Goal: Task Accomplishment & Management: Manage account settings

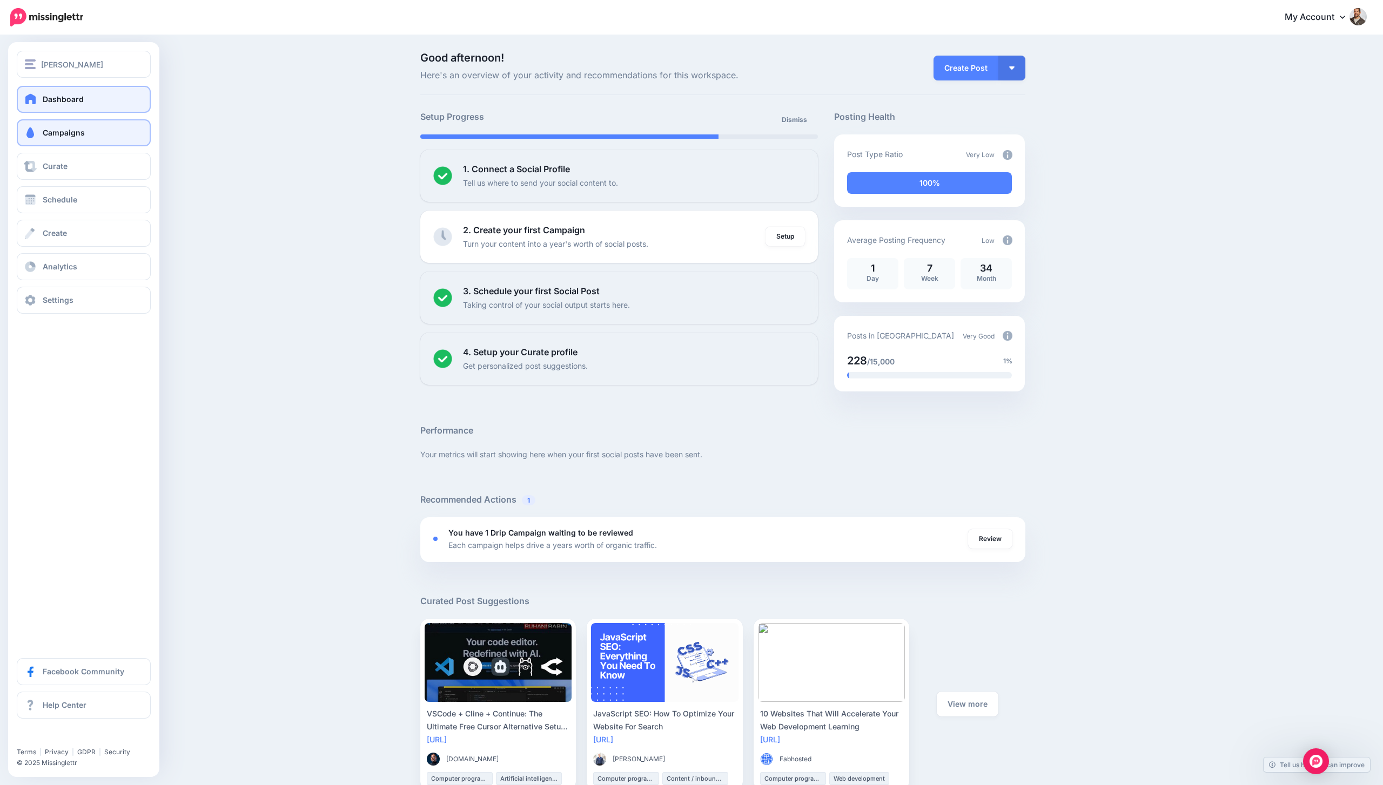
click at [101, 141] on link "Campaigns" at bounding box center [84, 132] width 134 height 27
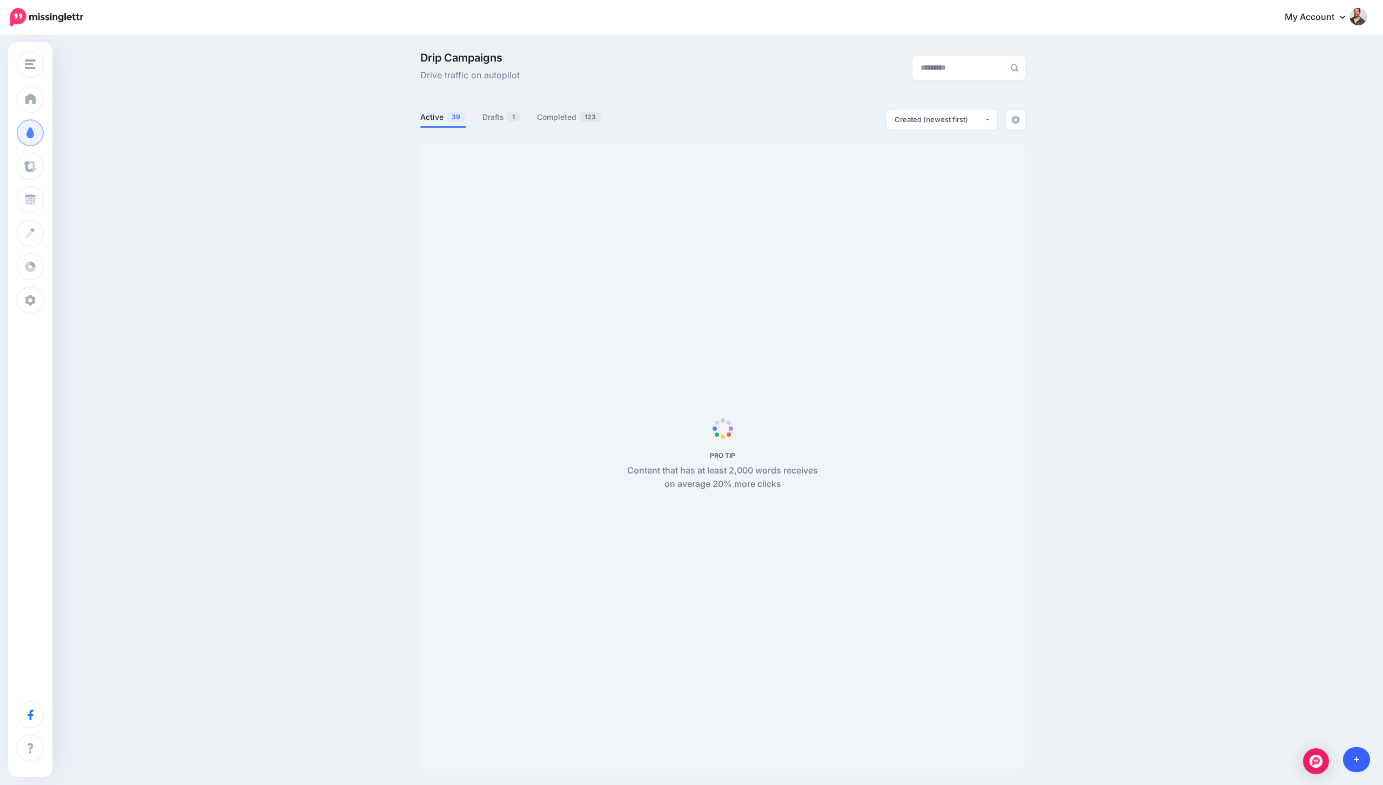
click at [1358, 757] on icon at bounding box center [1357, 760] width 6 height 8
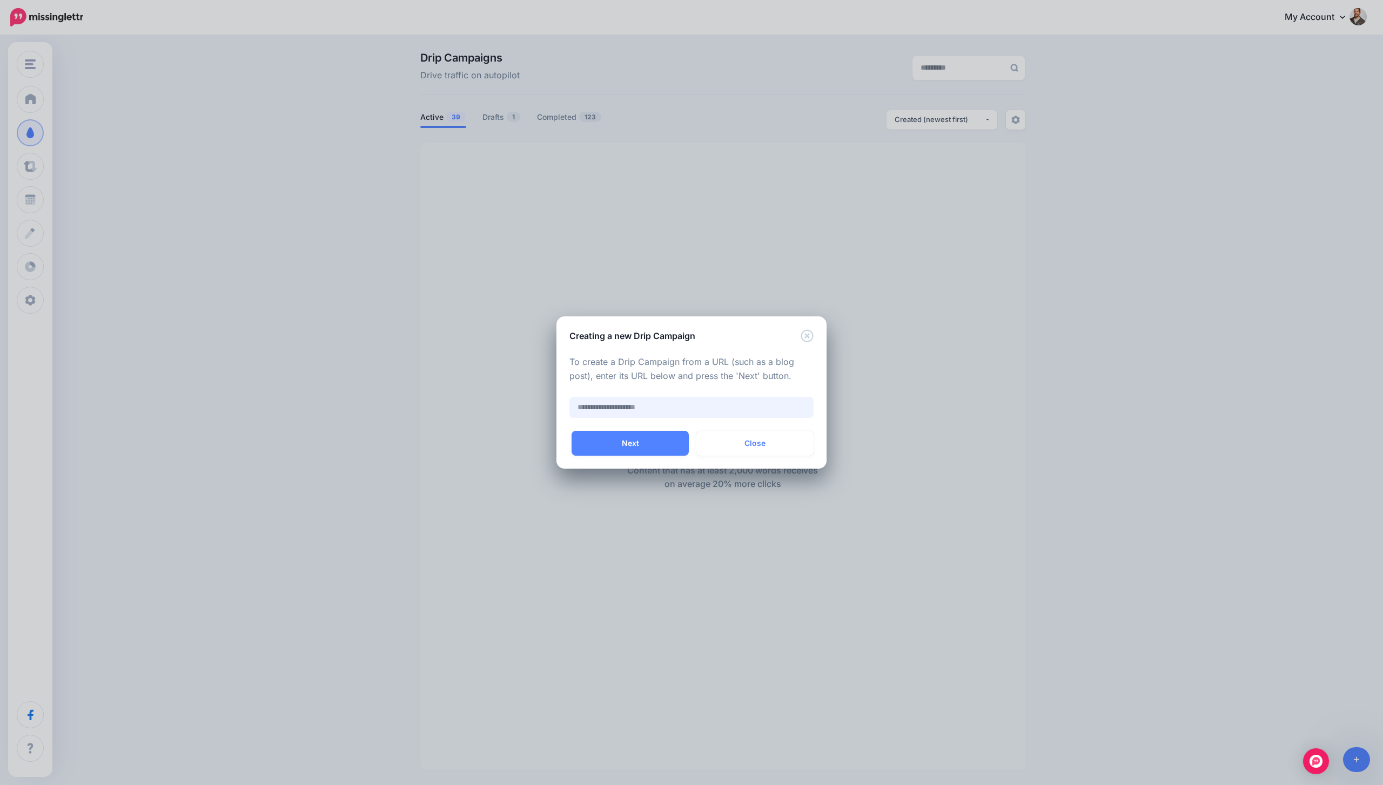
paste input "**********"
type input "**********"
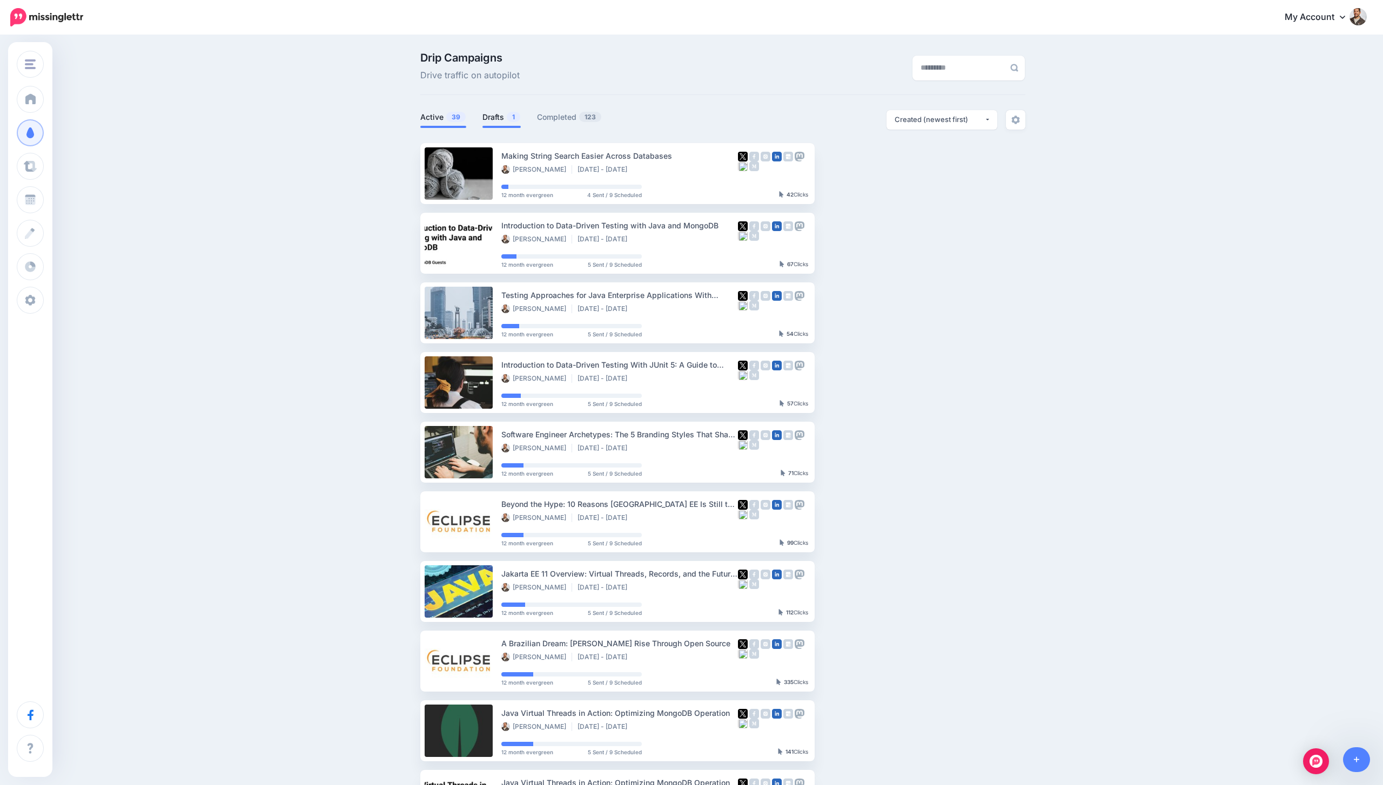
click at [513, 115] on span "1" at bounding box center [514, 117] width 14 height 10
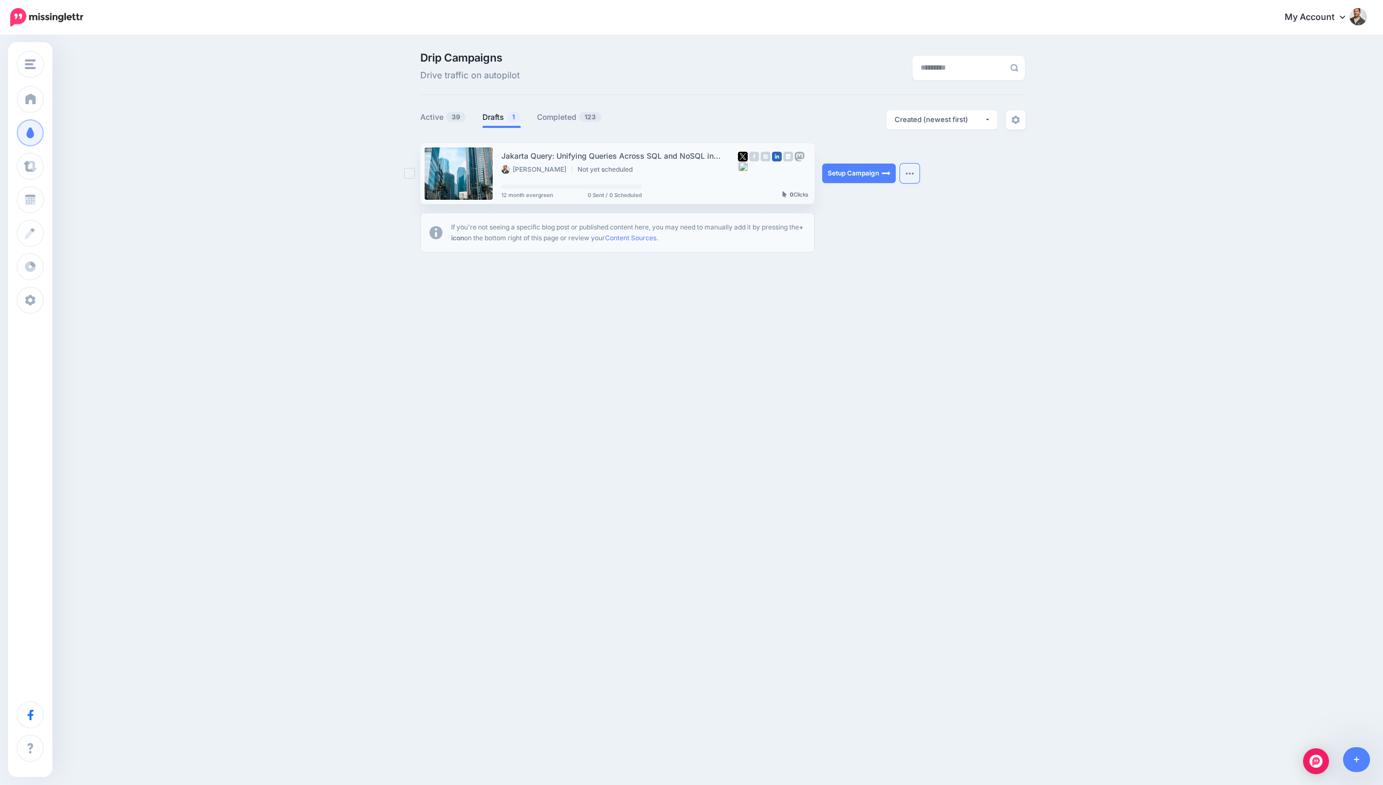
click at [911, 171] on button "button" at bounding box center [909, 173] width 19 height 19
click at [853, 324] on link "Delete Campaign" at bounding box center [852, 327] width 126 height 21
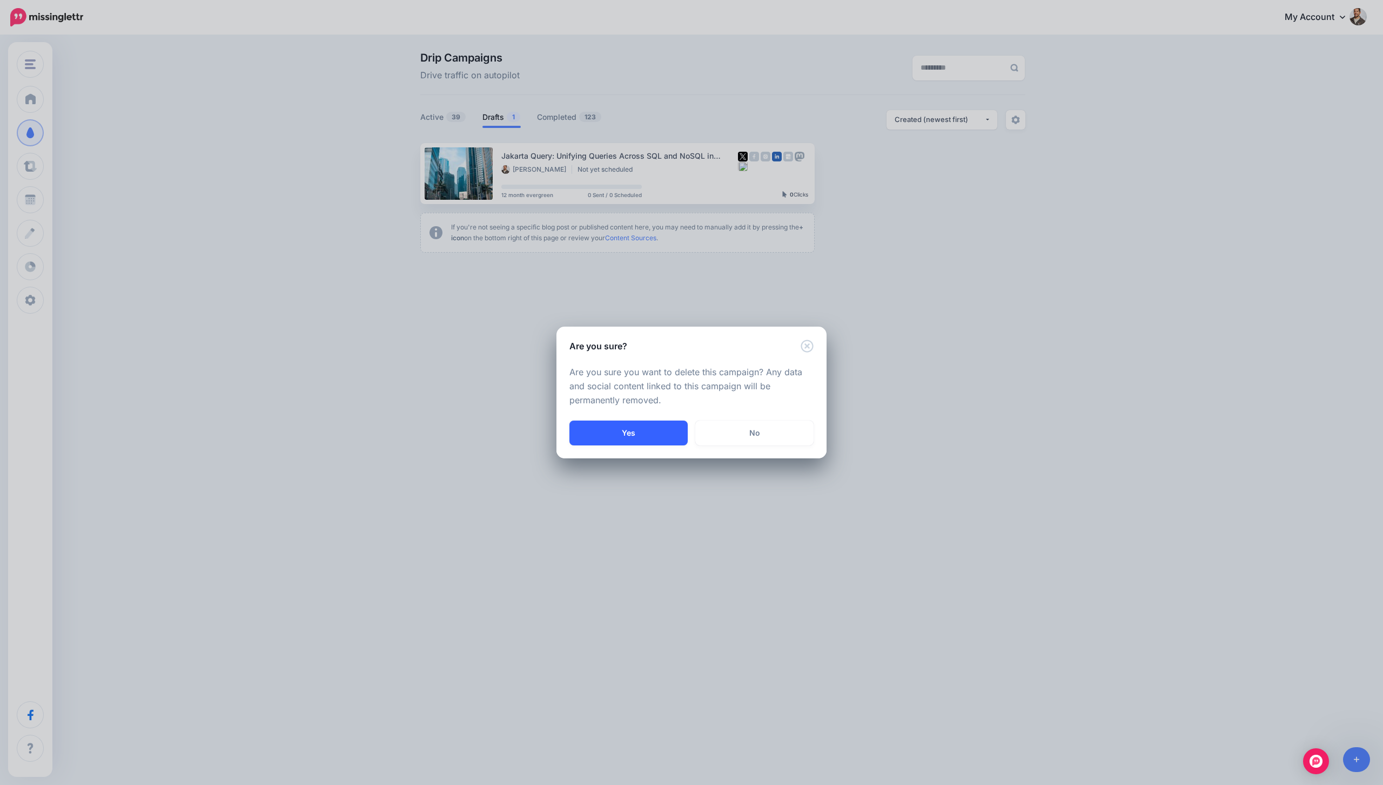
click at [615, 436] on button "Yes" at bounding box center [628, 433] width 118 height 25
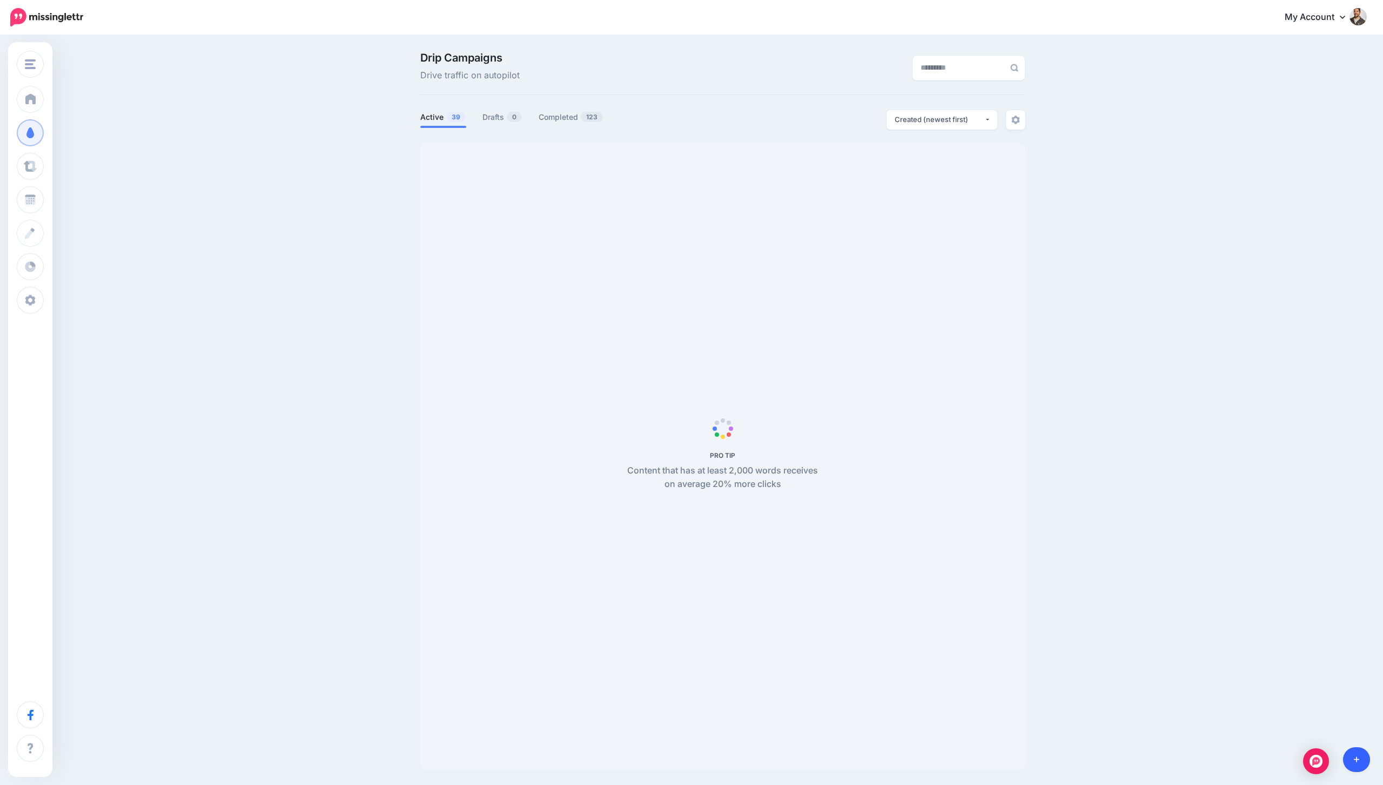
click at [1358, 759] on icon at bounding box center [1357, 760] width 6 height 8
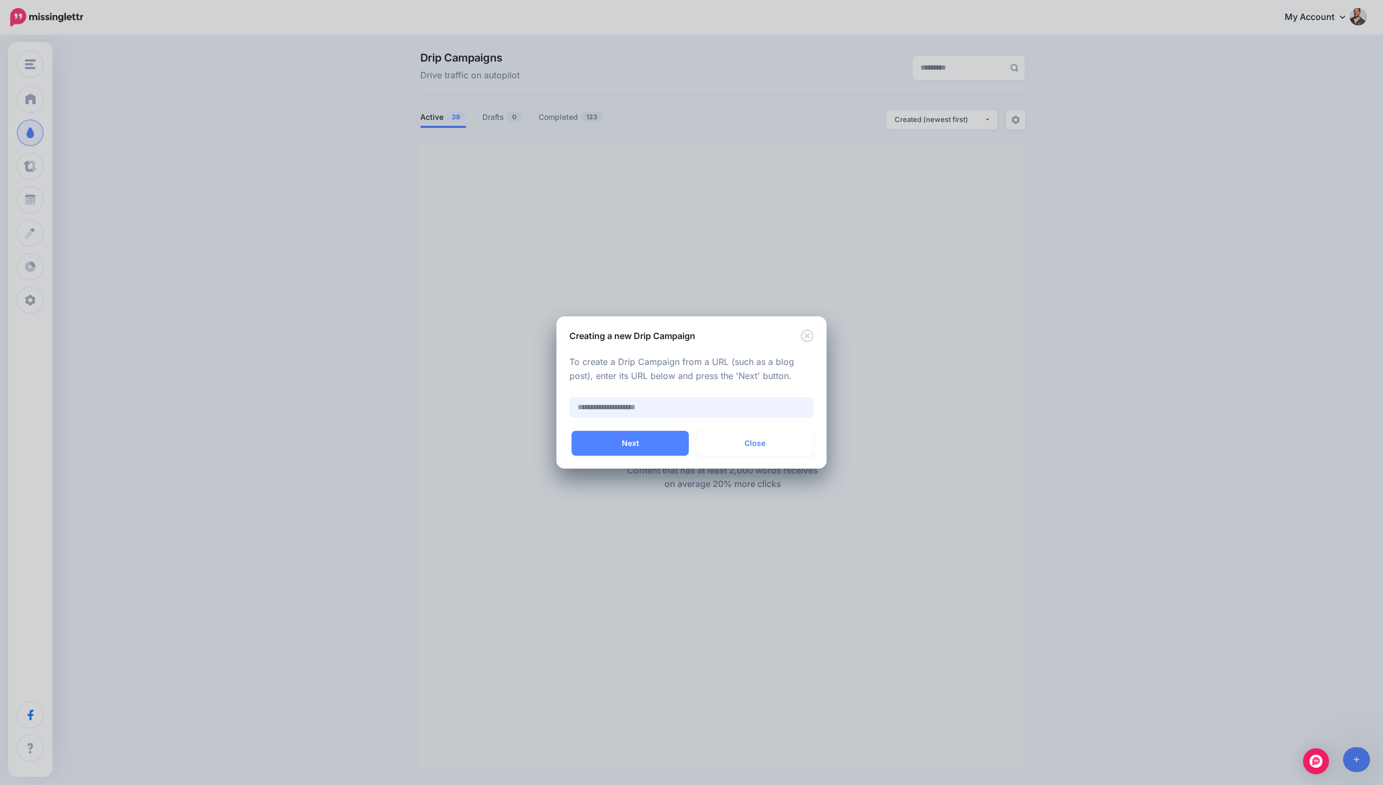
paste input "**********"
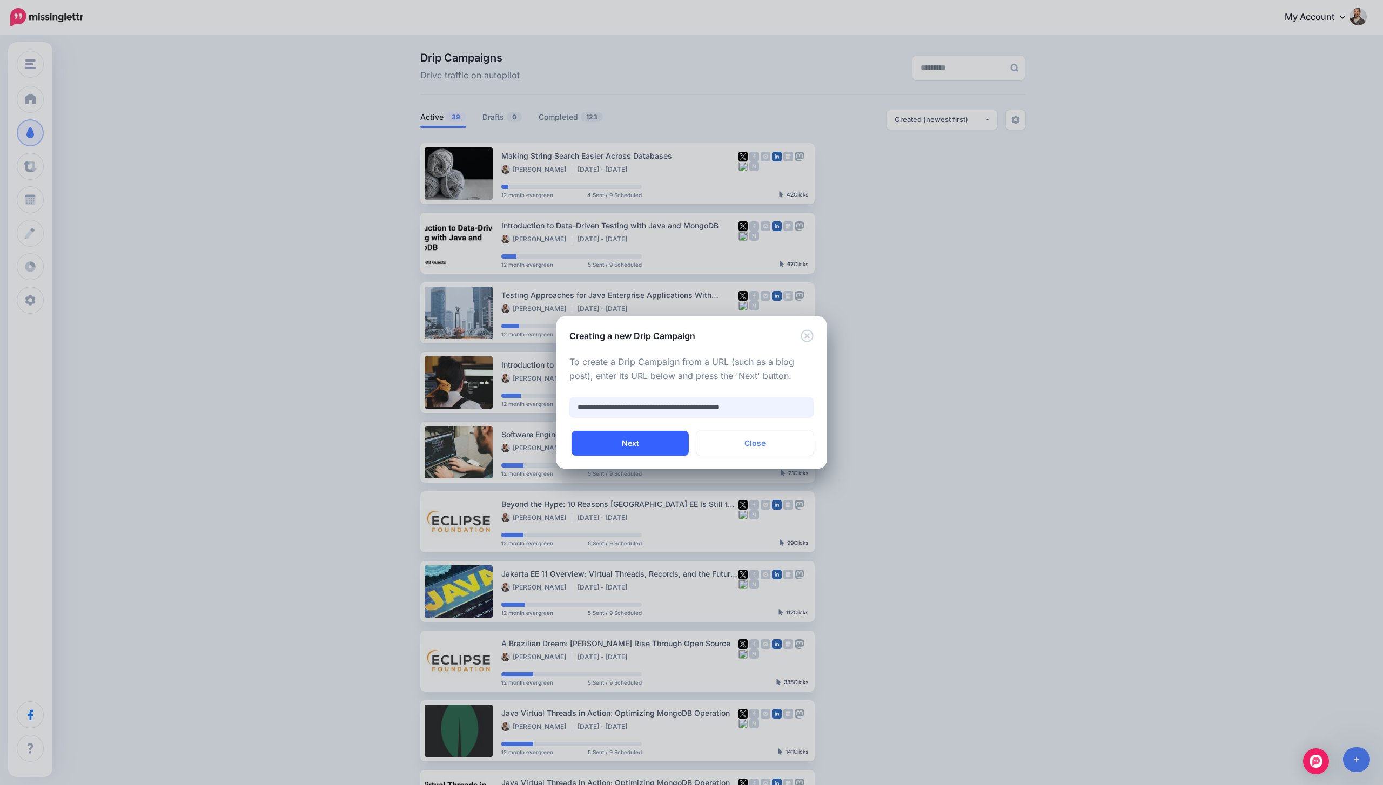
type input "**********"
click at [613, 440] on button "Next" at bounding box center [629, 443] width 117 height 25
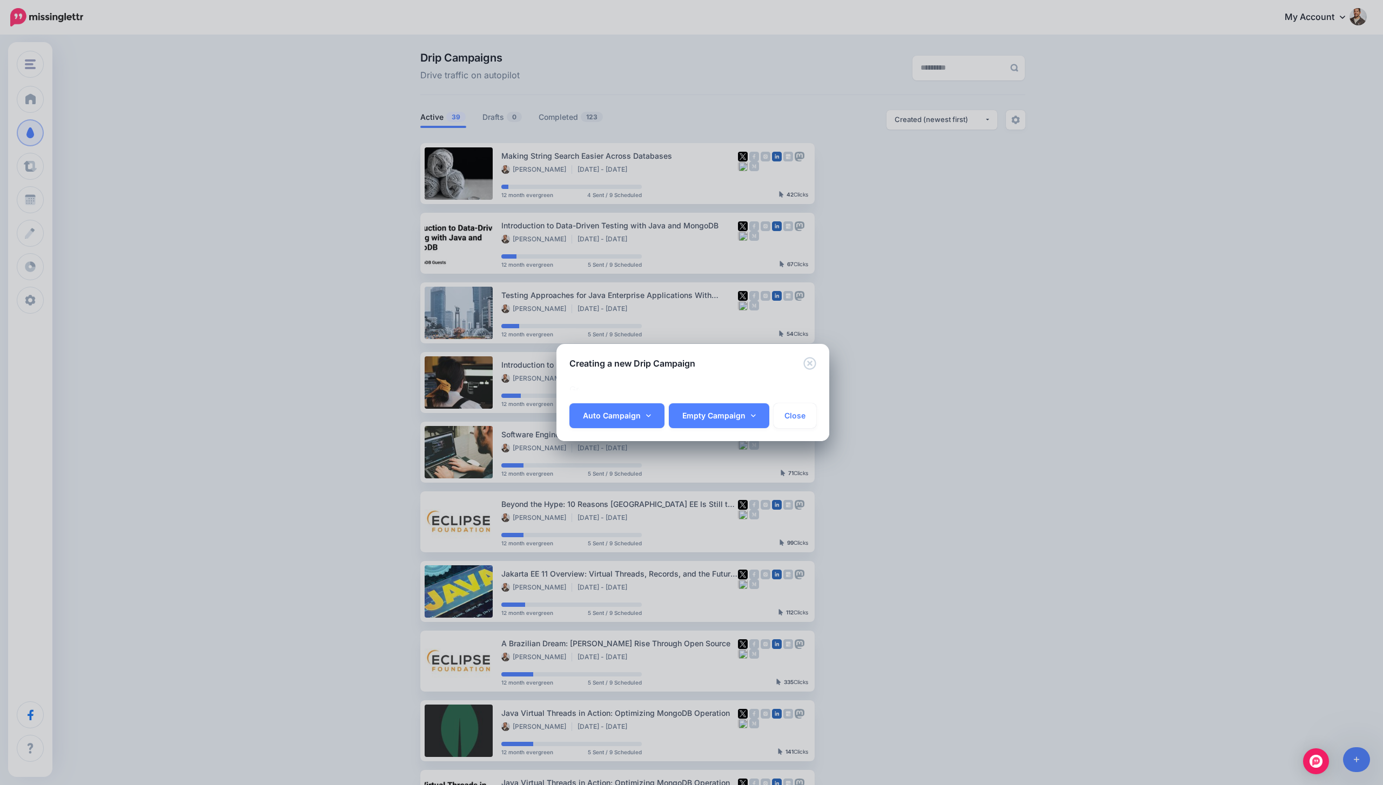
scroll to position [0, 34]
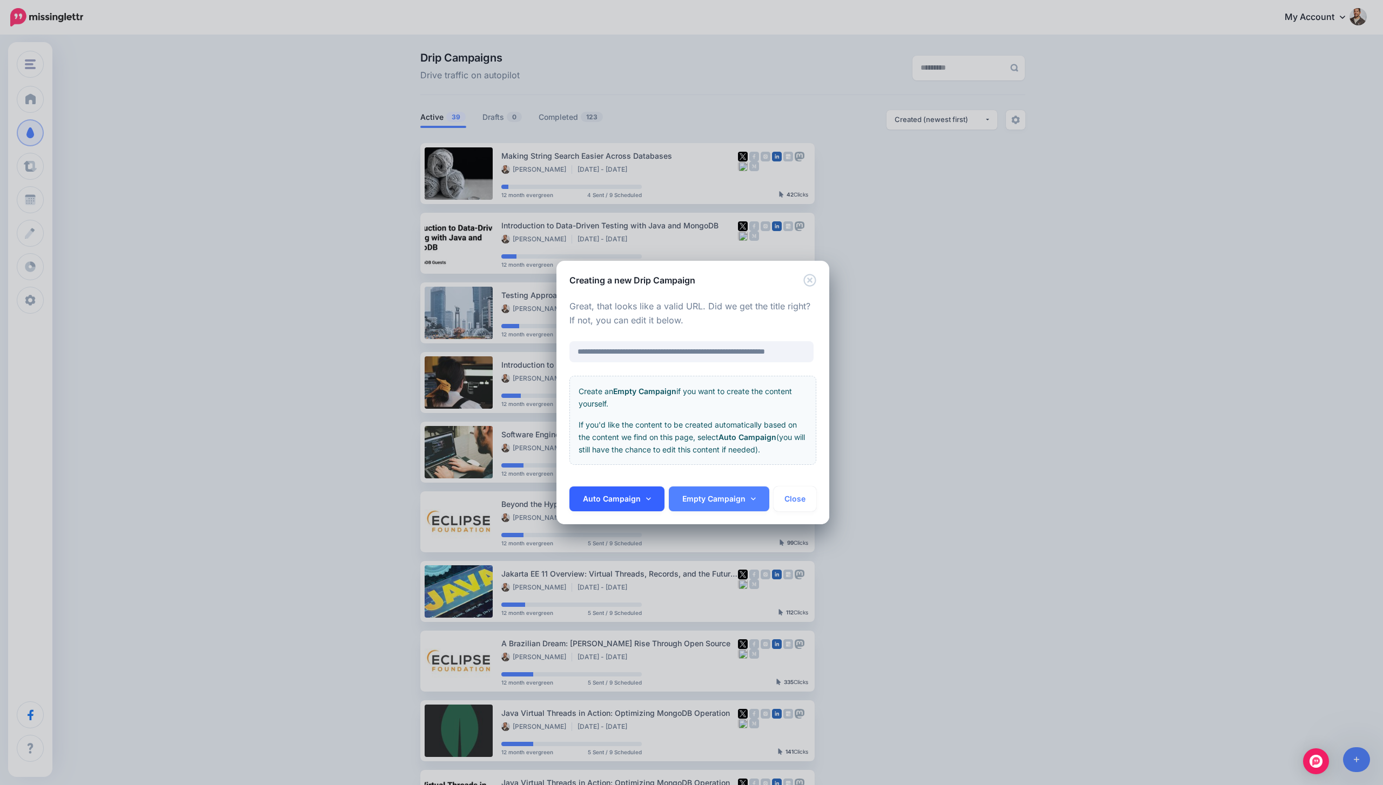
click at [652, 502] on link "Auto Campaign" at bounding box center [616, 499] width 95 height 25
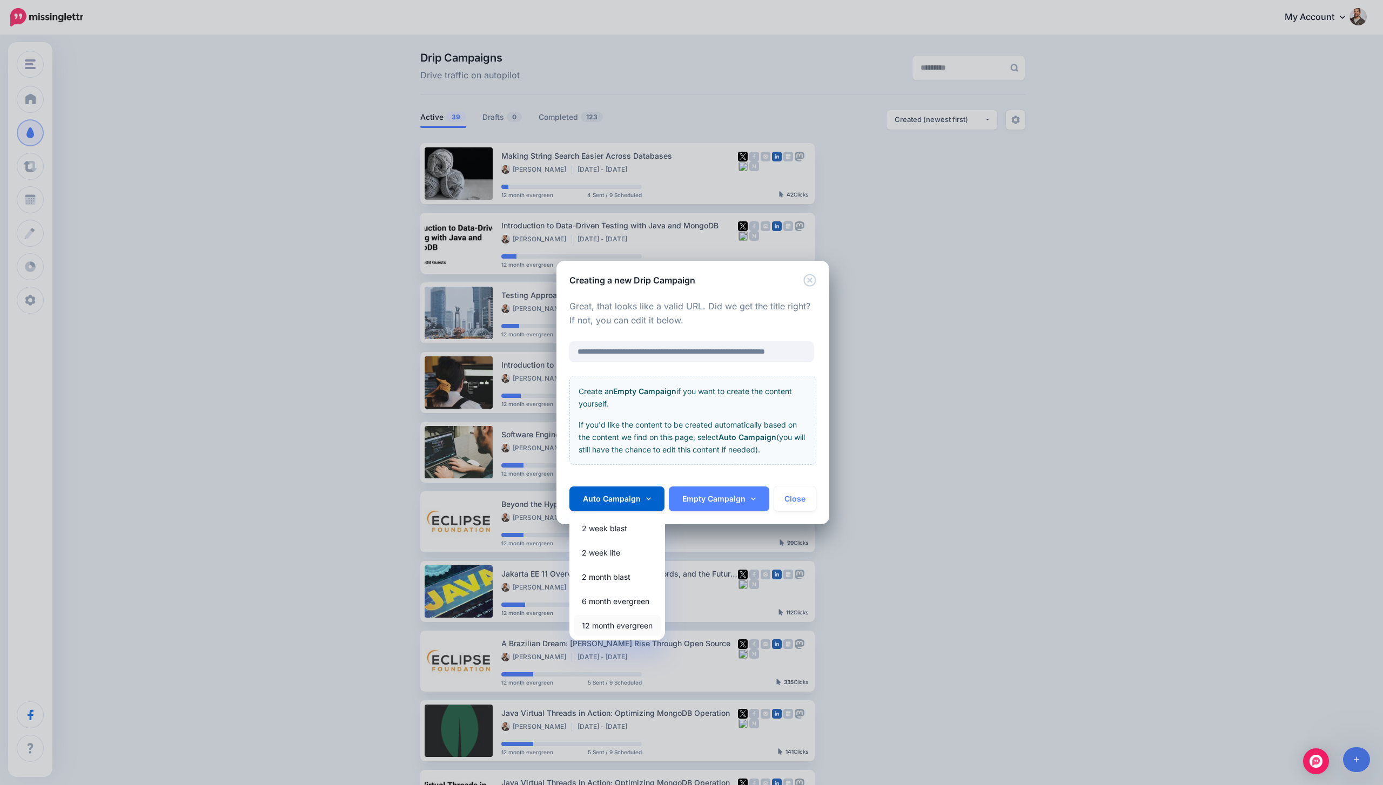
click at [615, 623] on link "12 month evergreen" at bounding box center [617, 625] width 87 height 21
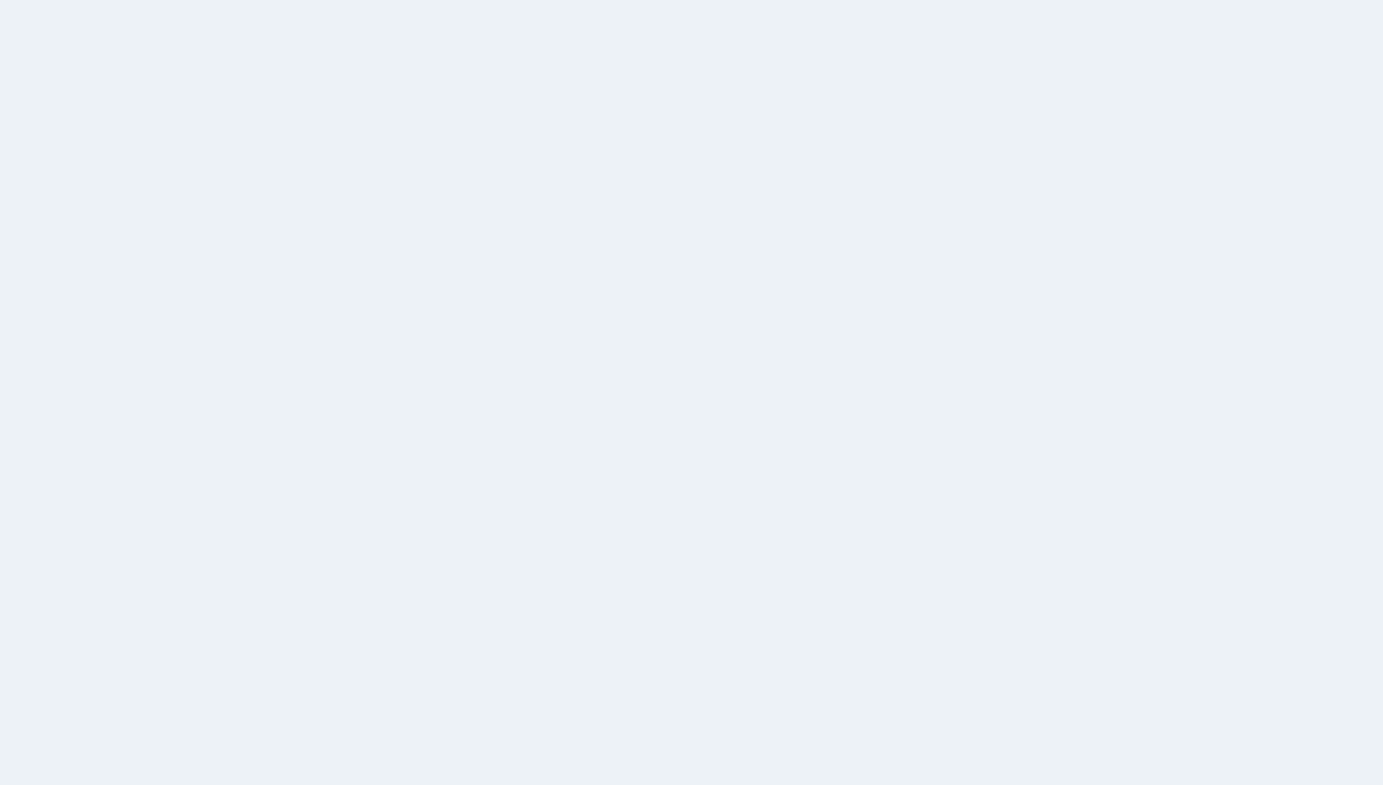
click at [678, 442] on div "PRO TIP Content that has at least 2,000 words receives on average 20% more clic…" at bounding box center [722, 456] width 203 height 71
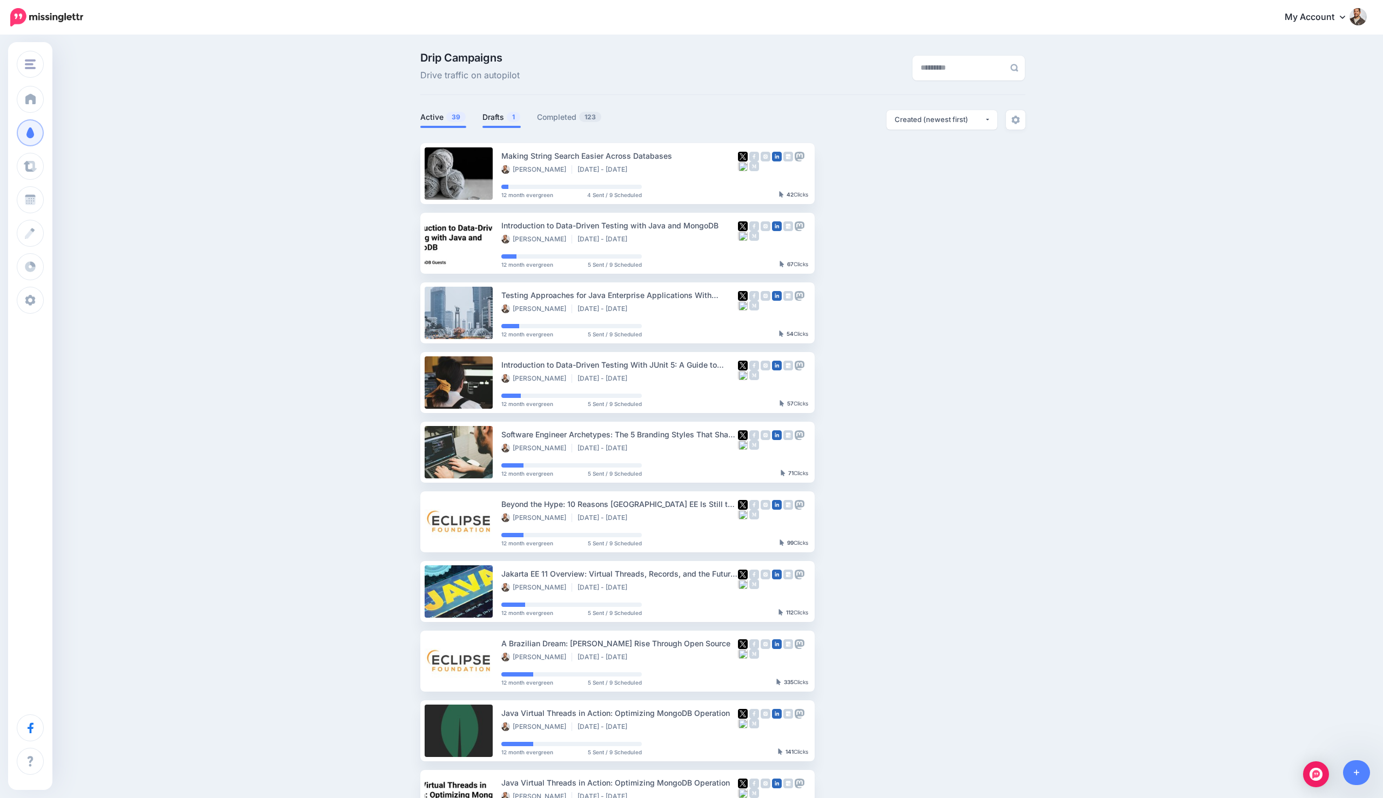
click at [492, 113] on link "Drafts 1" at bounding box center [501, 117] width 38 height 13
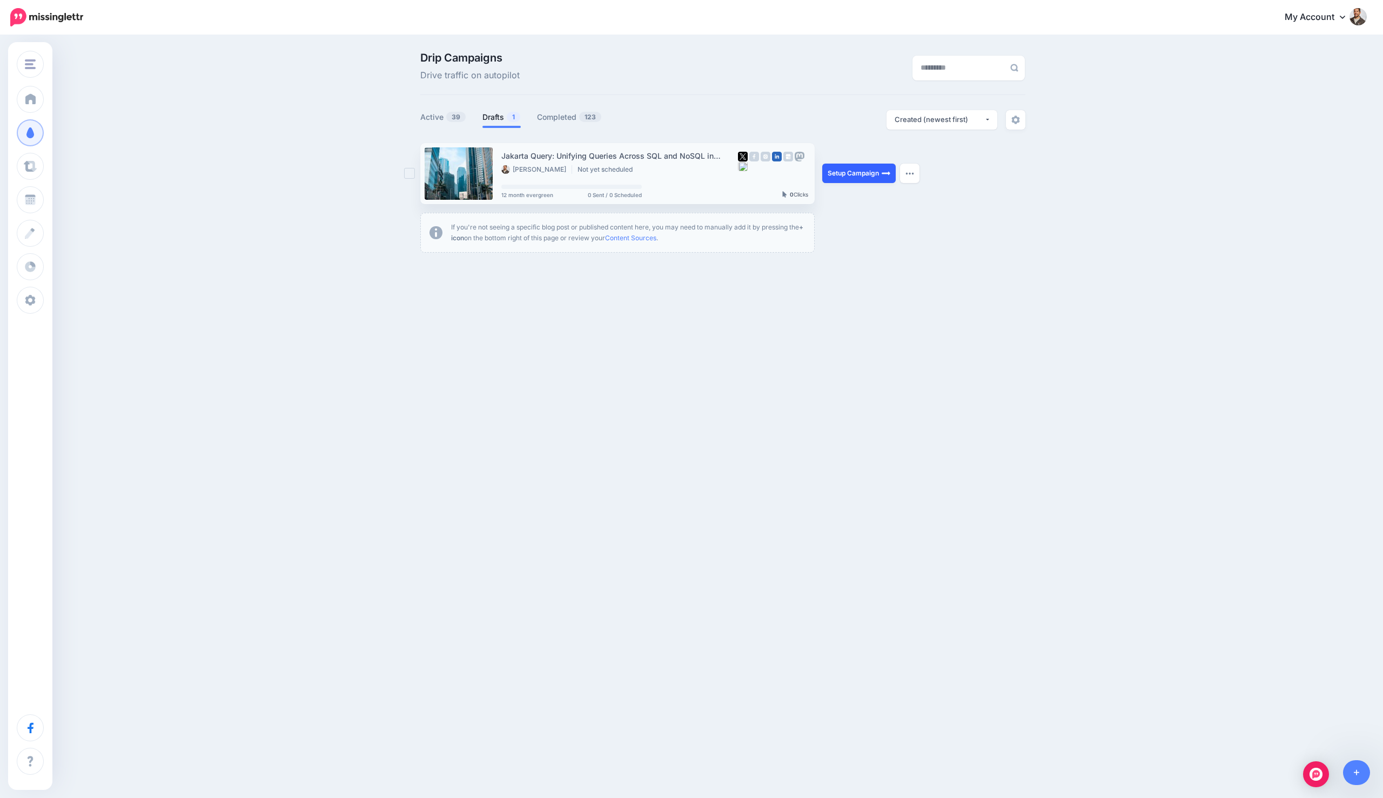
click at [855, 173] on link "Setup Campaign" at bounding box center [858, 173] width 73 height 19
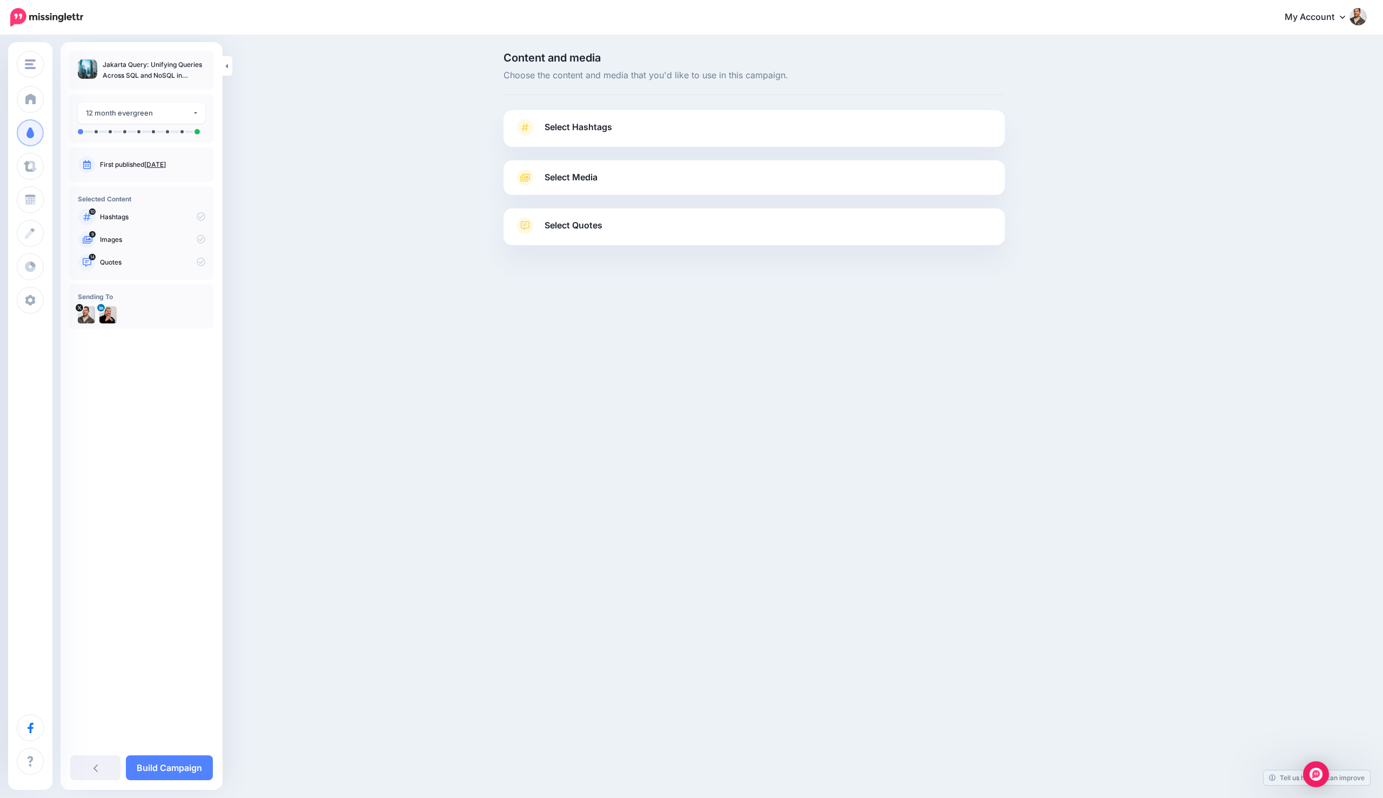
click at [606, 126] on span "Select Hashtags" at bounding box center [578, 127] width 68 height 15
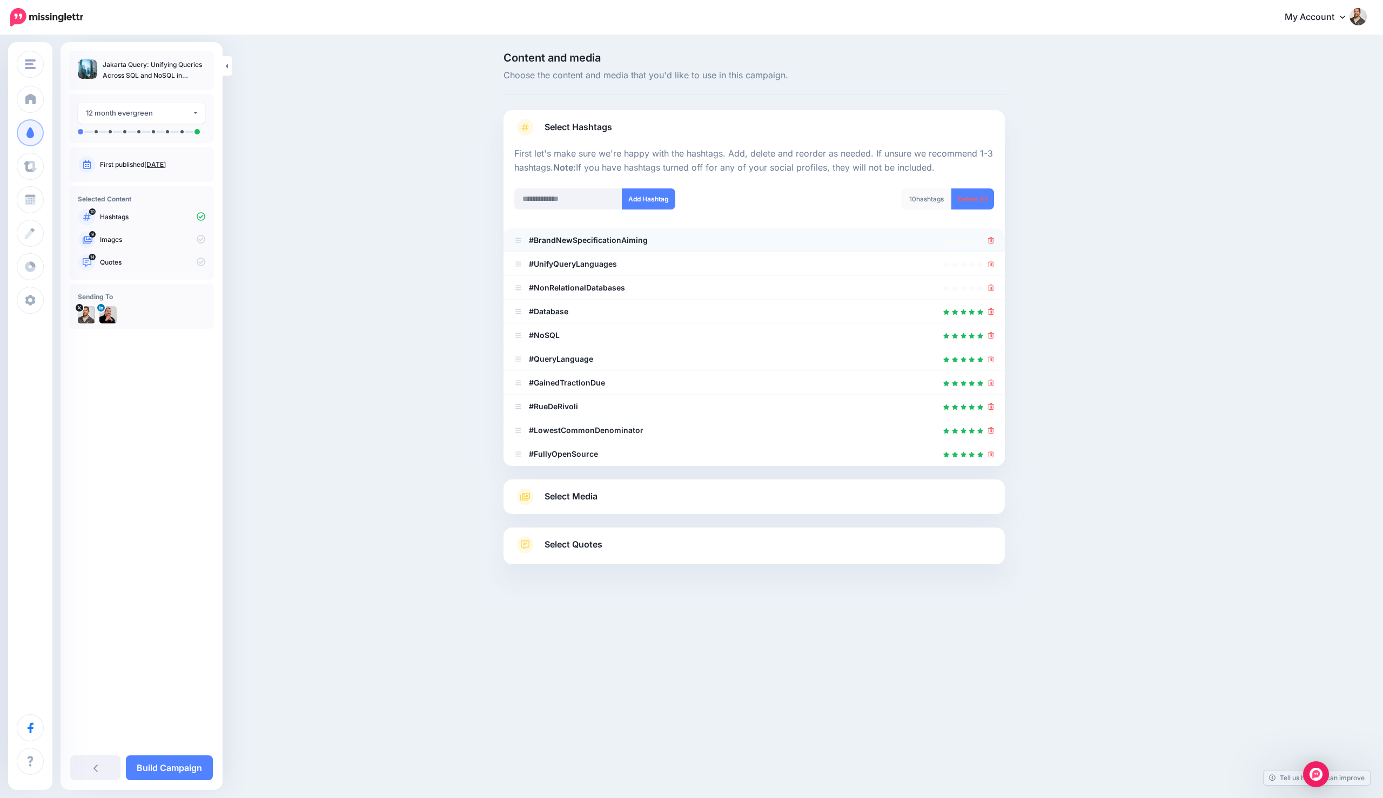
click at [994, 238] on li "#BrandNewSpecificationAiming" at bounding box center [753, 240] width 501 height 24
click at [991, 240] on icon at bounding box center [991, 240] width 6 height 6
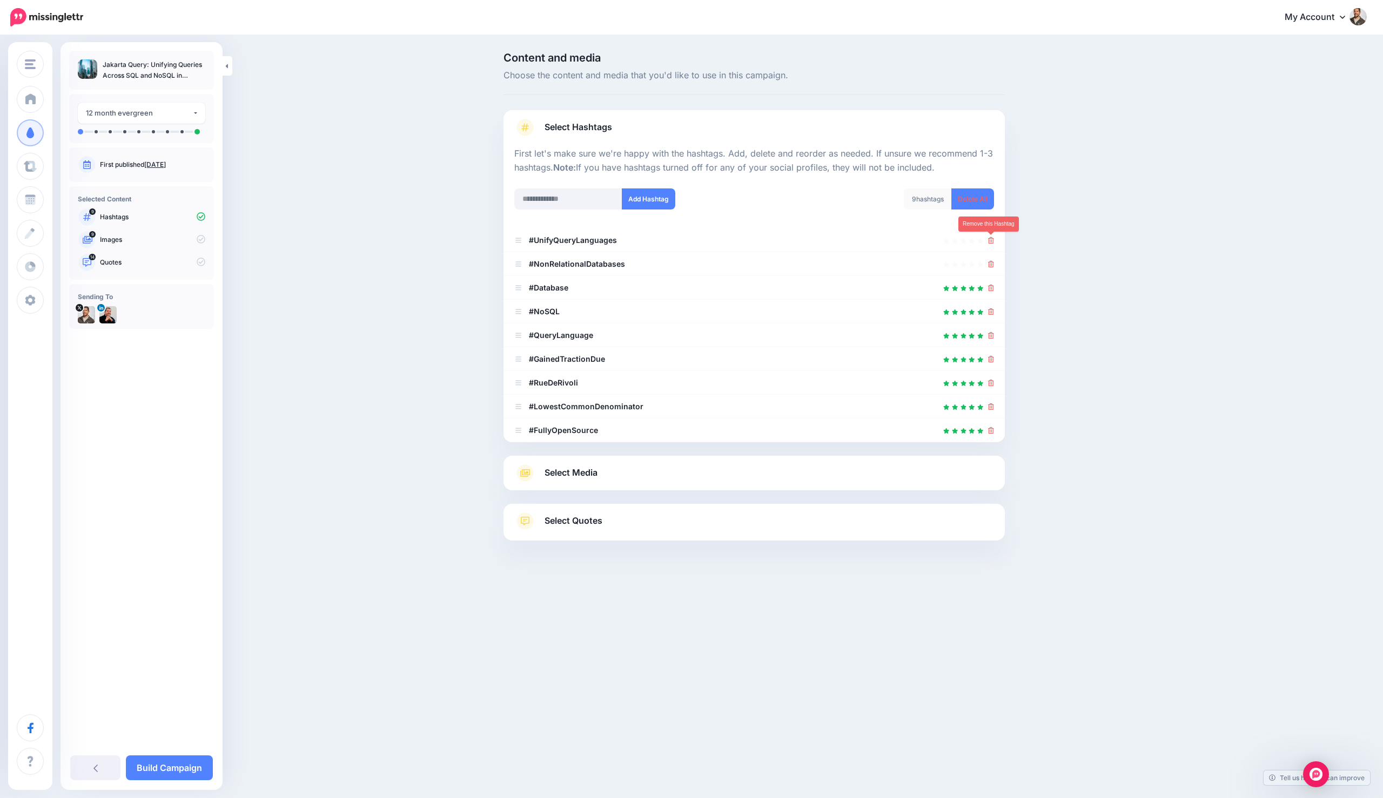
click at [991, 240] on icon at bounding box center [991, 240] width 6 height 6
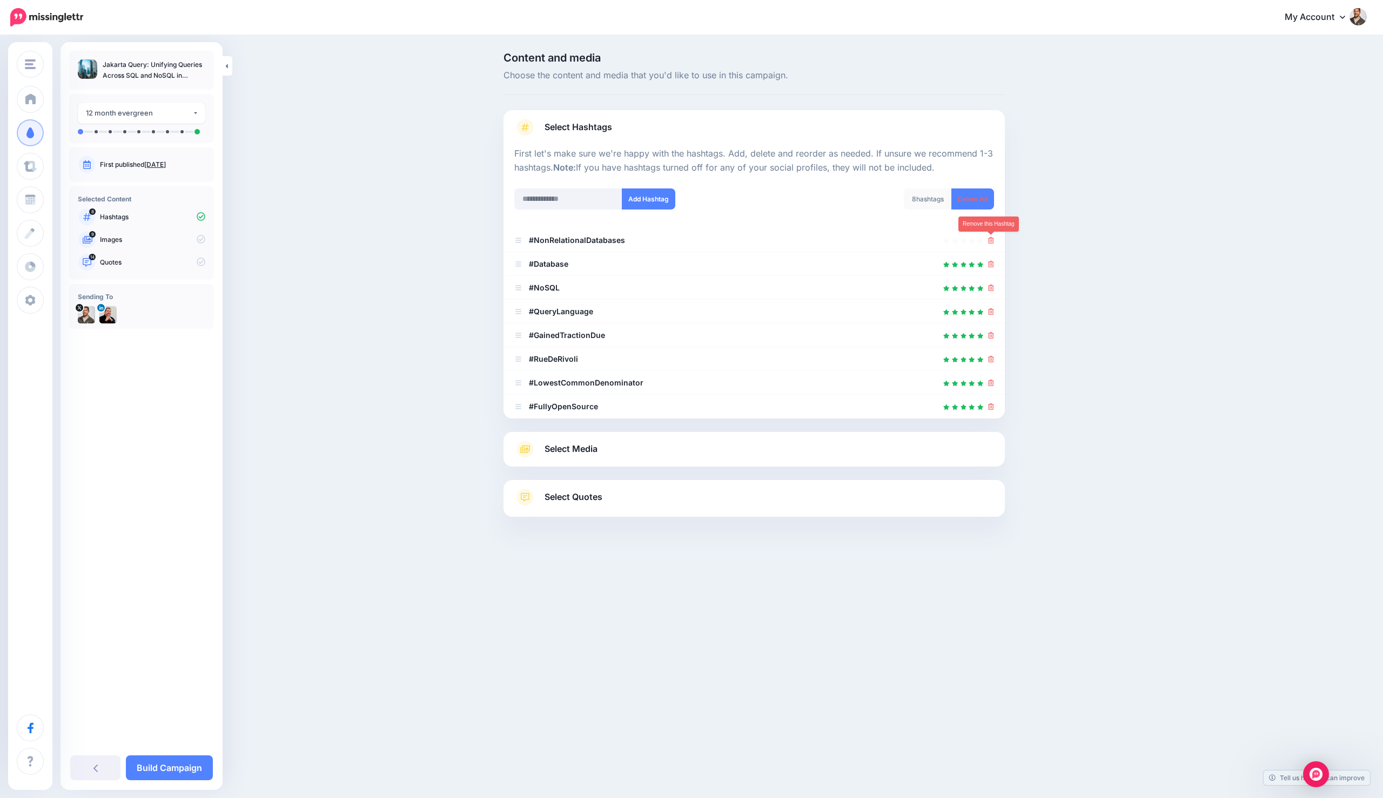
click at [991, 240] on icon at bounding box center [991, 240] width 6 height 6
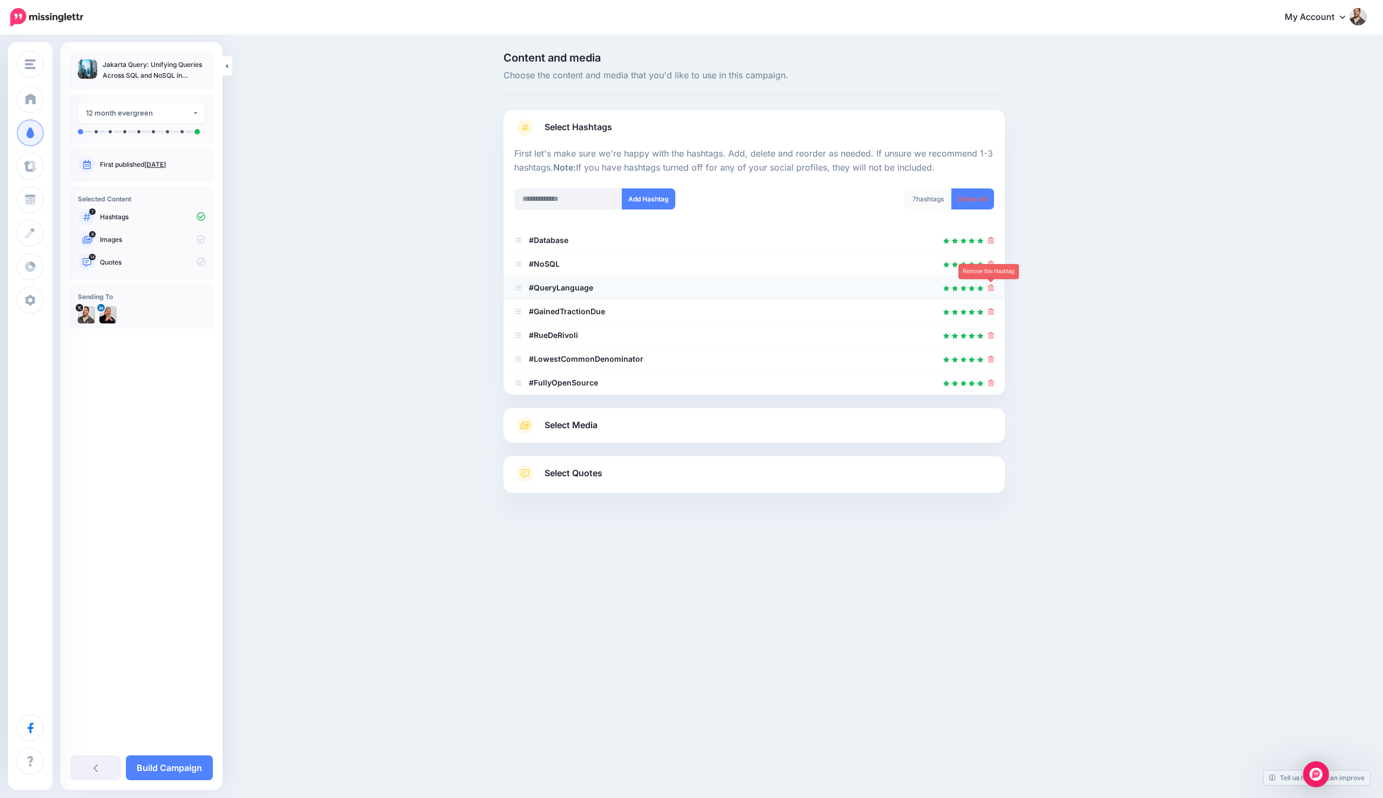
click at [991, 286] on icon at bounding box center [991, 288] width 6 height 6
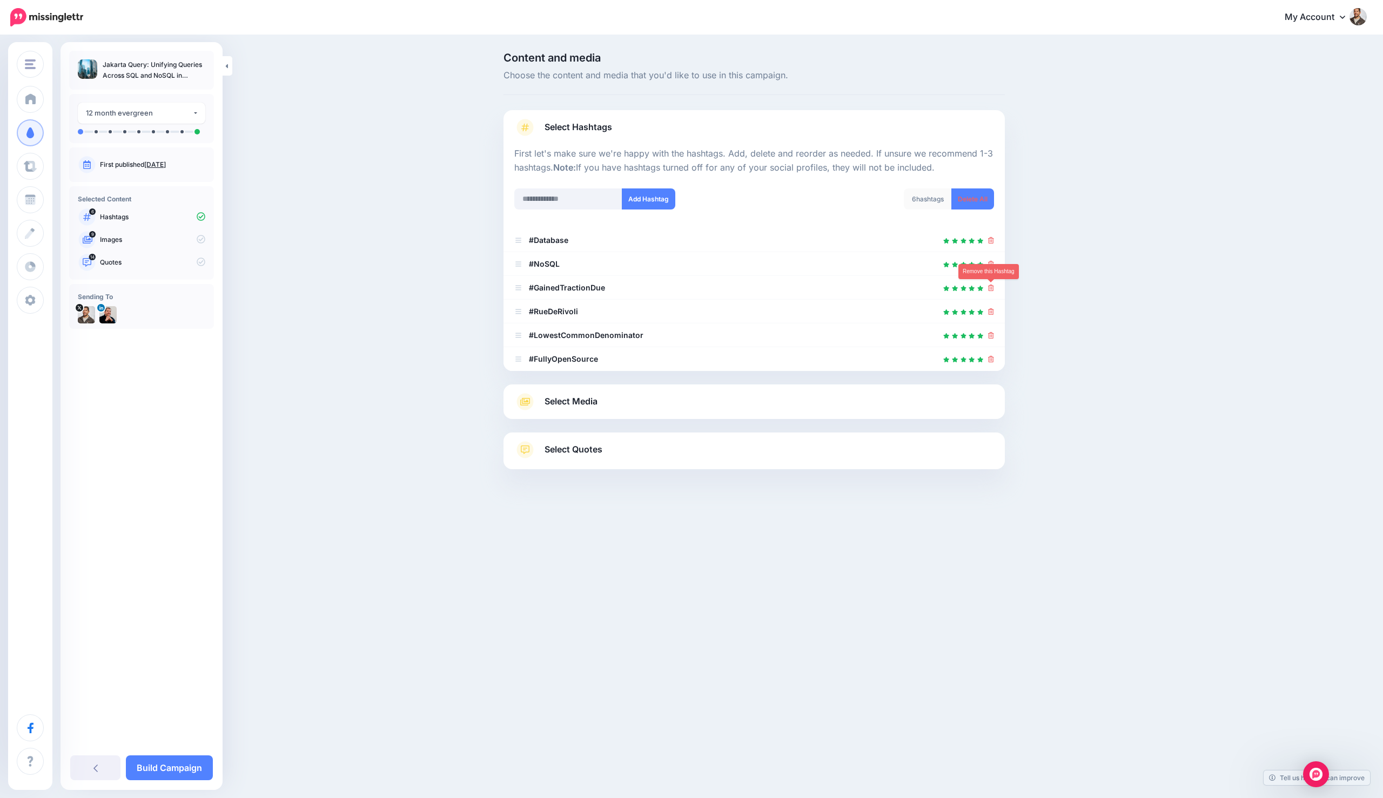
click at [991, 286] on icon at bounding box center [991, 288] width 6 height 6
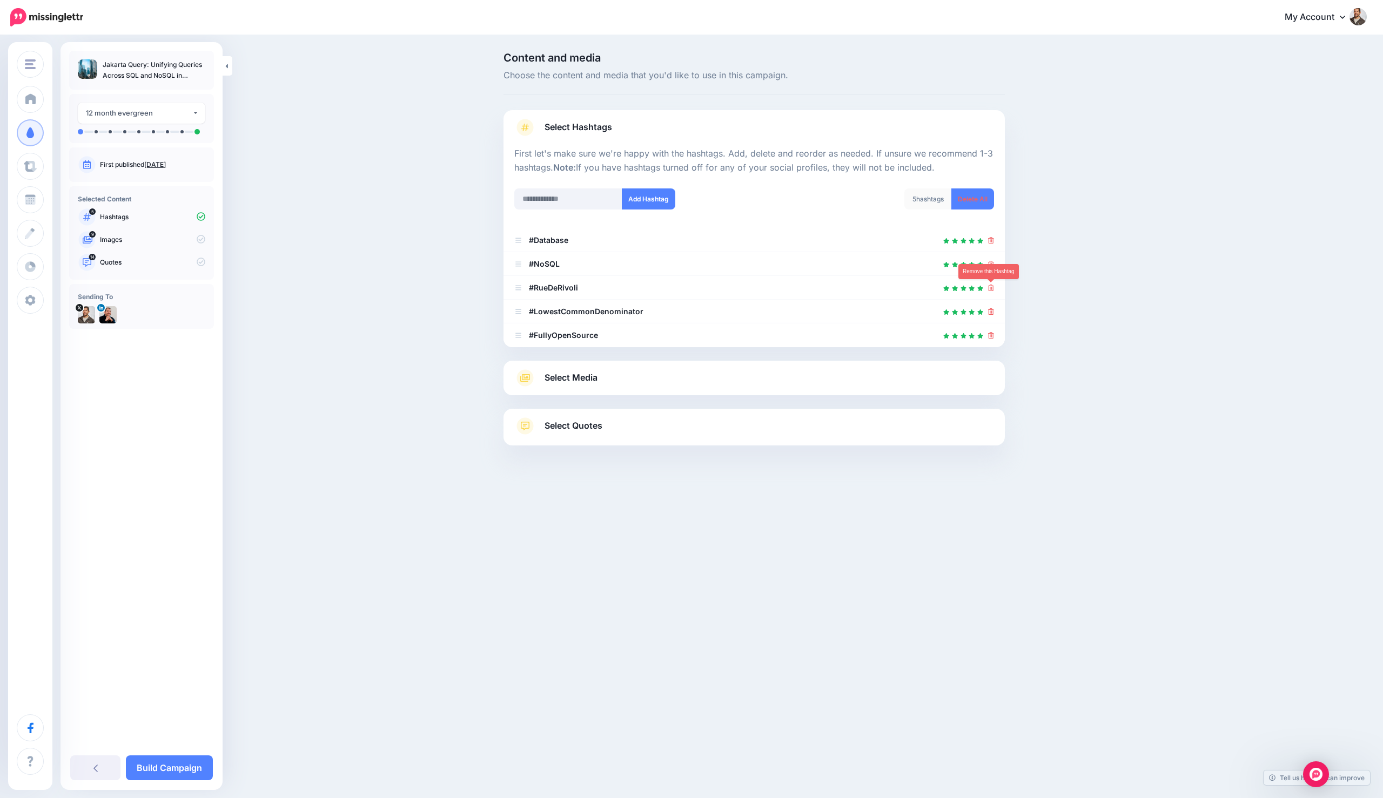
click at [991, 286] on icon at bounding box center [991, 288] width 6 height 6
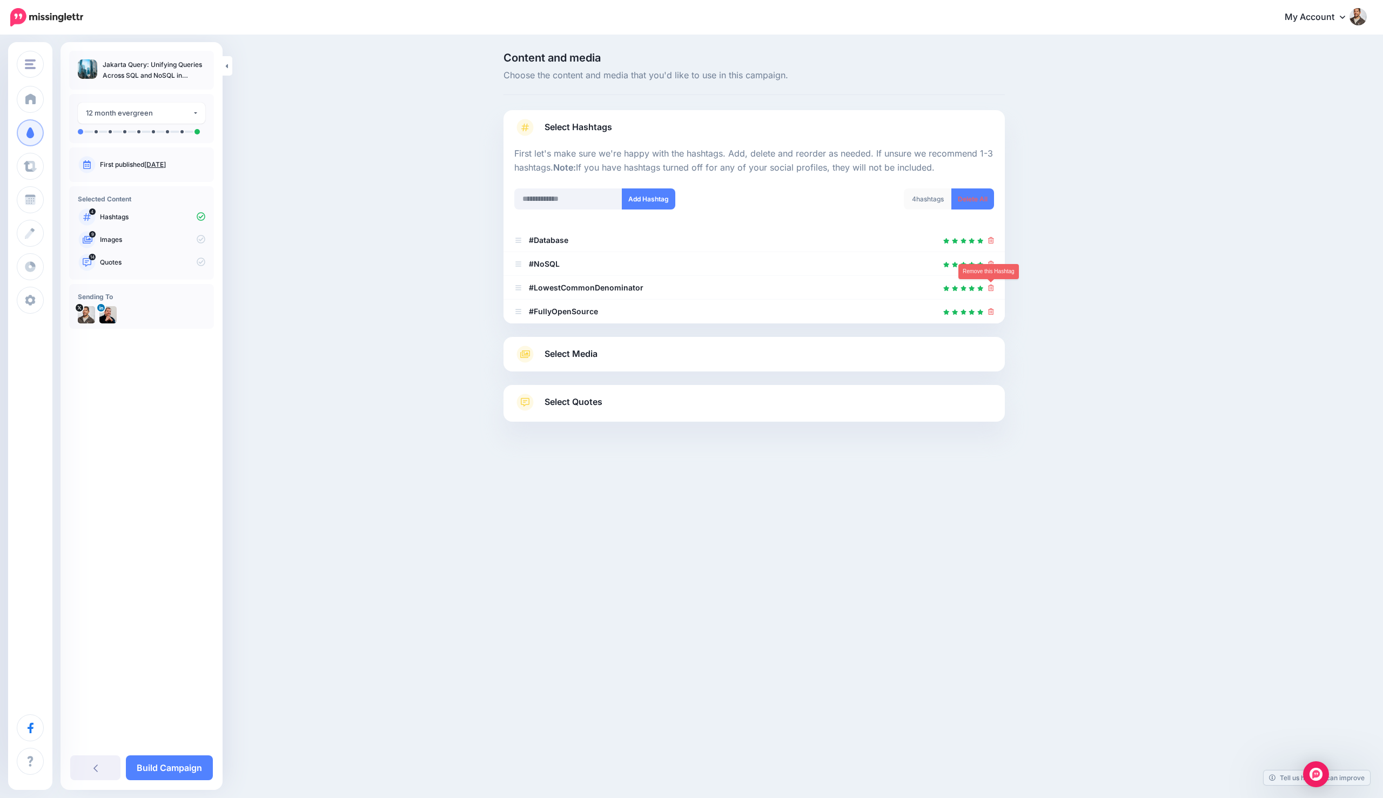
click at [991, 286] on icon at bounding box center [991, 288] width 6 height 6
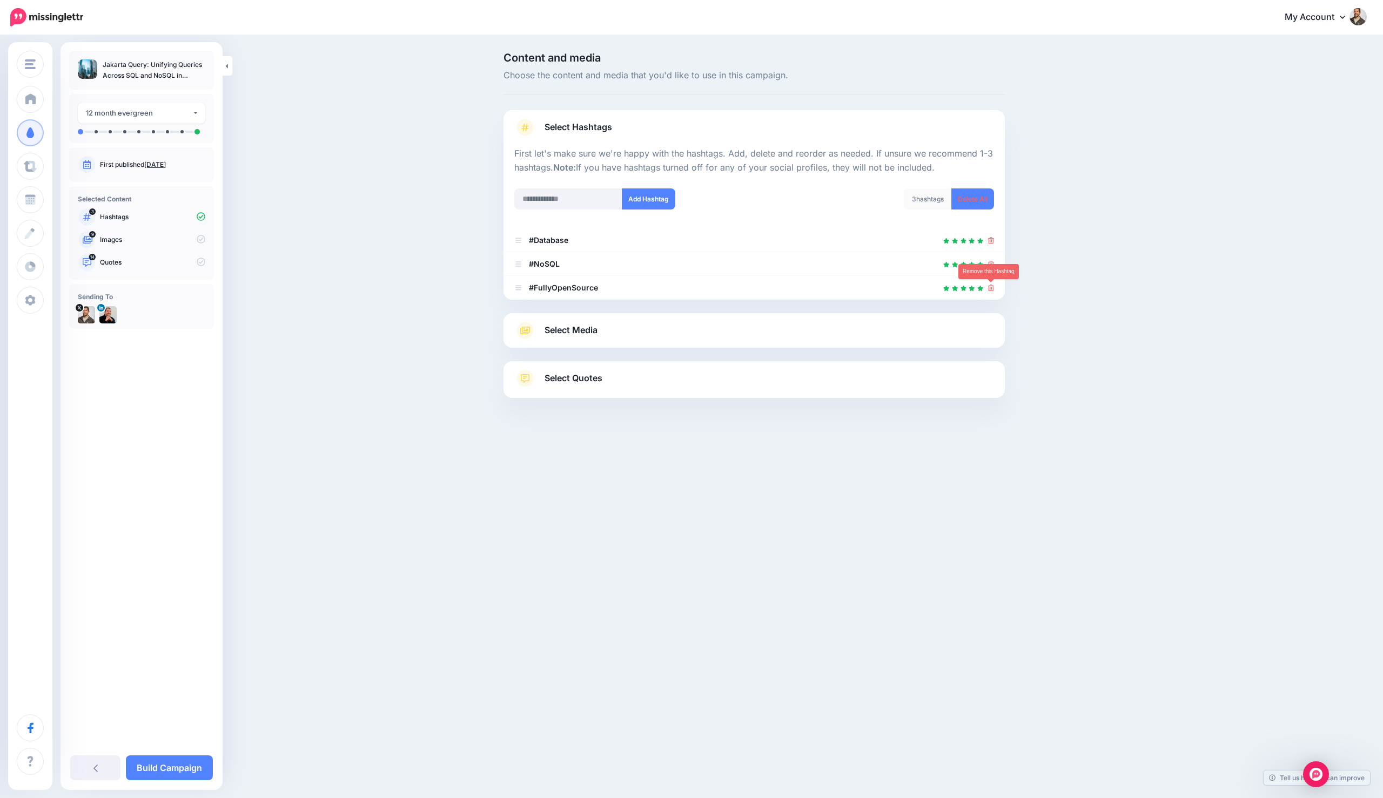
click at [991, 286] on icon at bounding box center [991, 288] width 6 height 6
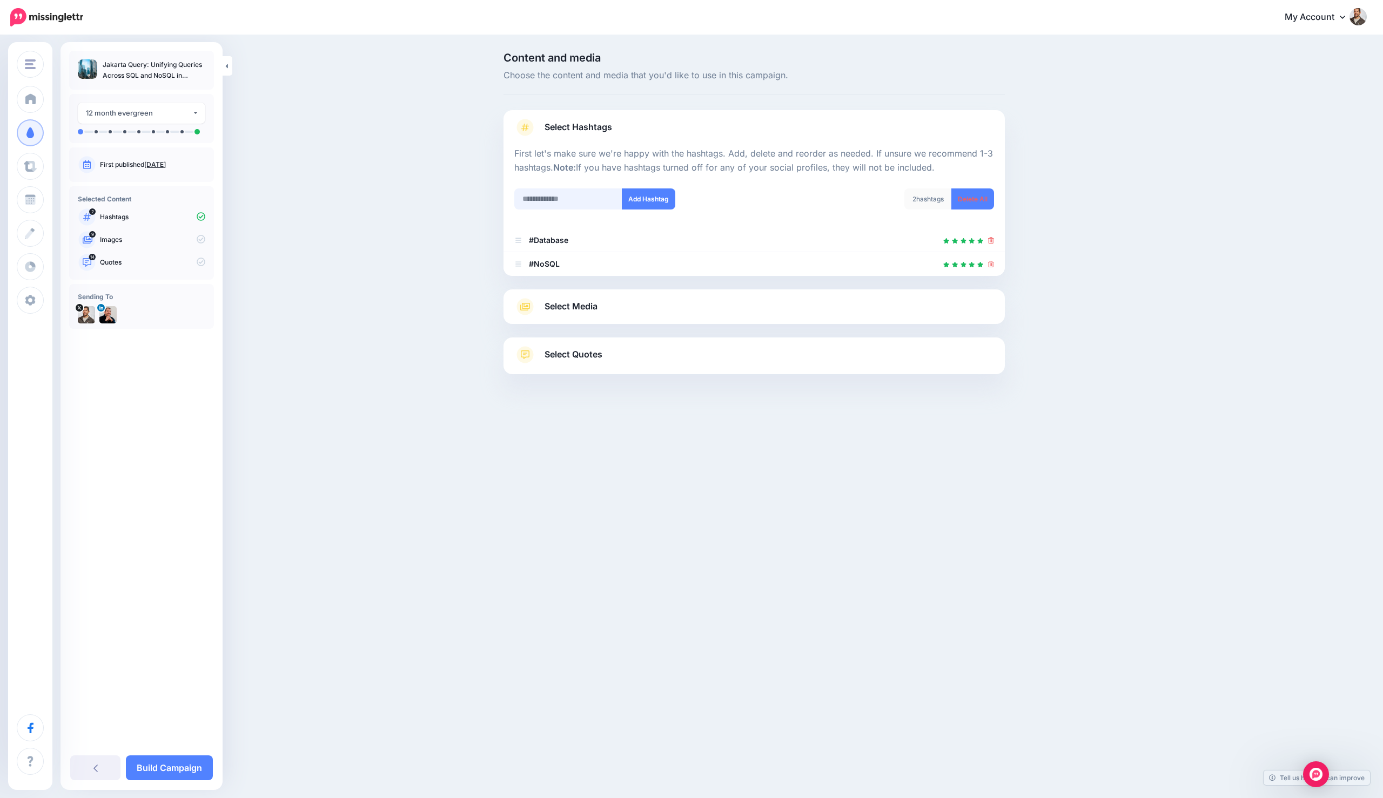
click at [564, 204] on input "text" at bounding box center [568, 199] width 108 height 21
type input "**********"
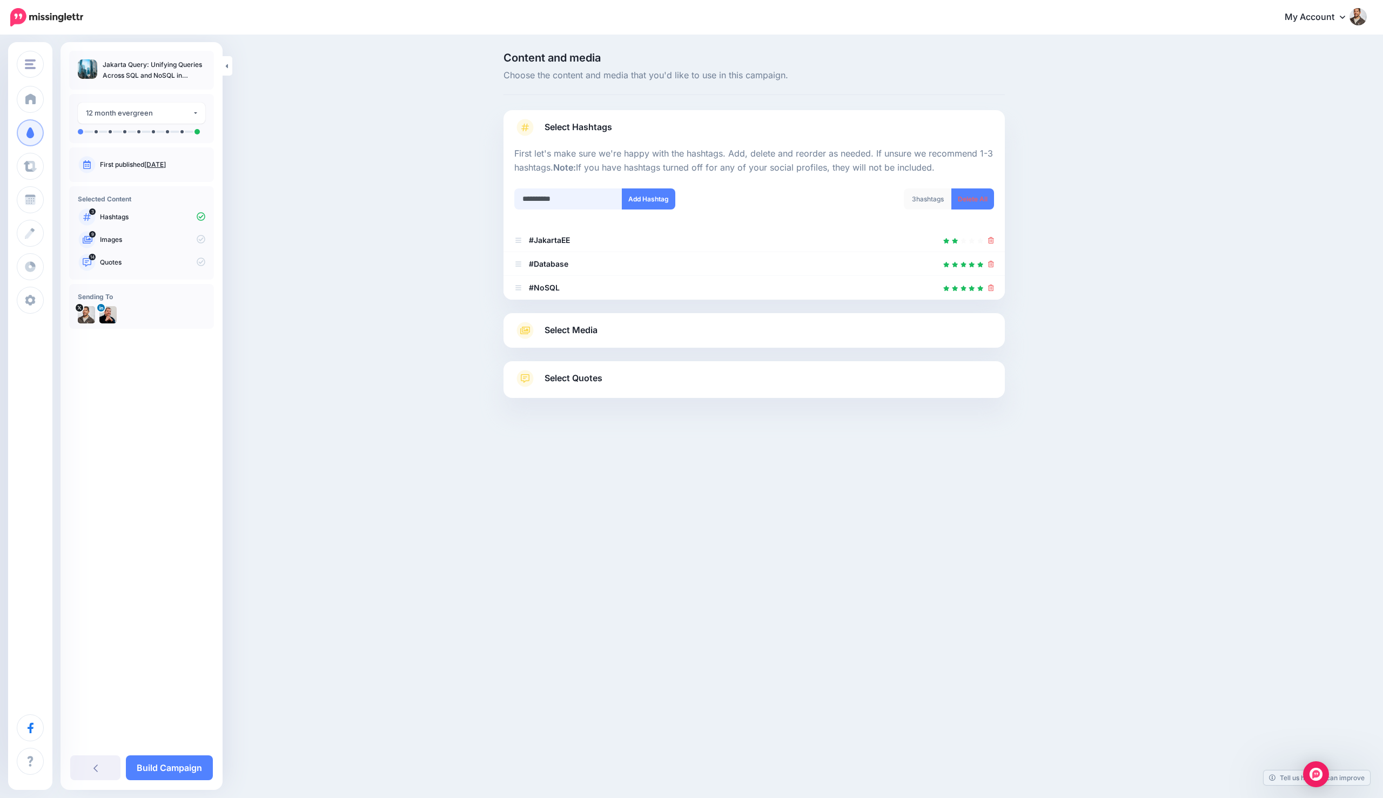
type input "**********"
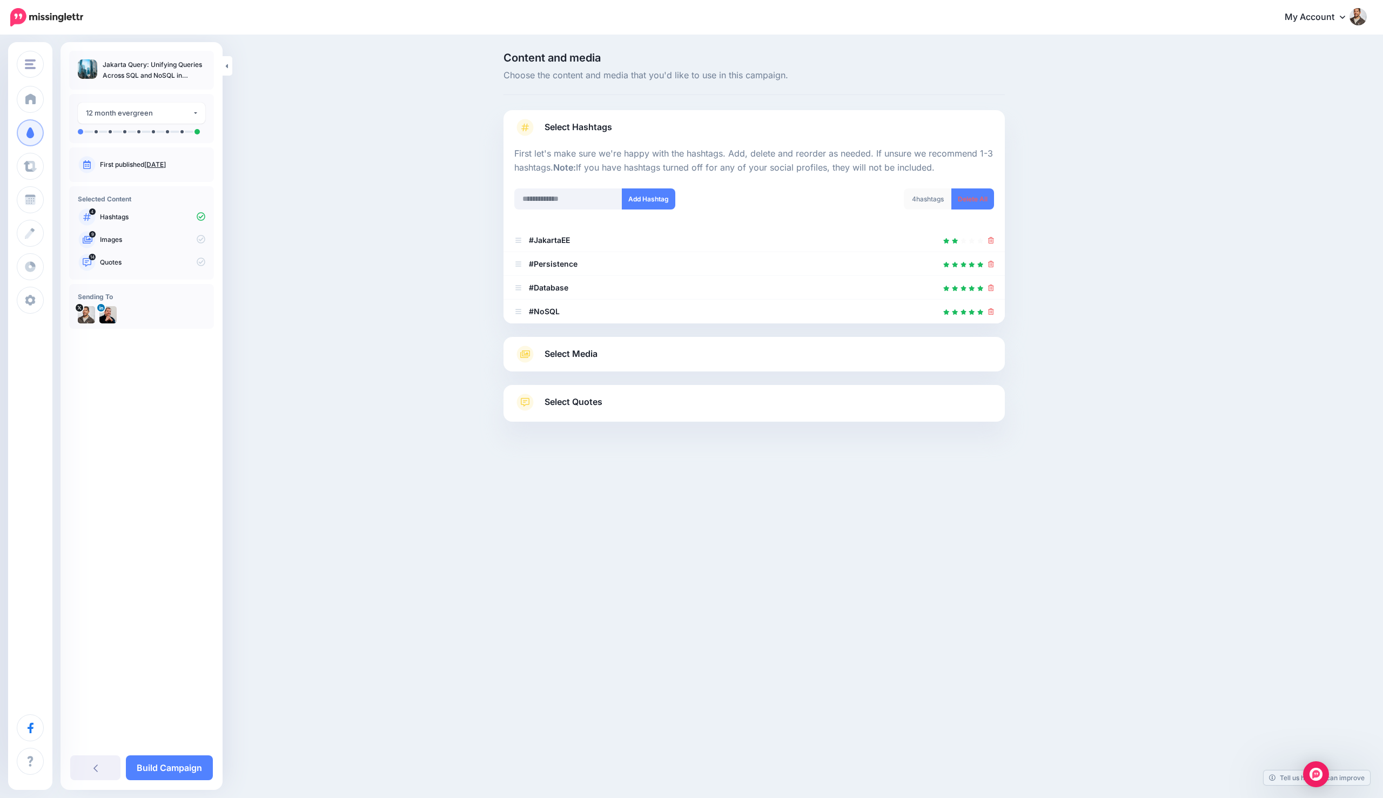
click at [616, 357] on link "Select Media" at bounding box center [754, 354] width 480 height 17
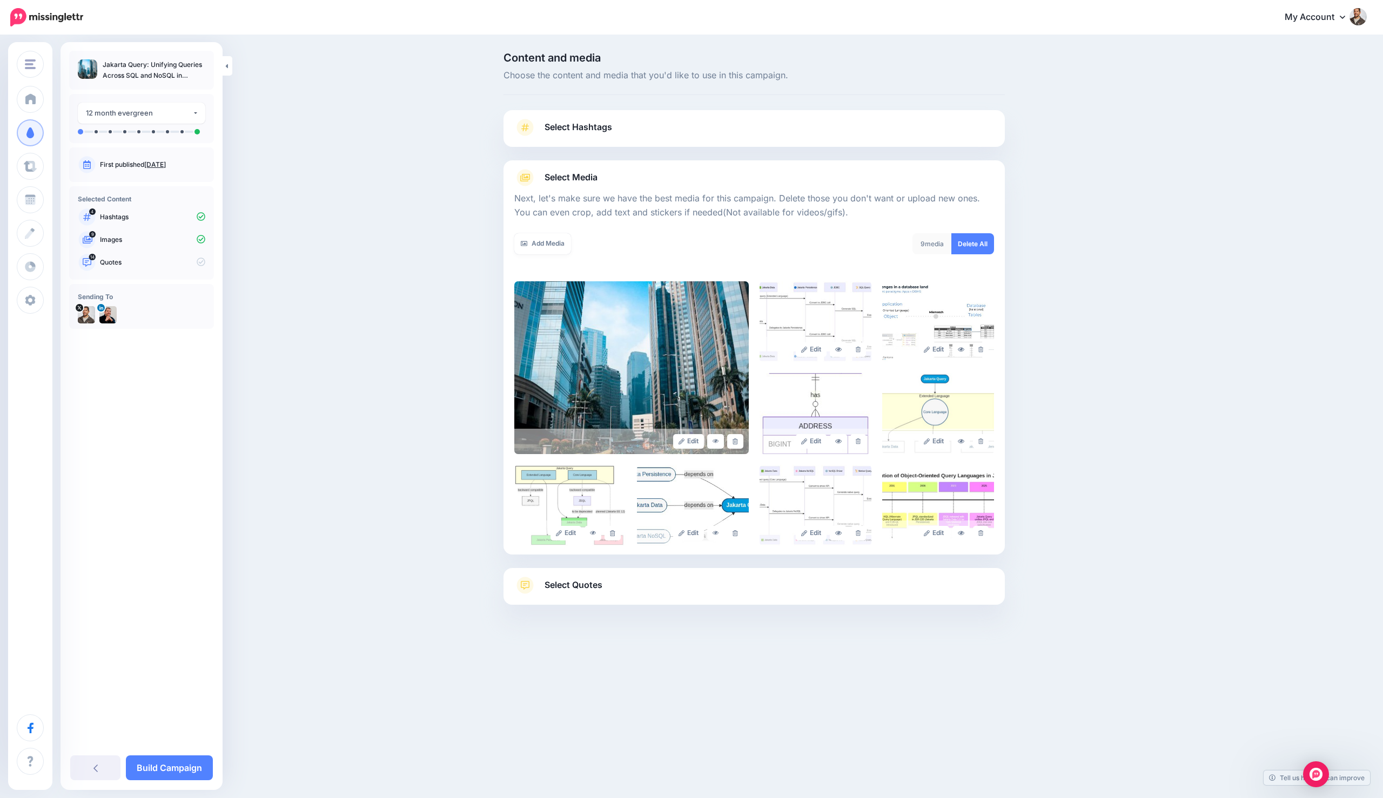
click at [672, 579] on link "Select Quotes" at bounding box center [754, 591] width 480 height 28
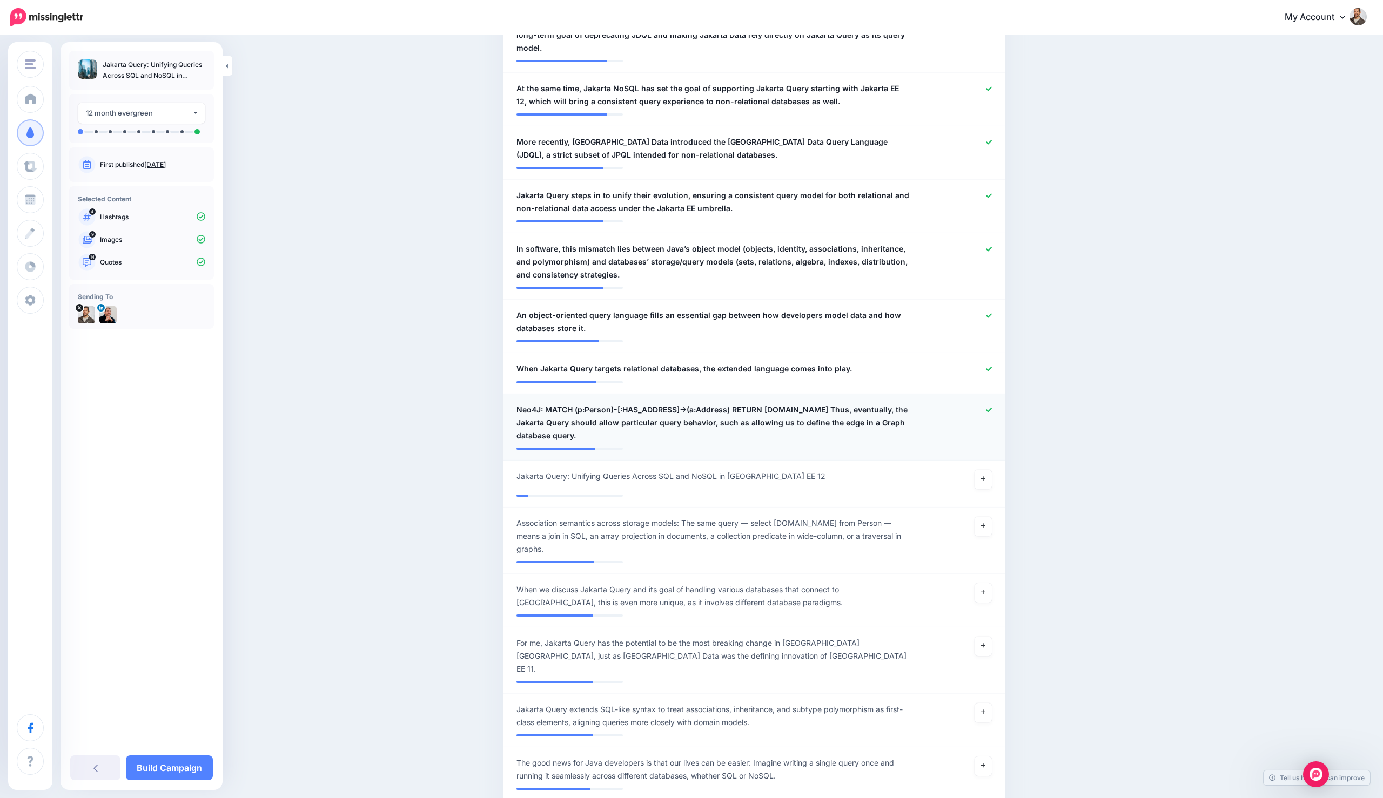
scroll to position [729, 0]
click at [986, 409] on icon at bounding box center [989, 412] width 6 height 6
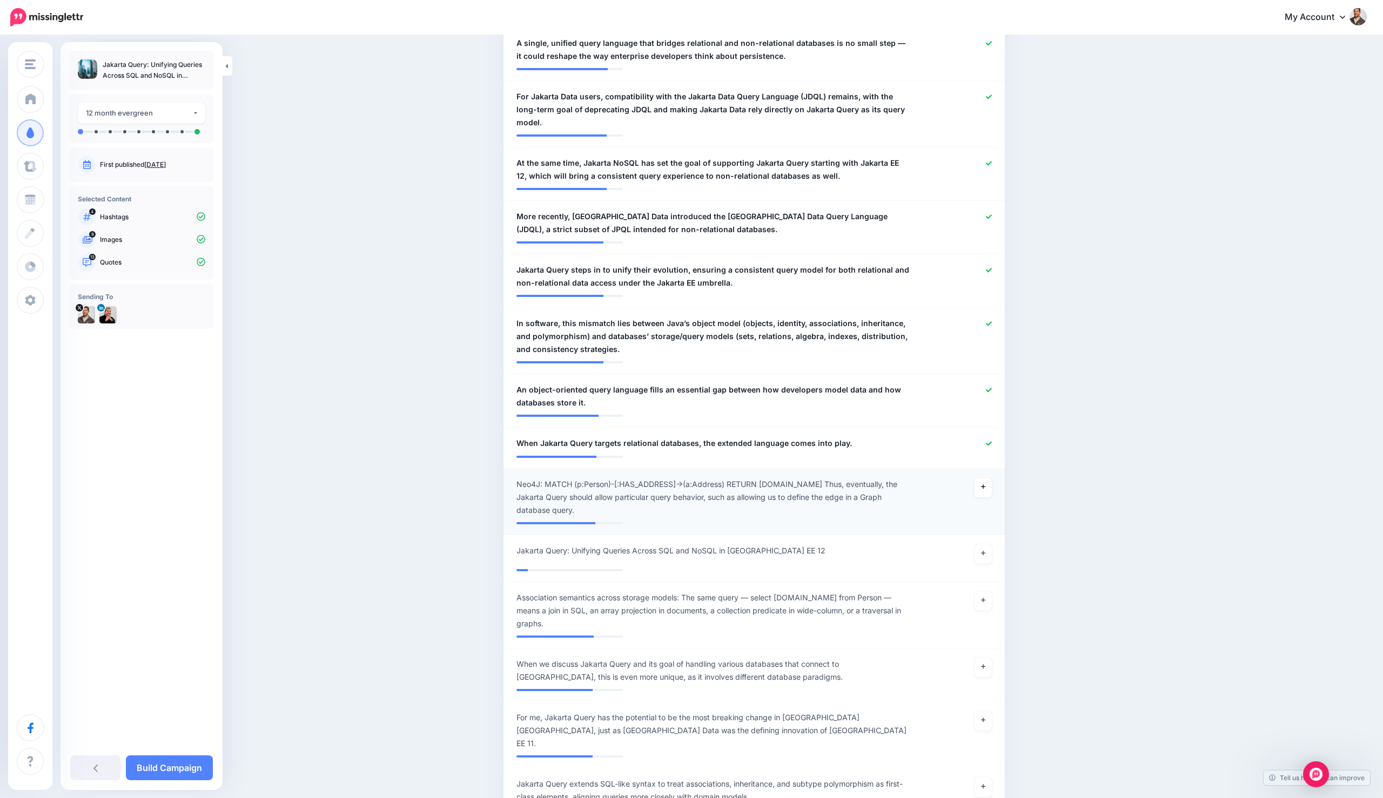
scroll to position [655, 0]
click at [181, 768] on link "Build Campaign" at bounding box center [169, 768] width 87 height 25
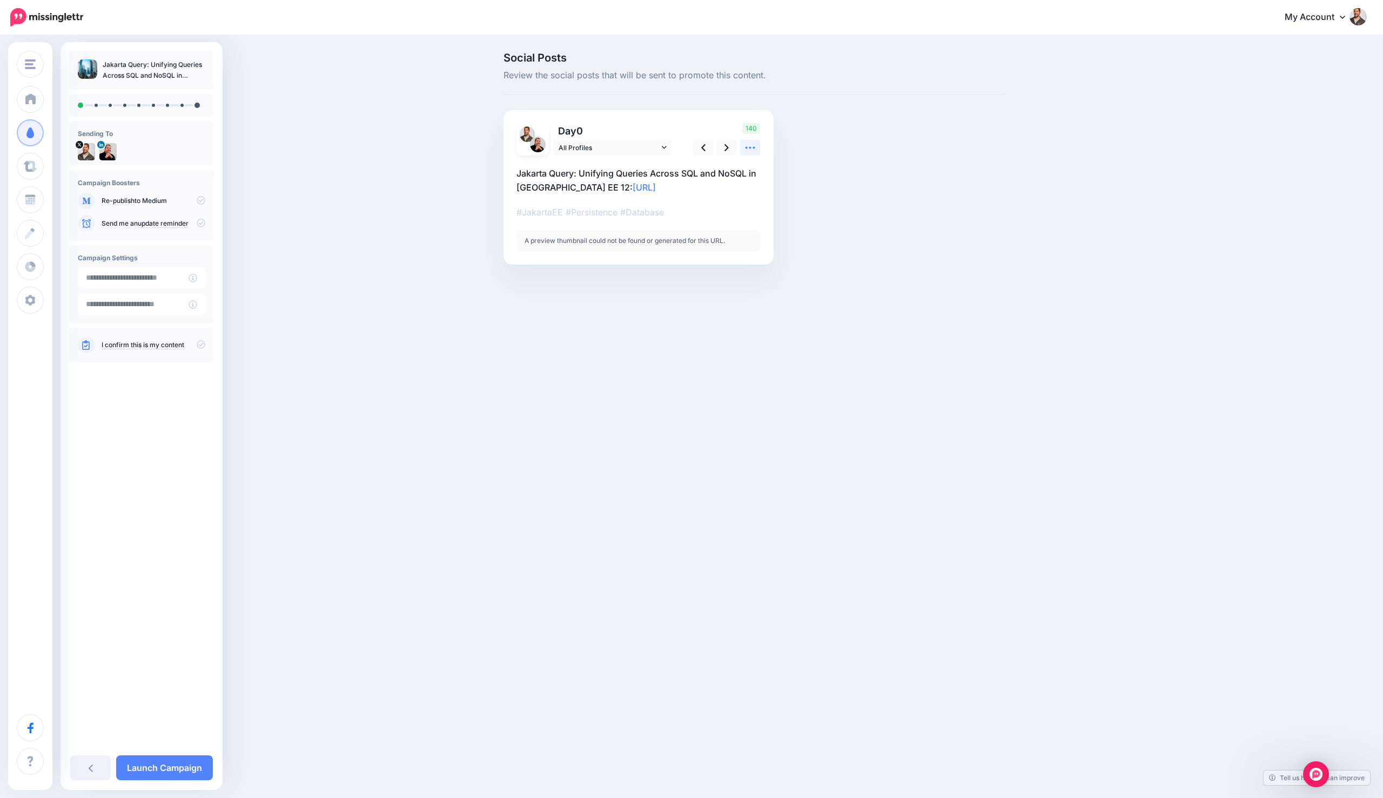
click at [744, 144] on icon at bounding box center [749, 147] width 11 height 11
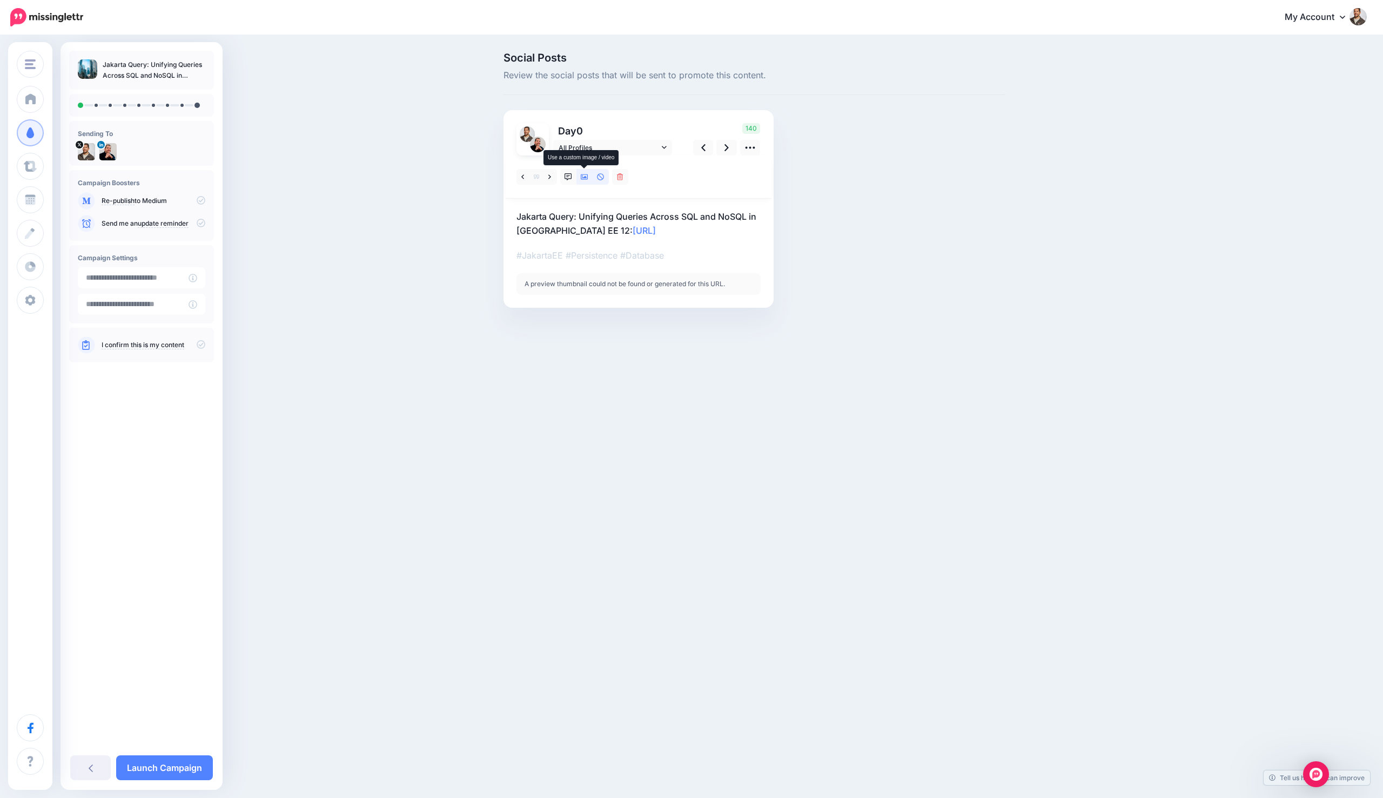
click at [583, 177] on icon at bounding box center [585, 177] width 8 height 8
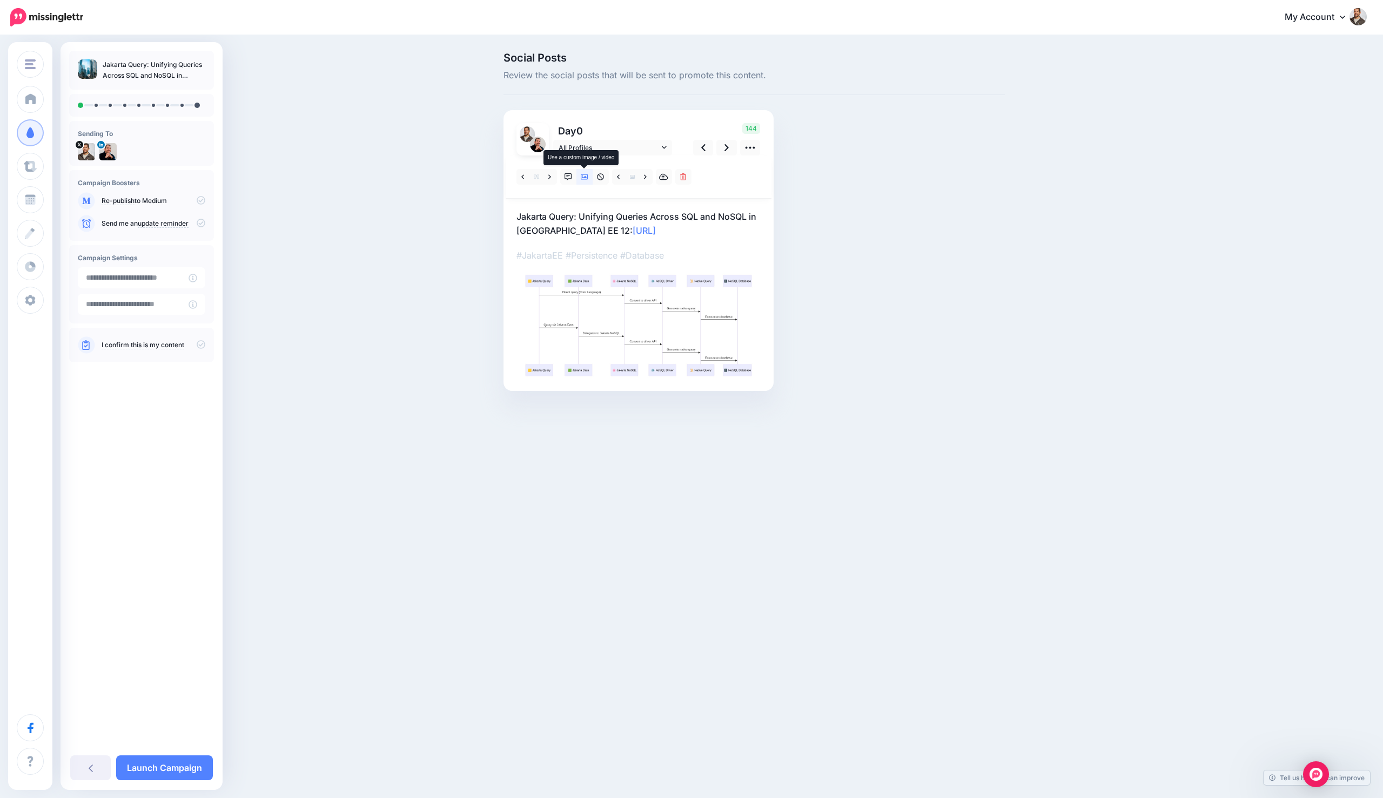
click at [585, 174] on icon at bounding box center [585, 177] width 8 height 8
click at [584, 177] on icon at bounding box center [585, 177] width 8 height 8
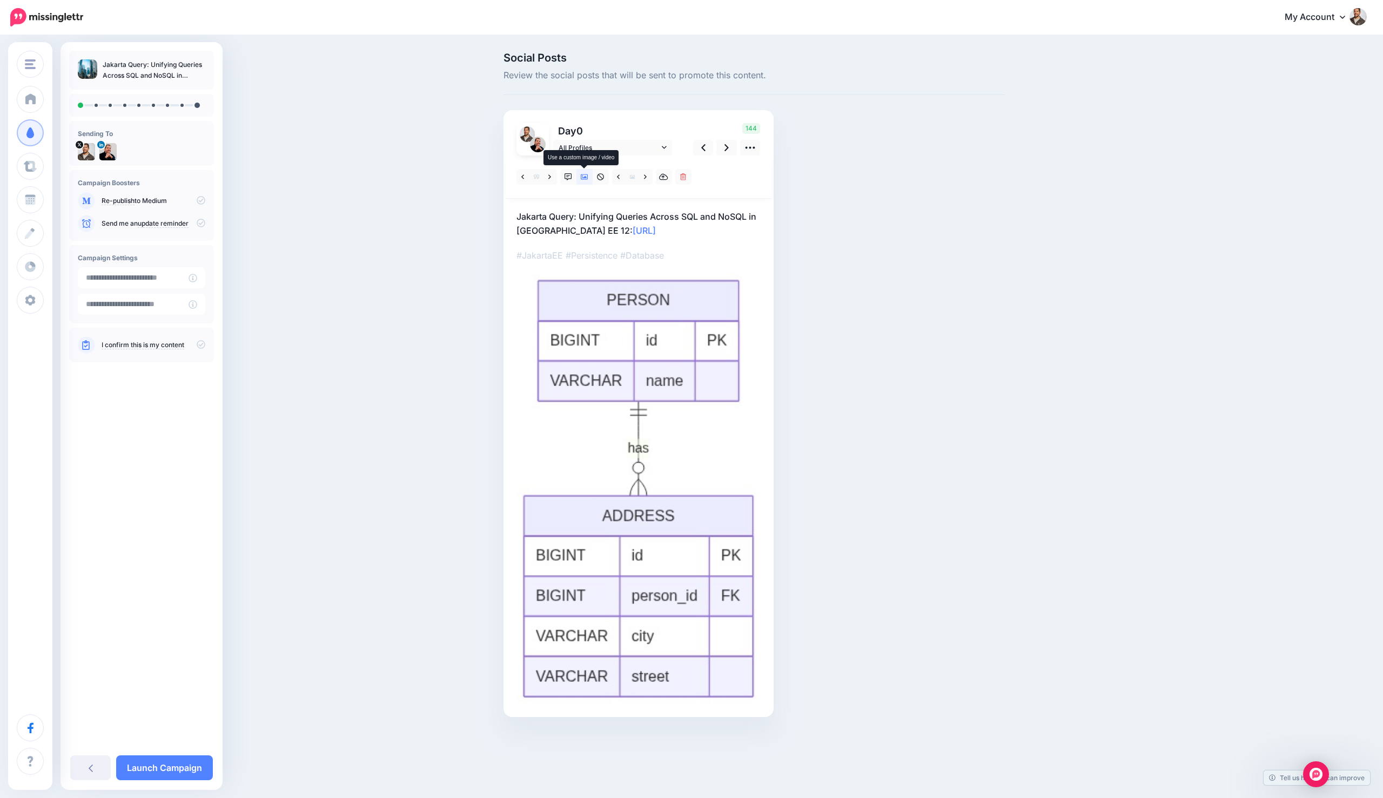
click at [581, 173] on icon at bounding box center [585, 177] width 8 height 8
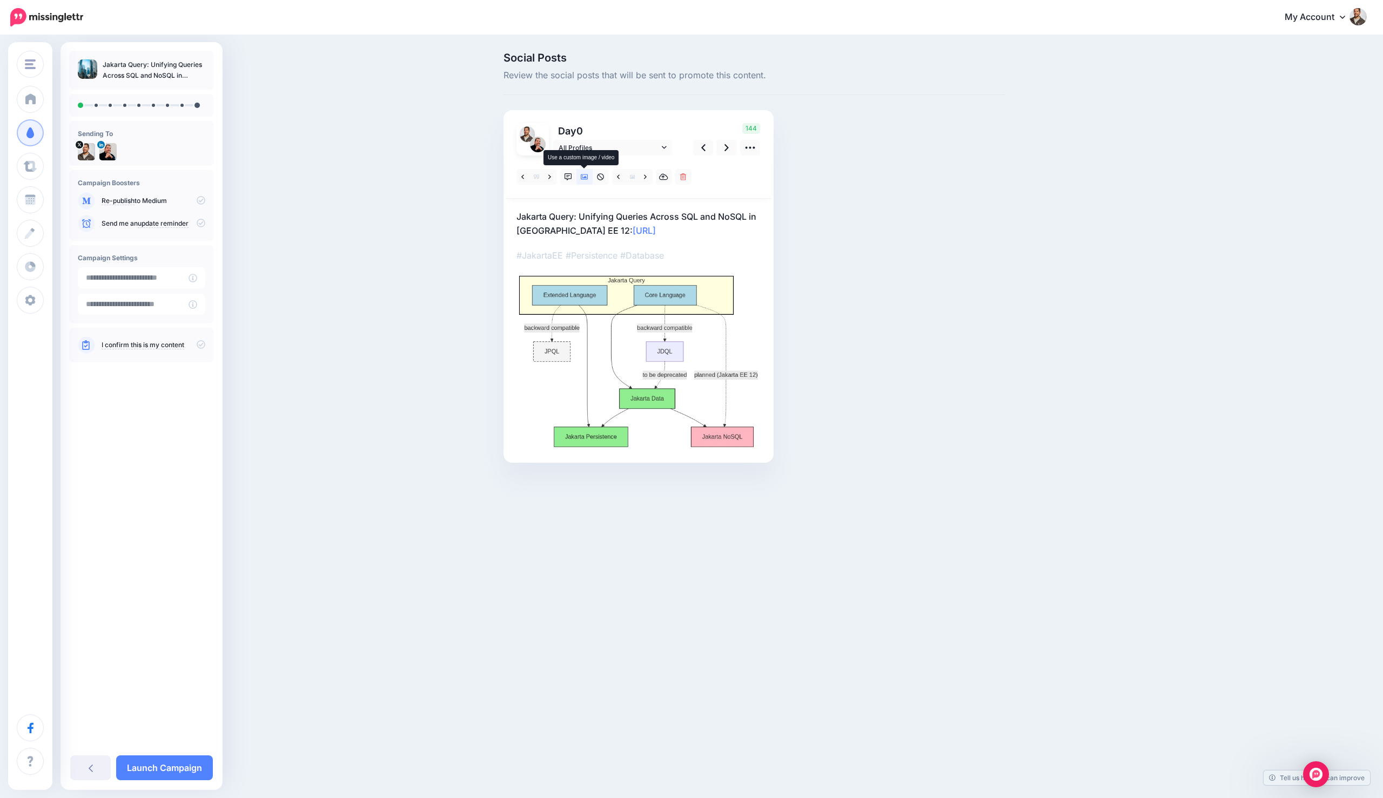
click at [582, 178] on icon at bounding box center [585, 177] width 8 height 8
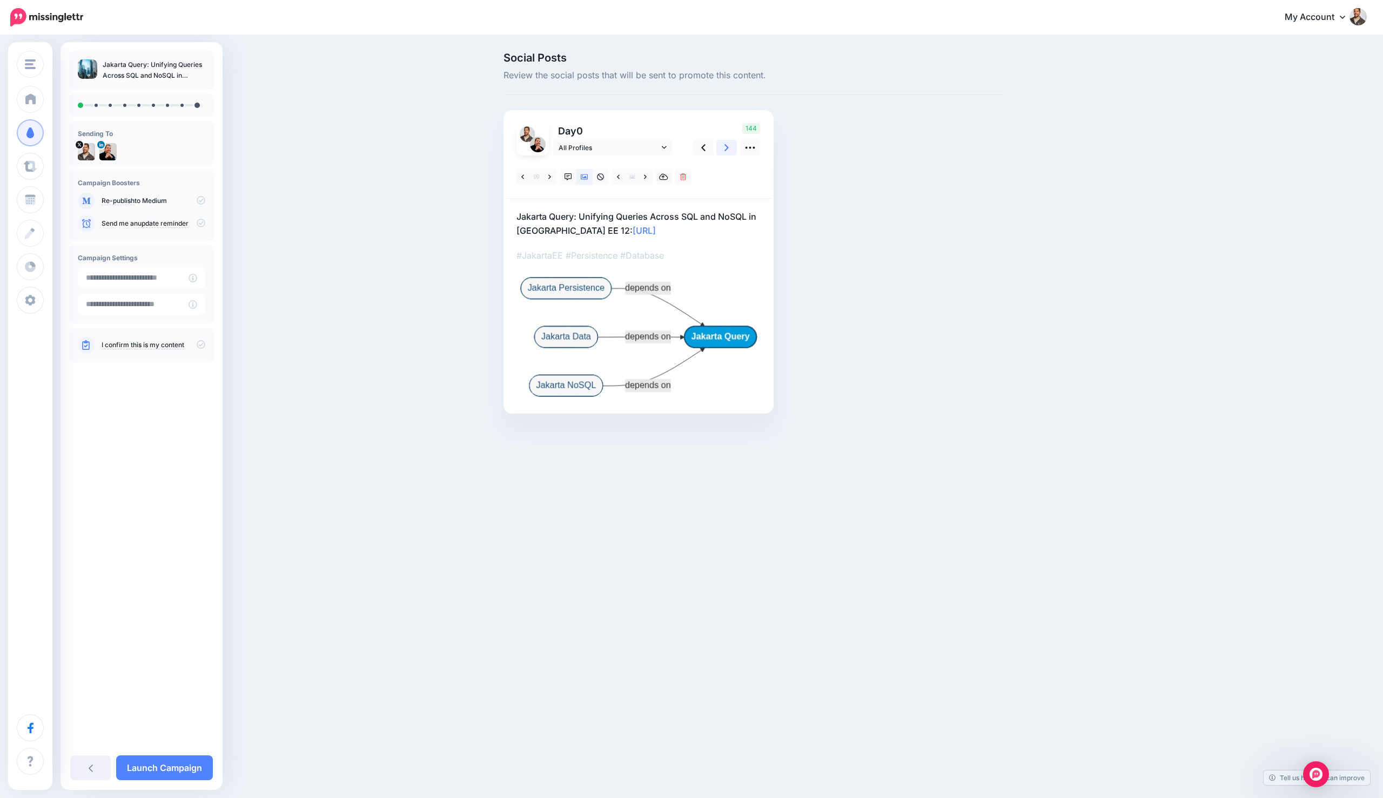
click at [728, 150] on icon at bounding box center [726, 147] width 4 height 11
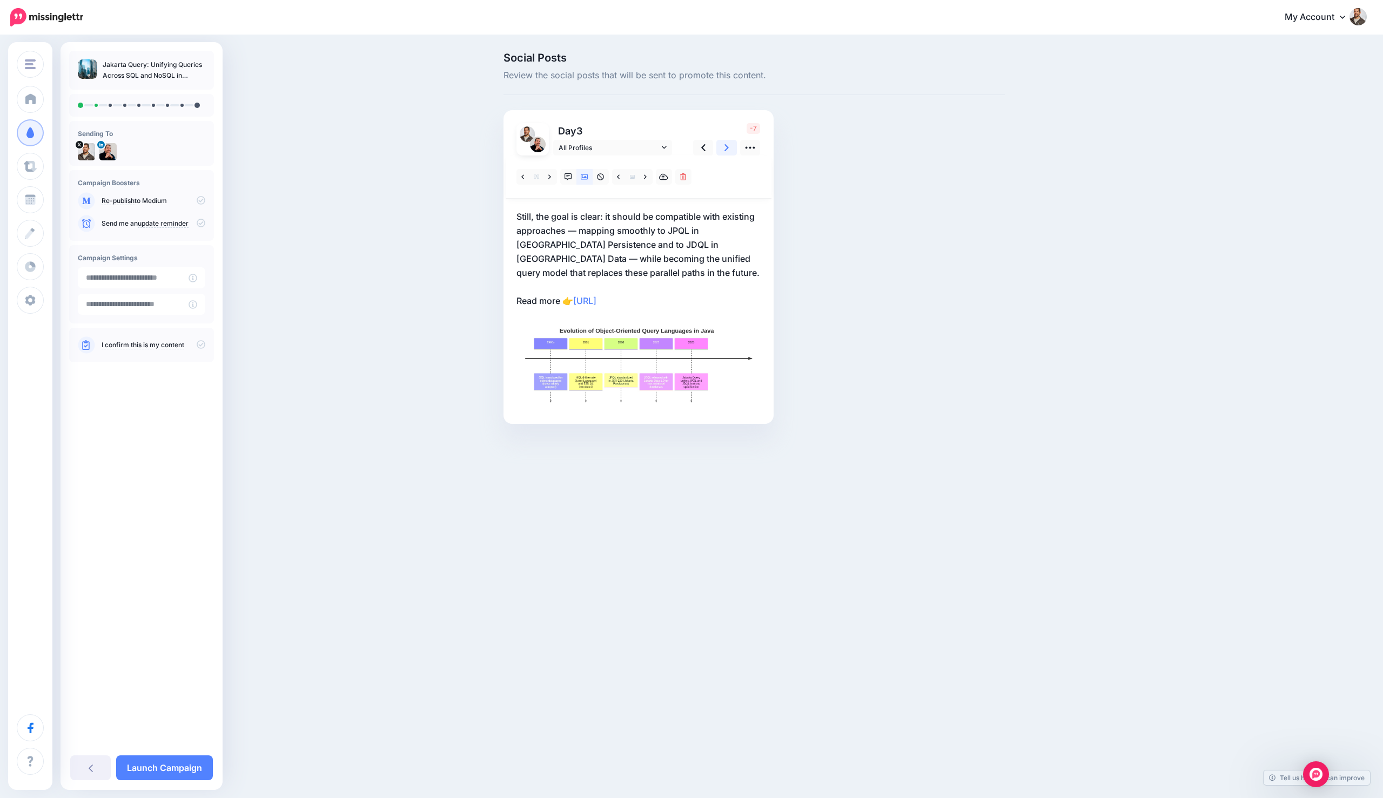
click at [728, 150] on icon at bounding box center [726, 147] width 4 height 11
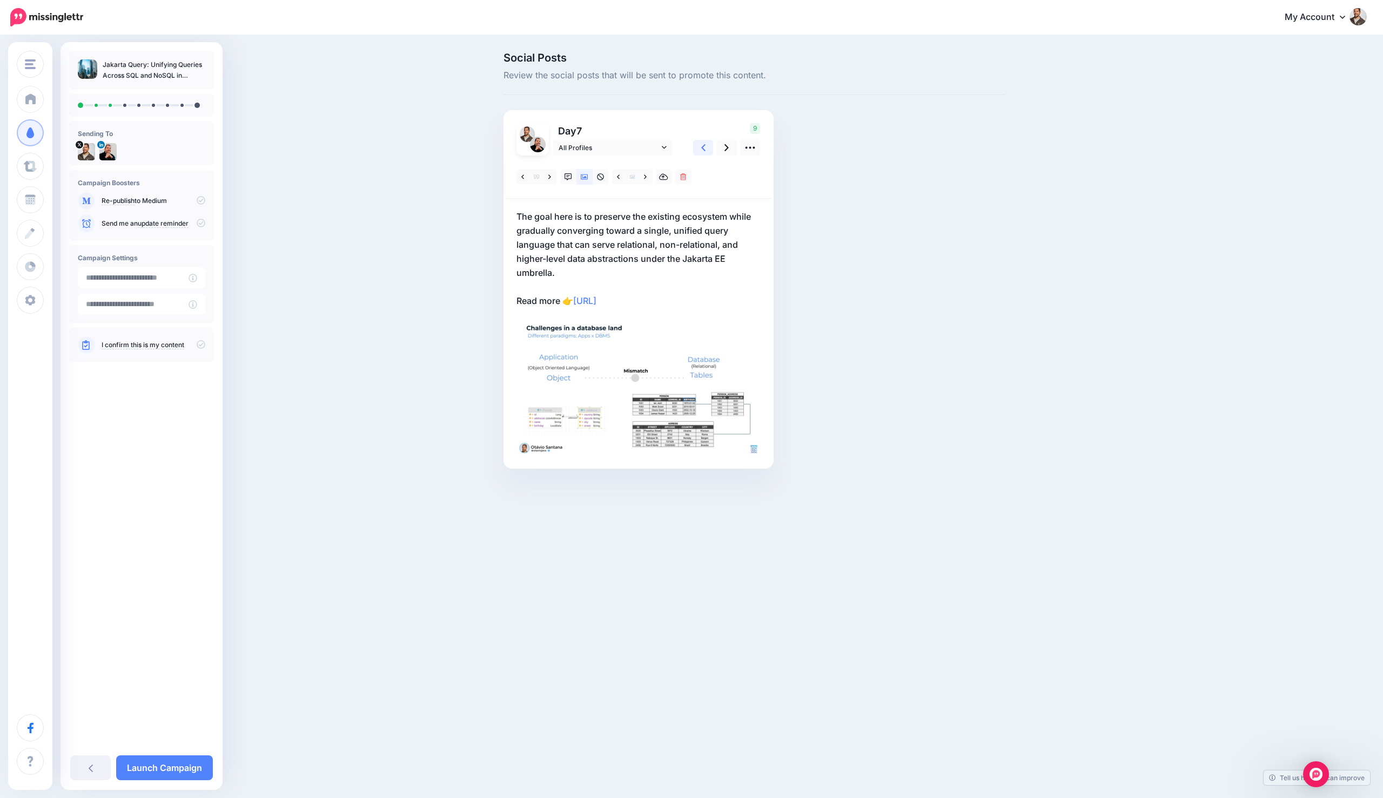
click at [705, 147] on icon at bounding box center [703, 147] width 4 height 11
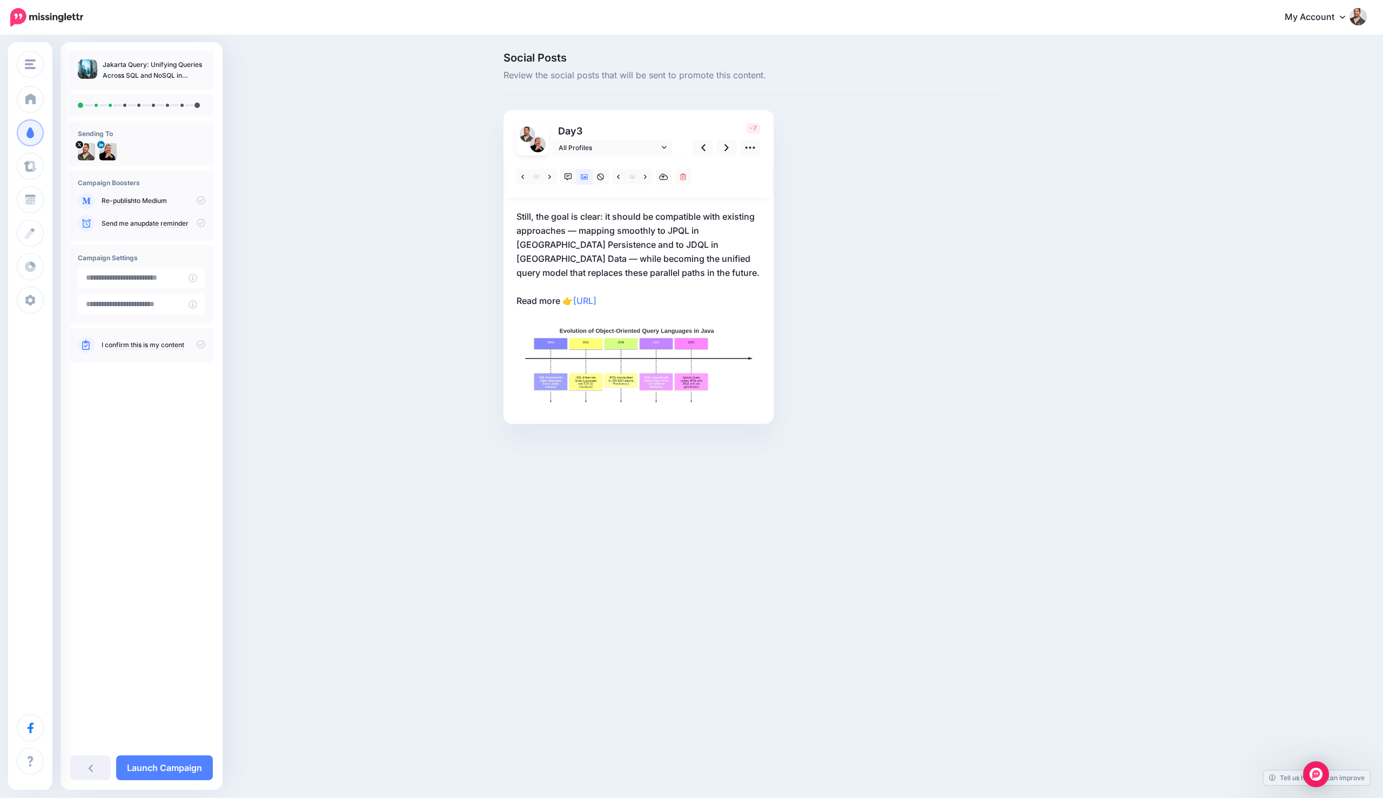
click at [572, 307] on div at bounding box center [638, 283] width 244 height 255
click at [560, 301] on p "Still, the goal is clear: it should be compatible with existing approaches — ma…" at bounding box center [638, 259] width 244 height 98
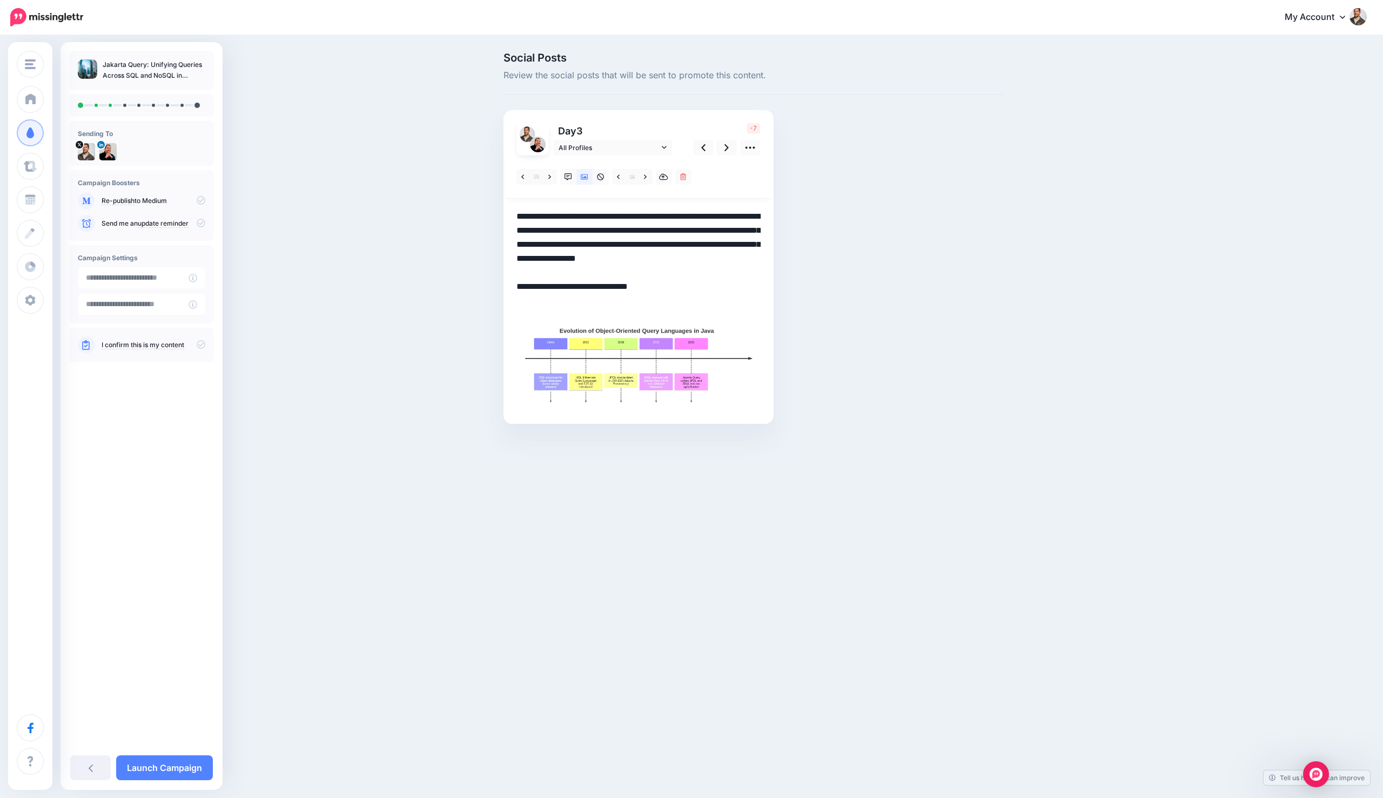
drag, startPoint x: 562, startPoint y: 300, endPoint x: 514, endPoint y: 299, distance: 48.1
click at [514, 299] on div "Day 3 All Profiles -7" at bounding box center [638, 267] width 270 height 314
type textarea "**********"
click at [581, 175] on icon at bounding box center [585, 176] width 8 height 5
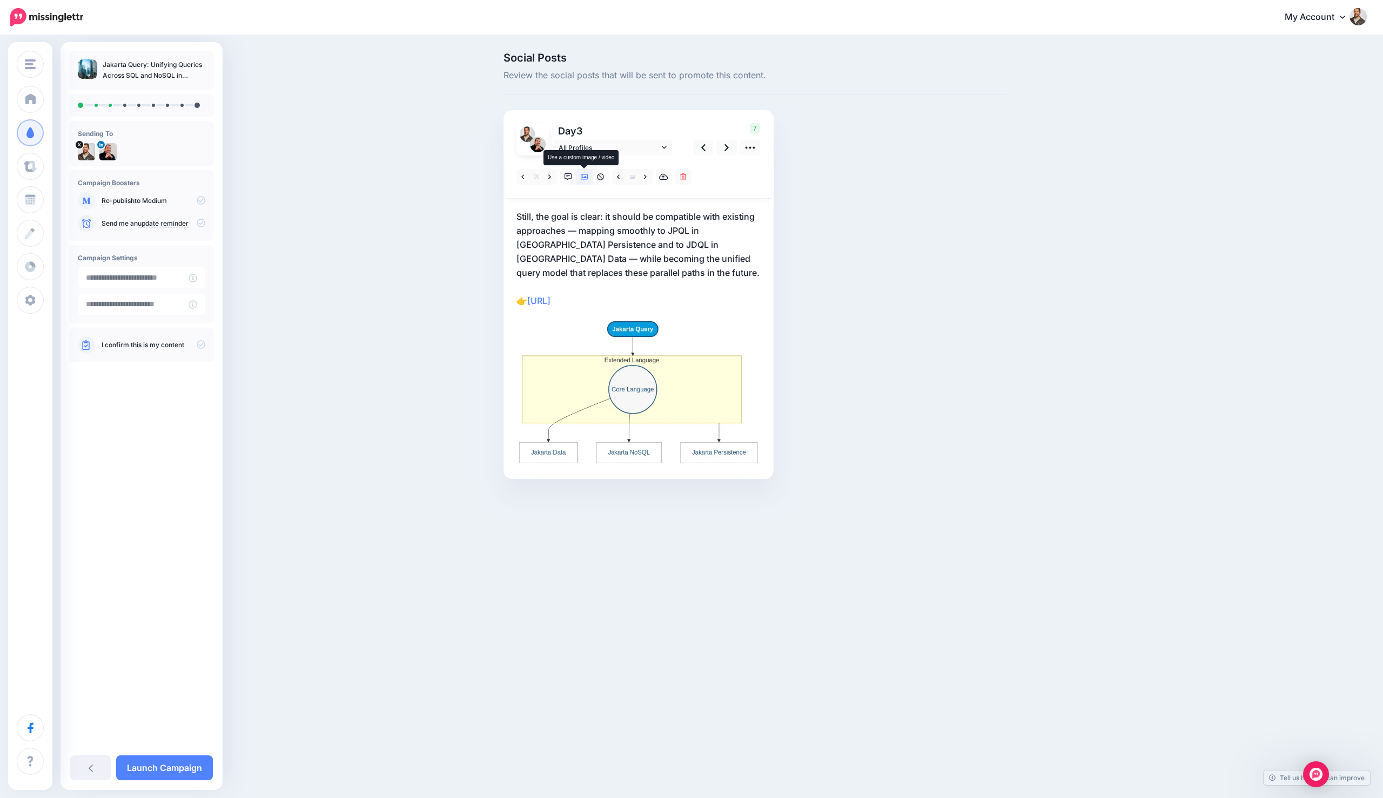
click at [583, 177] on icon at bounding box center [585, 177] width 8 height 8
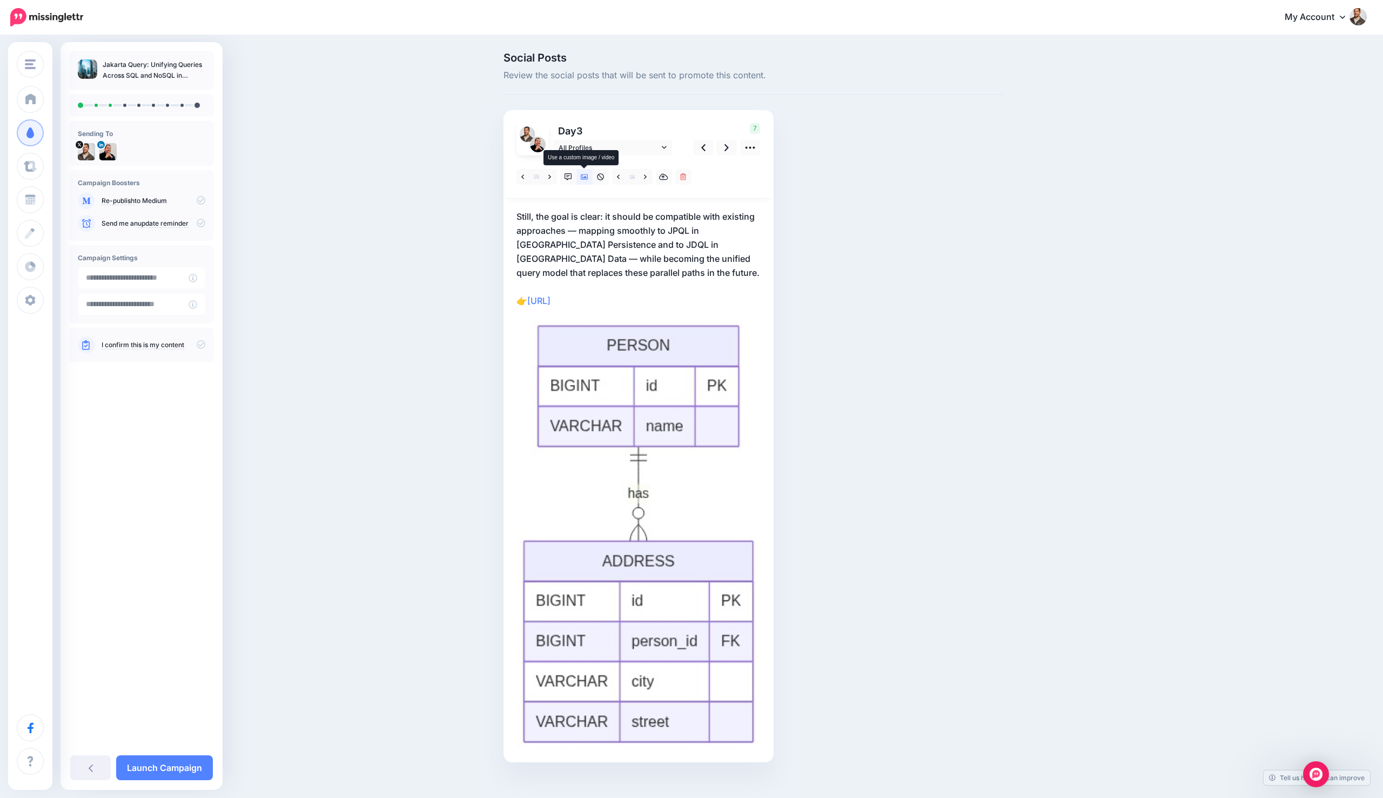
click at [583, 177] on icon at bounding box center [585, 177] width 8 height 8
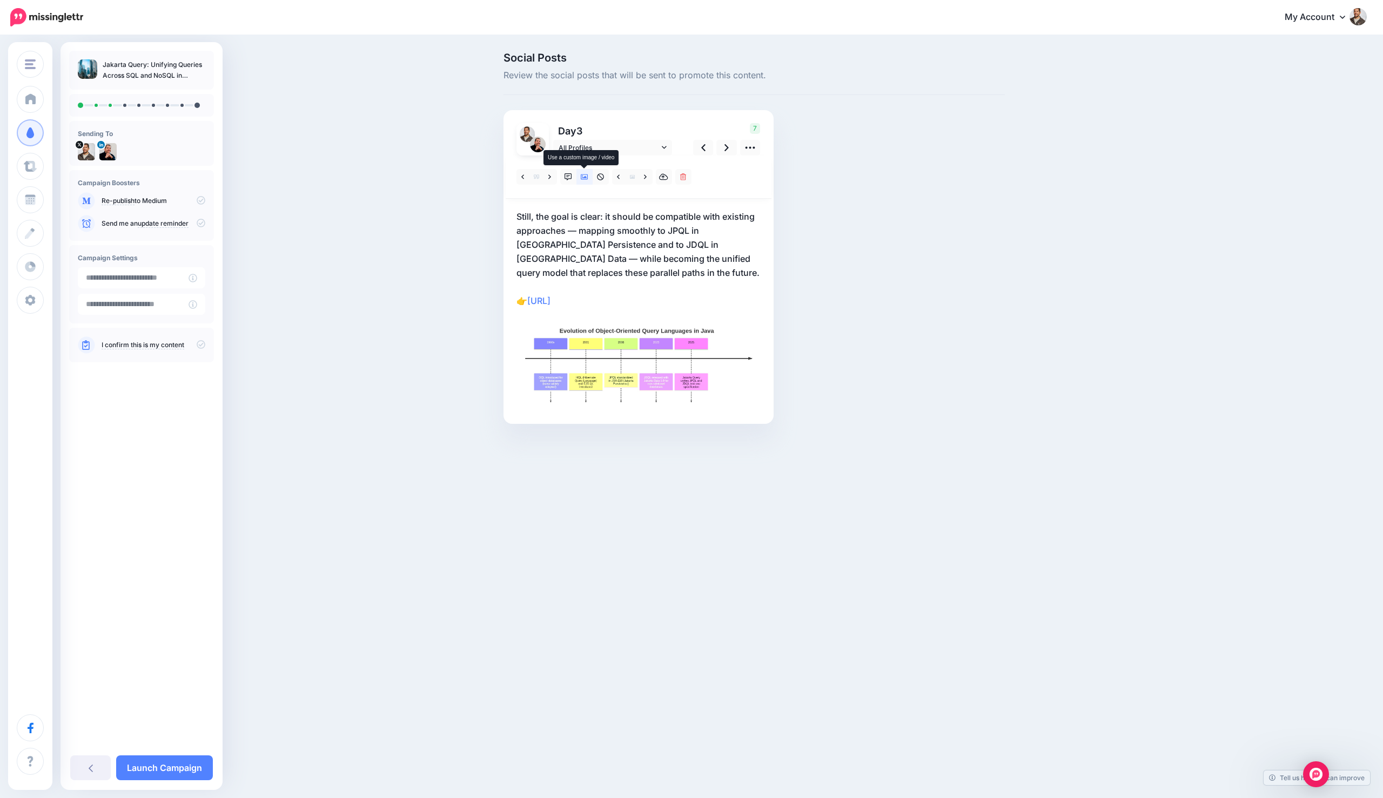
click at [583, 177] on icon at bounding box center [585, 177] width 8 height 8
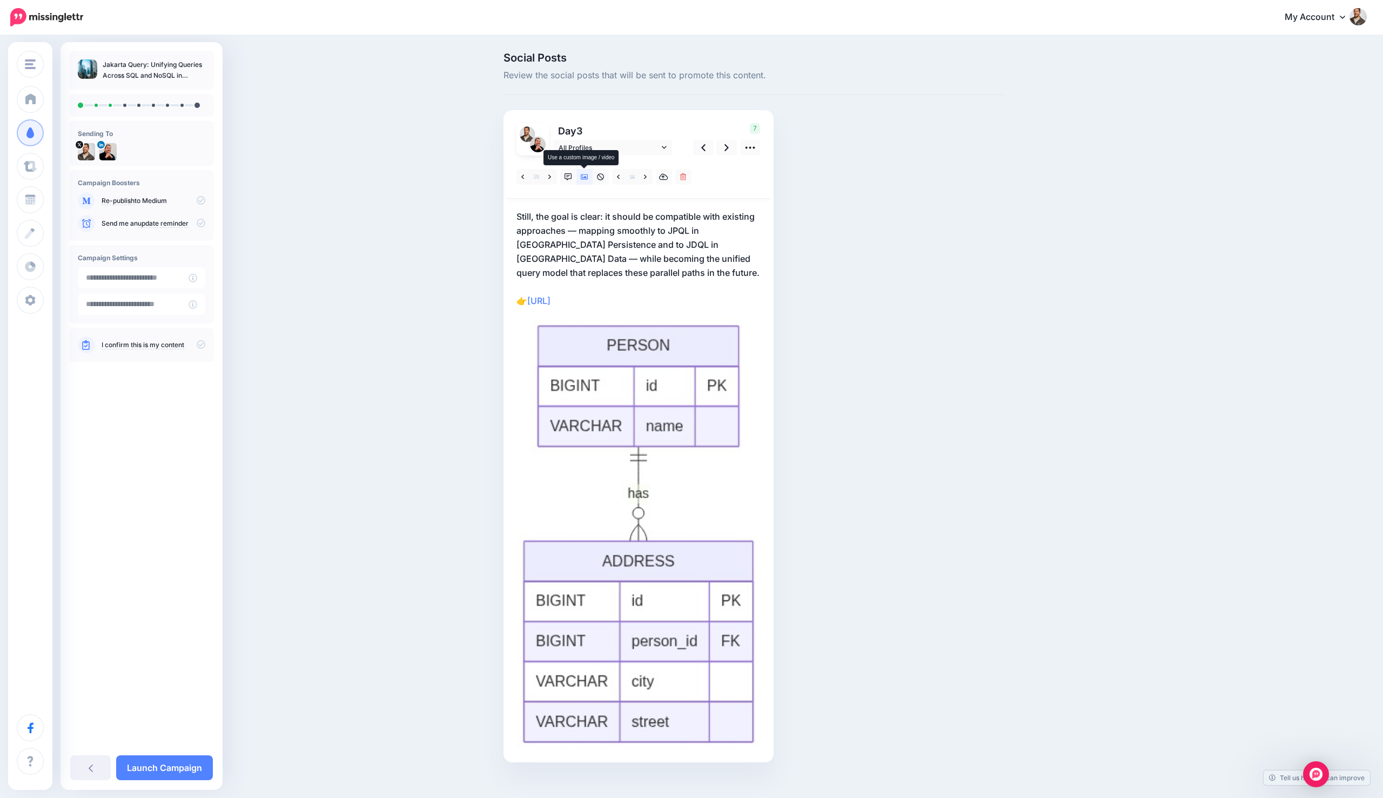
click at [583, 177] on icon at bounding box center [585, 177] width 8 height 8
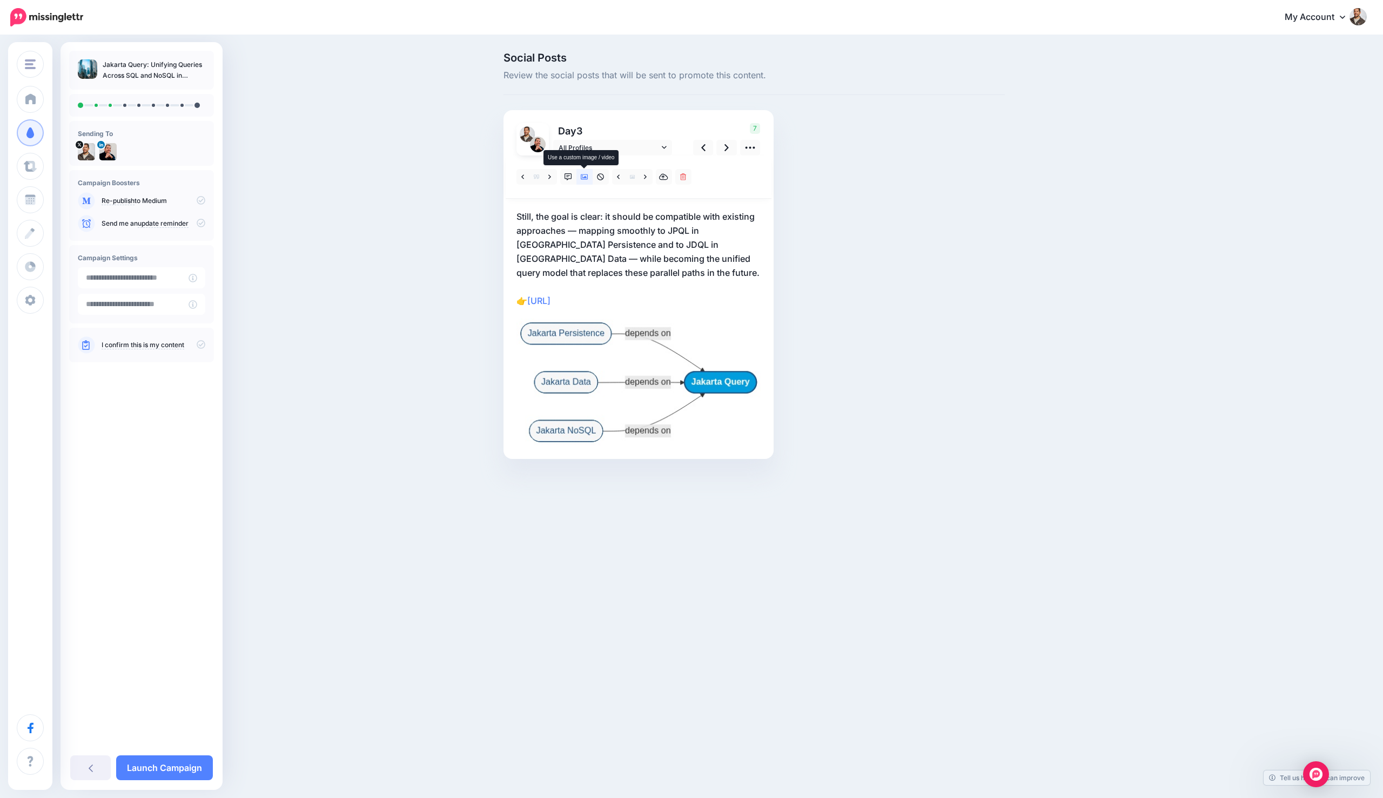
click at [583, 177] on icon at bounding box center [585, 177] width 8 height 8
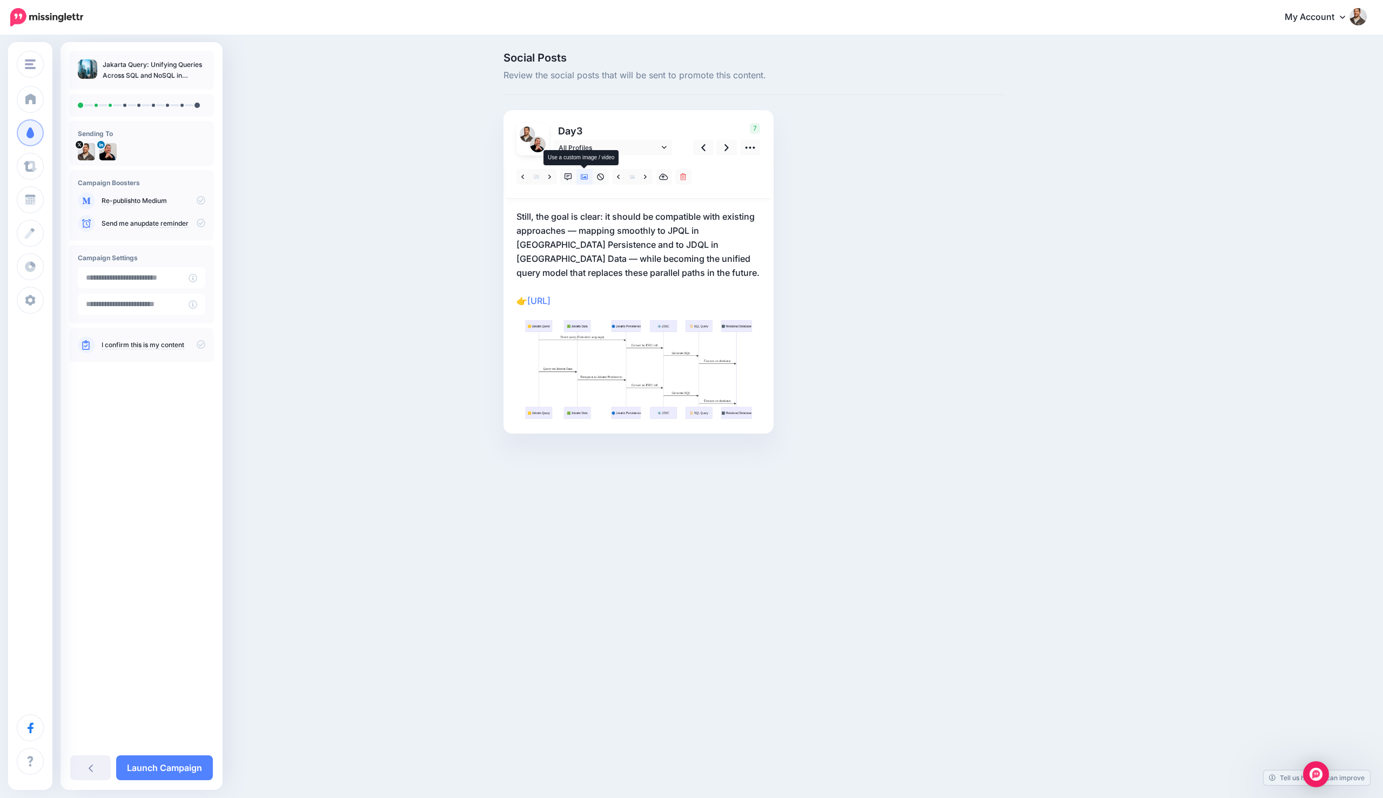
click at [583, 177] on icon at bounding box center [585, 177] width 8 height 8
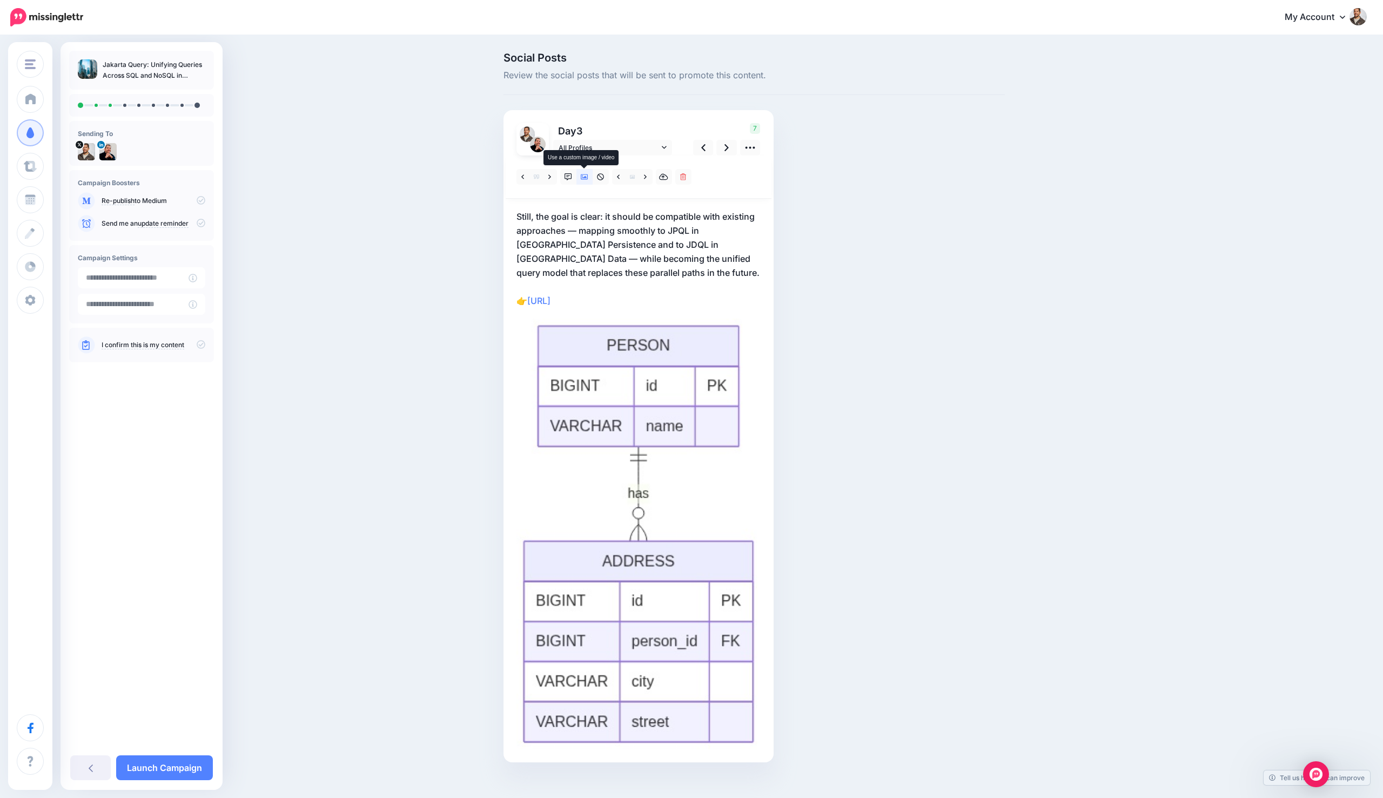
click at [583, 177] on icon at bounding box center [585, 177] width 8 height 8
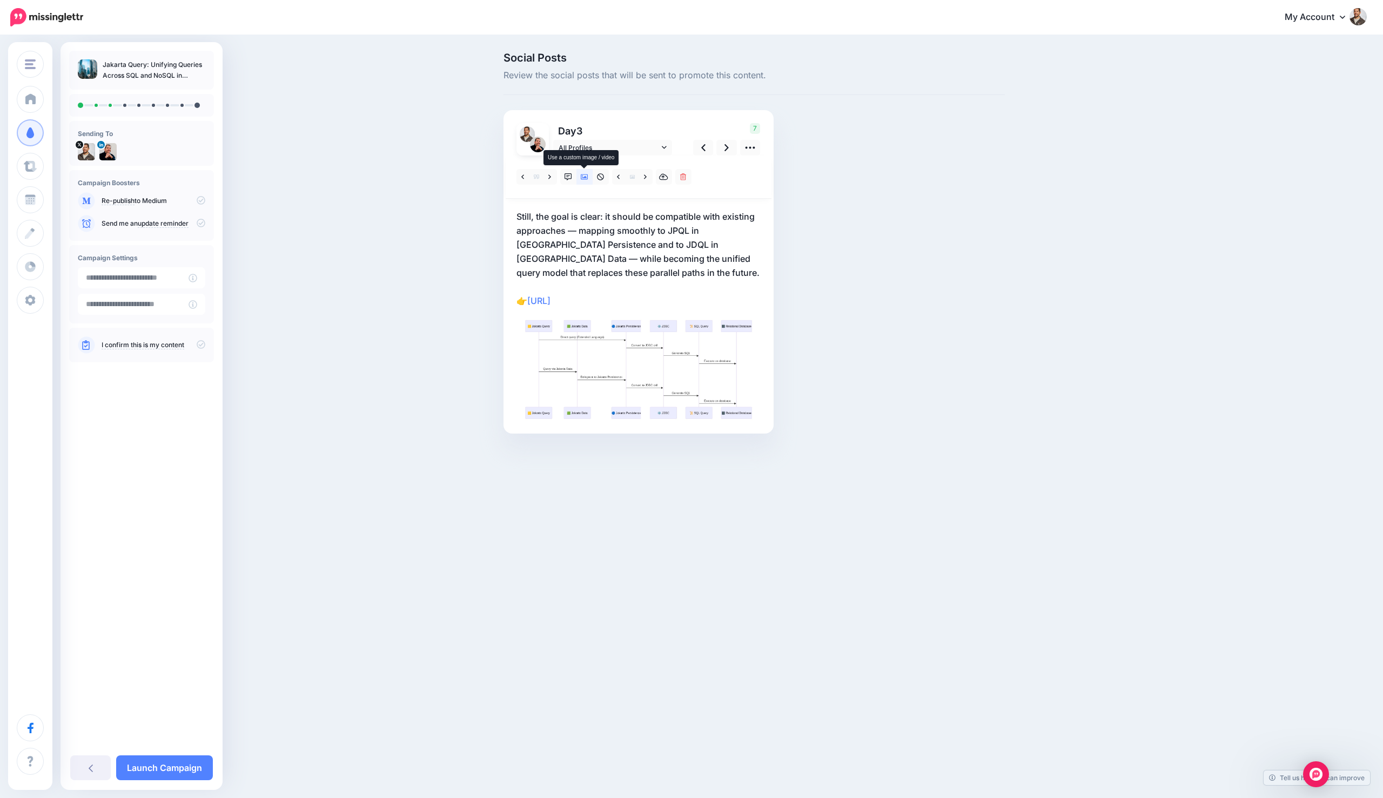
click at [583, 177] on icon at bounding box center [585, 177] width 8 height 8
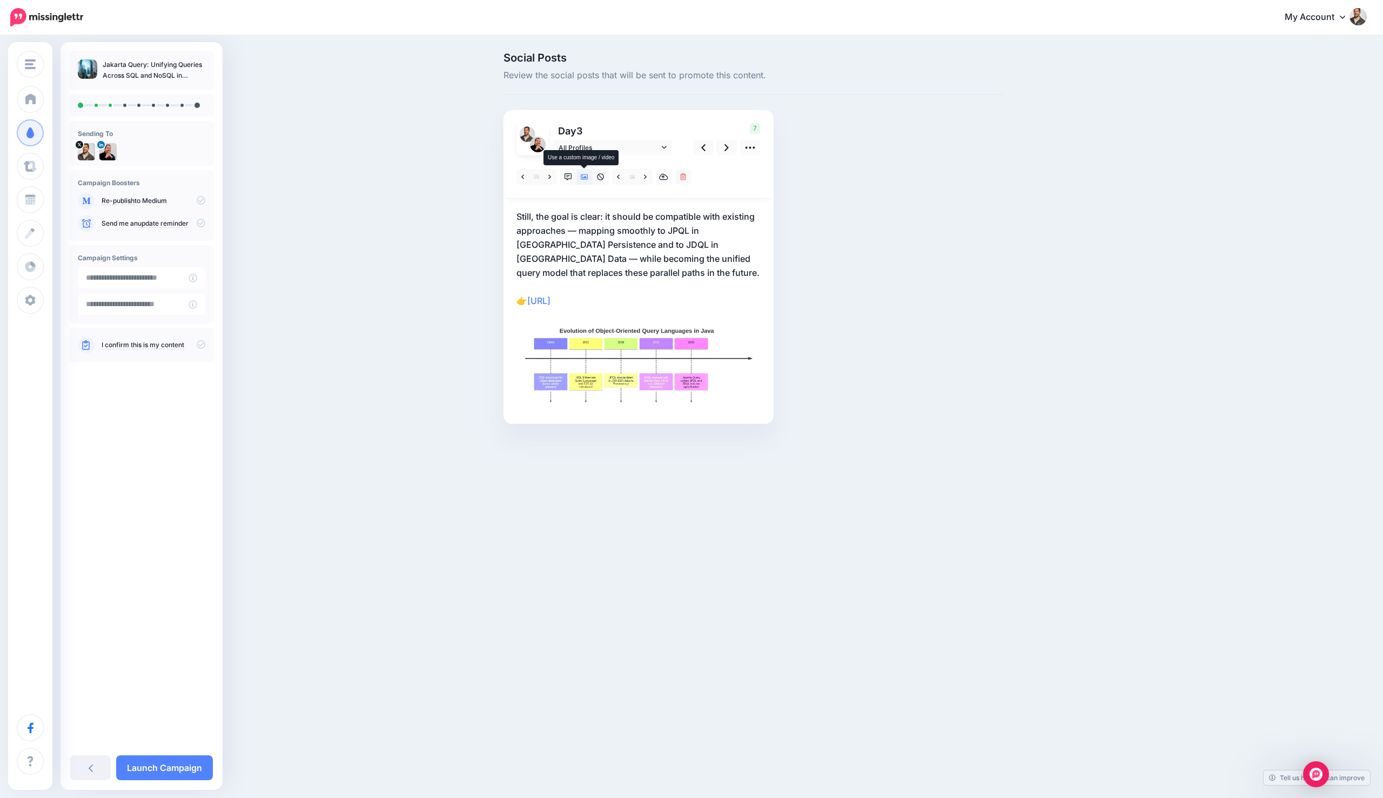
click at [583, 177] on icon at bounding box center [585, 177] width 8 height 8
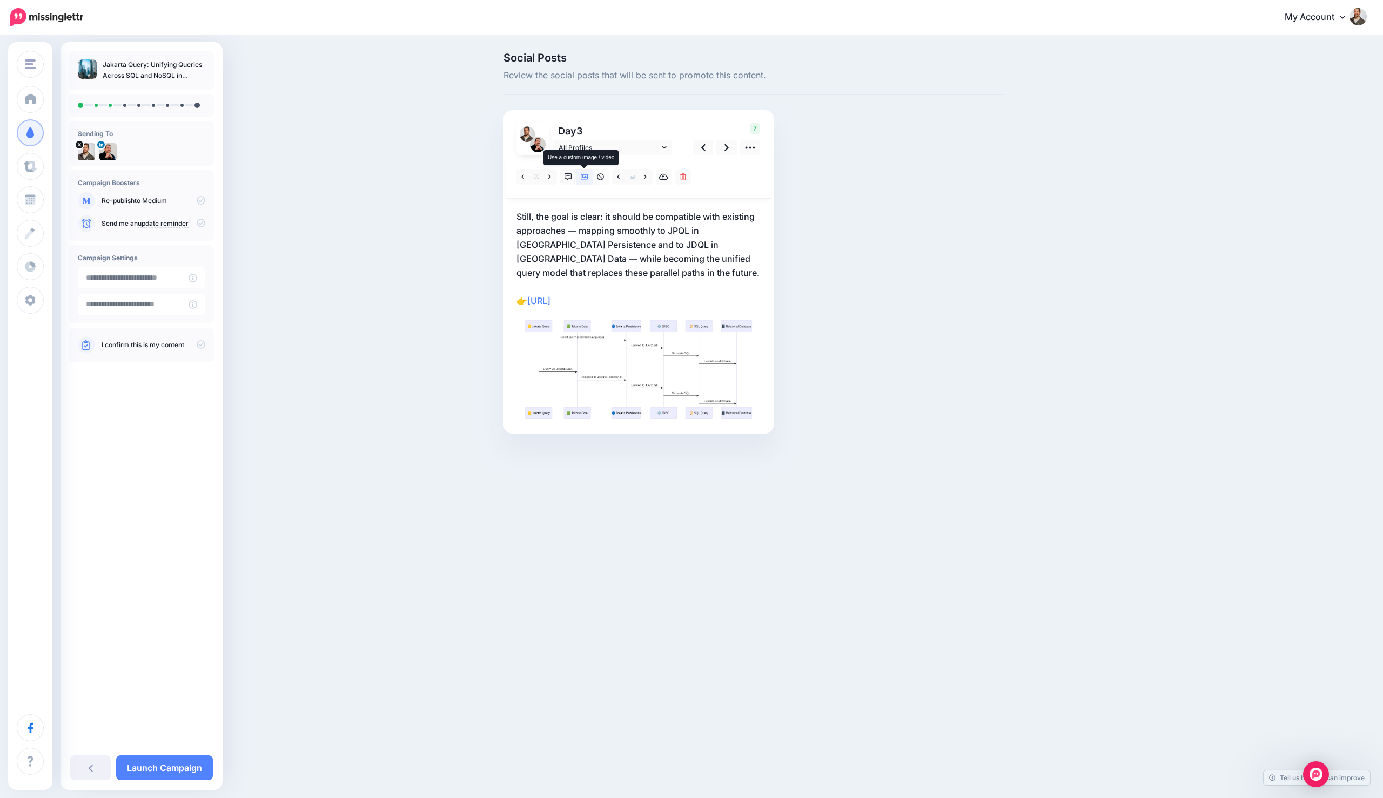
click at [583, 177] on icon at bounding box center [585, 177] width 8 height 8
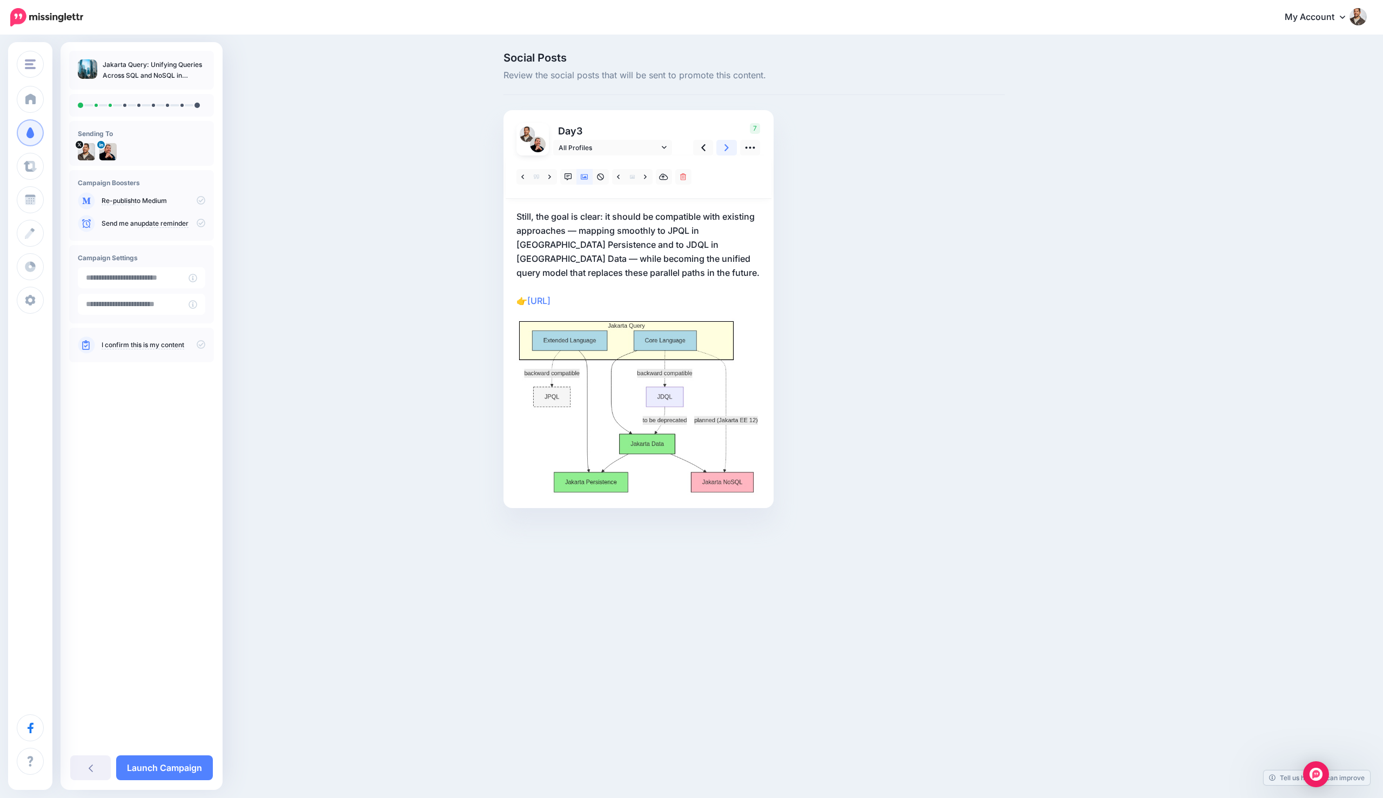
click at [727, 151] on icon at bounding box center [726, 147] width 4 height 11
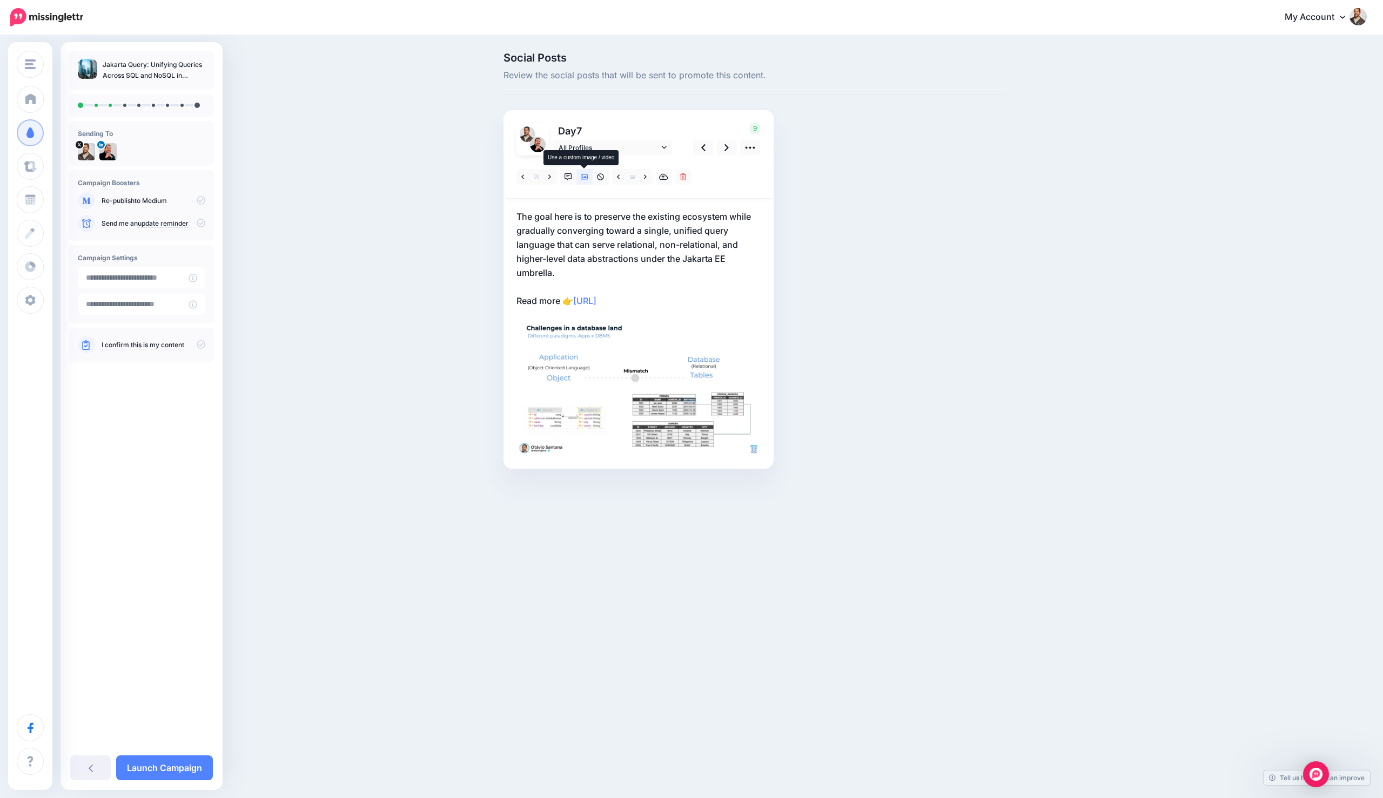
click at [586, 180] on icon at bounding box center [585, 177] width 8 height 8
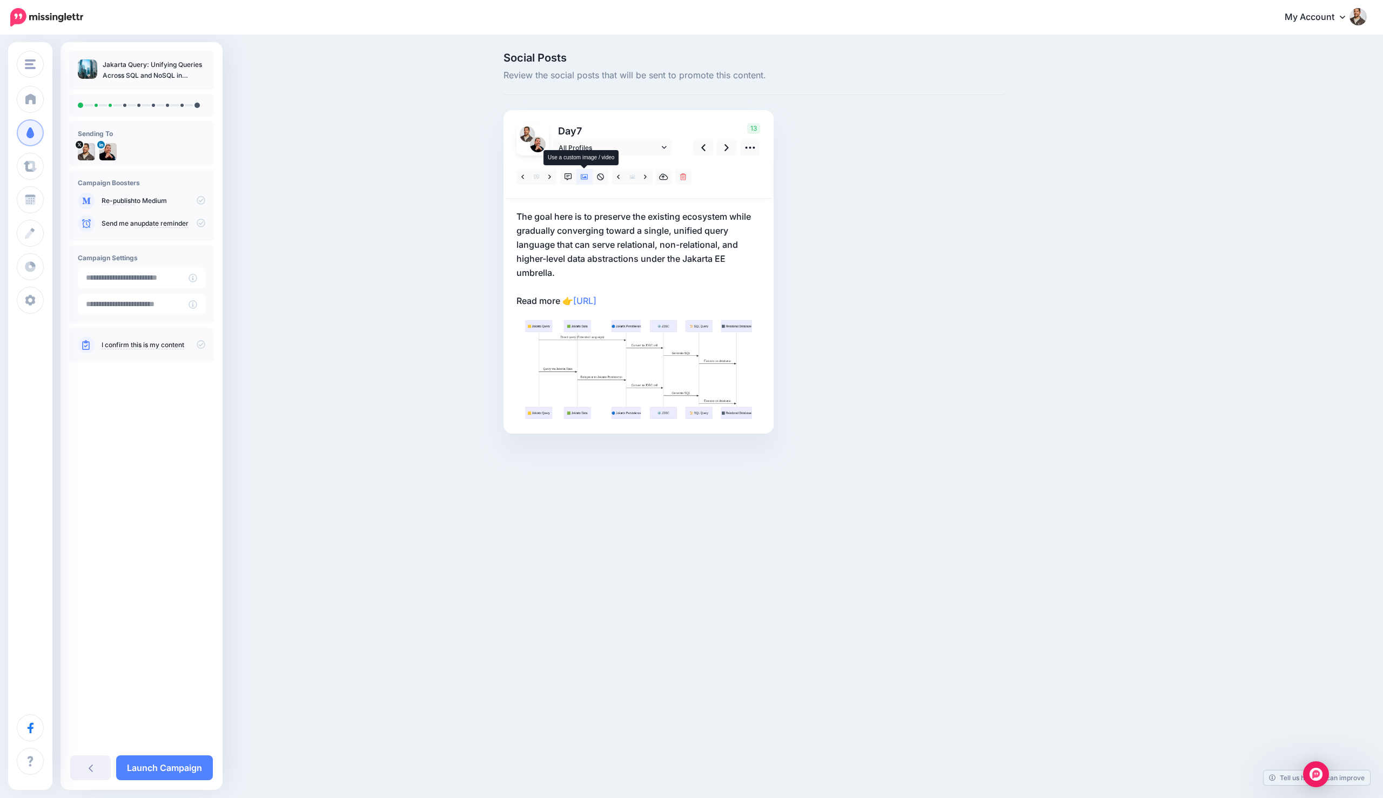
click at [586, 180] on icon at bounding box center [585, 177] width 8 height 8
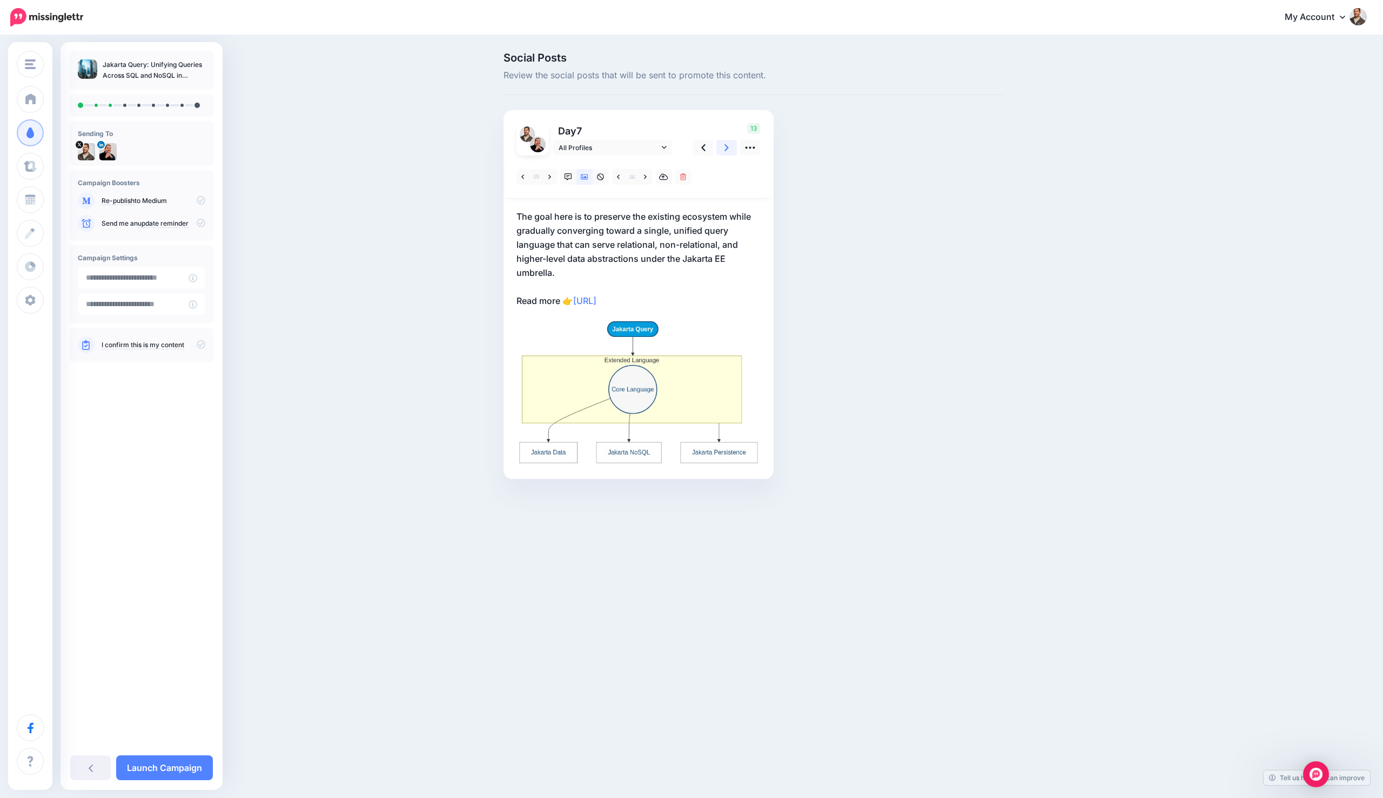
click at [727, 150] on icon at bounding box center [726, 147] width 4 height 7
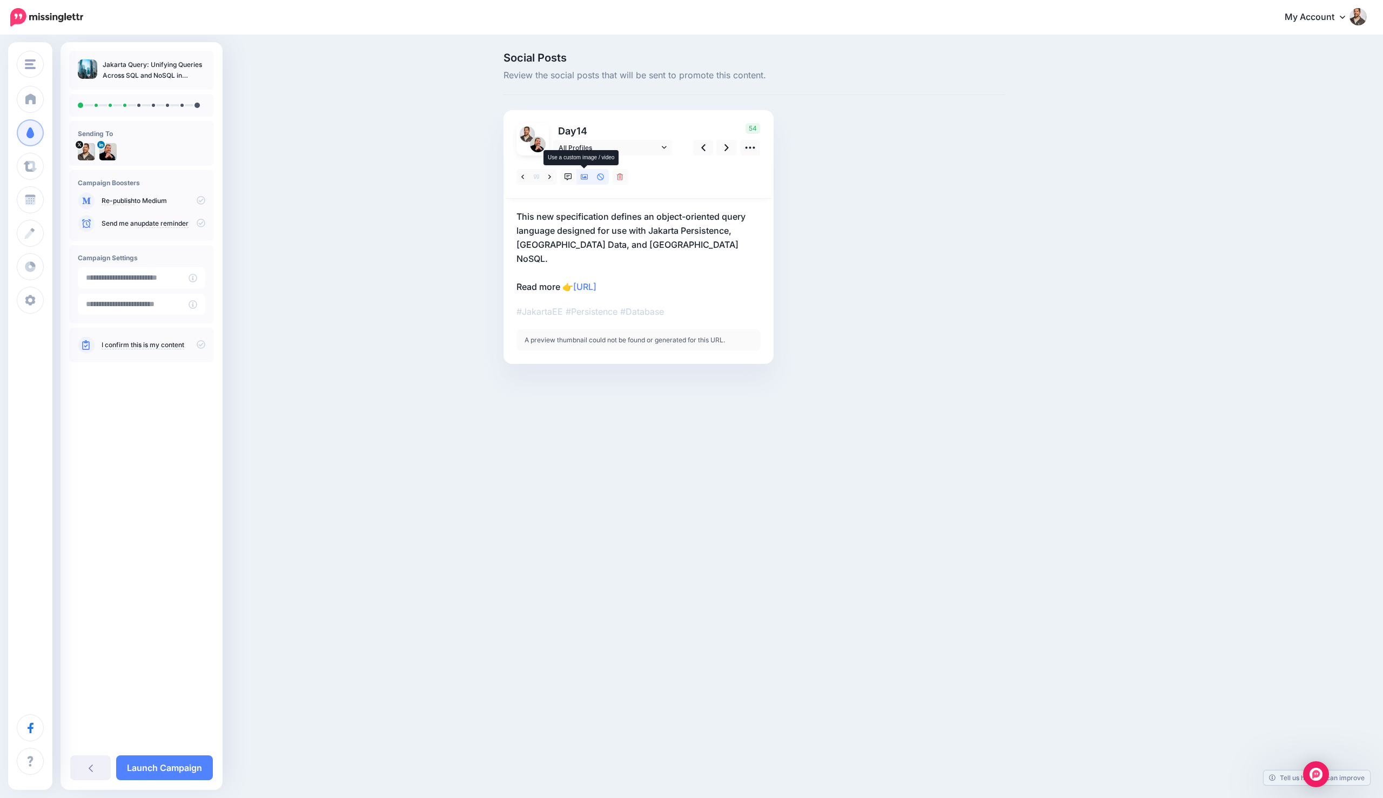
click at [581, 175] on icon at bounding box center [585, 177] width 8 height 8
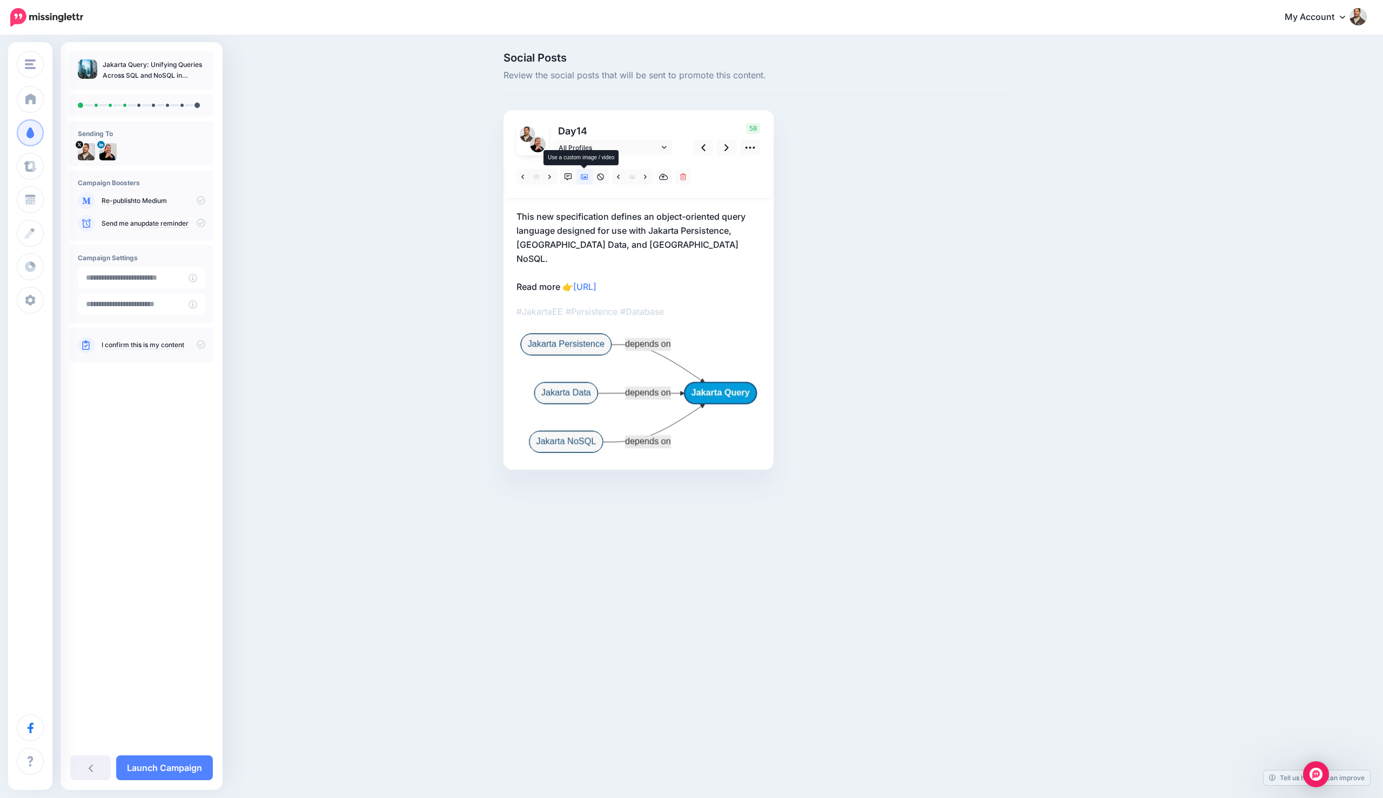
click at [581, 175] on icon at bounding box center [585, 177] width 8 height 8
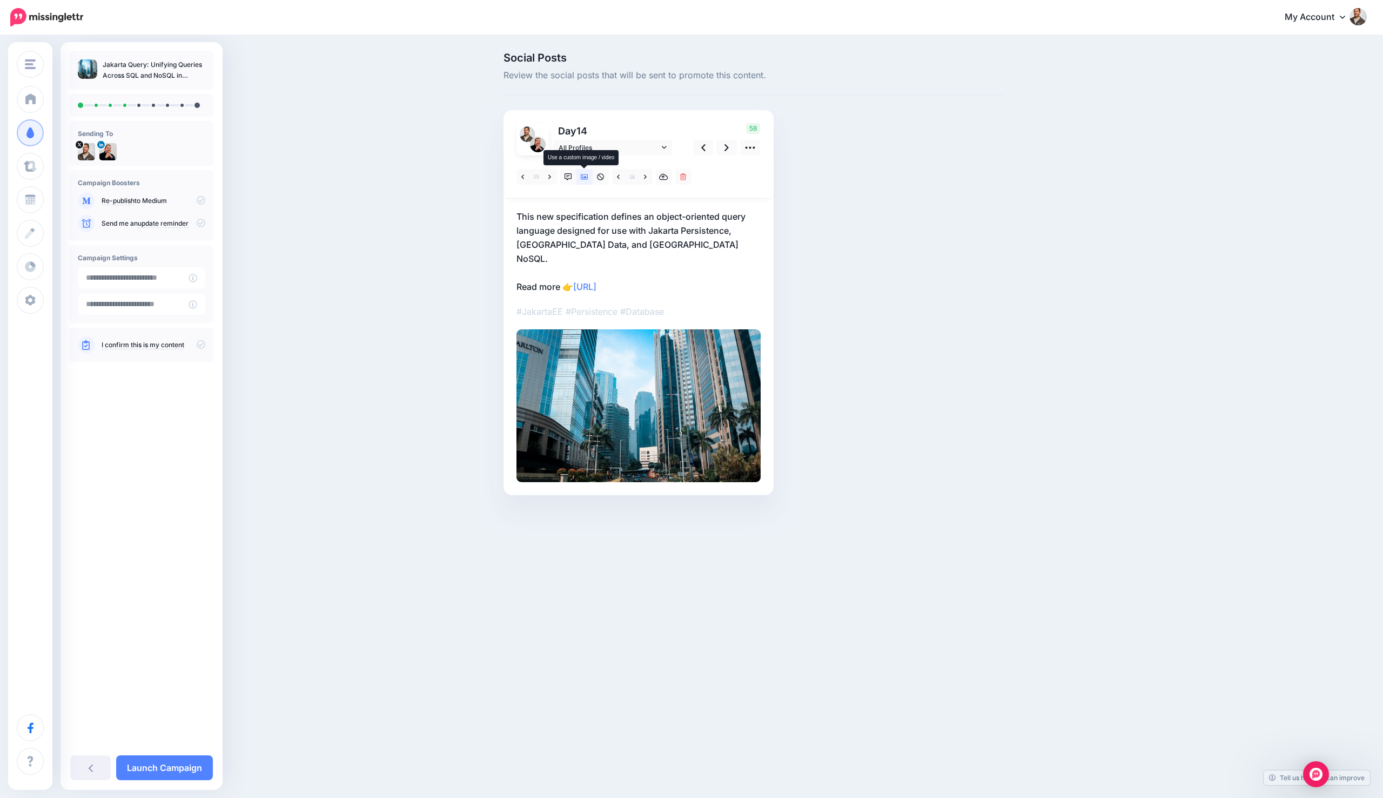
click at [581, 175] on icon at bounding box center [585, 177] width 8 height 8
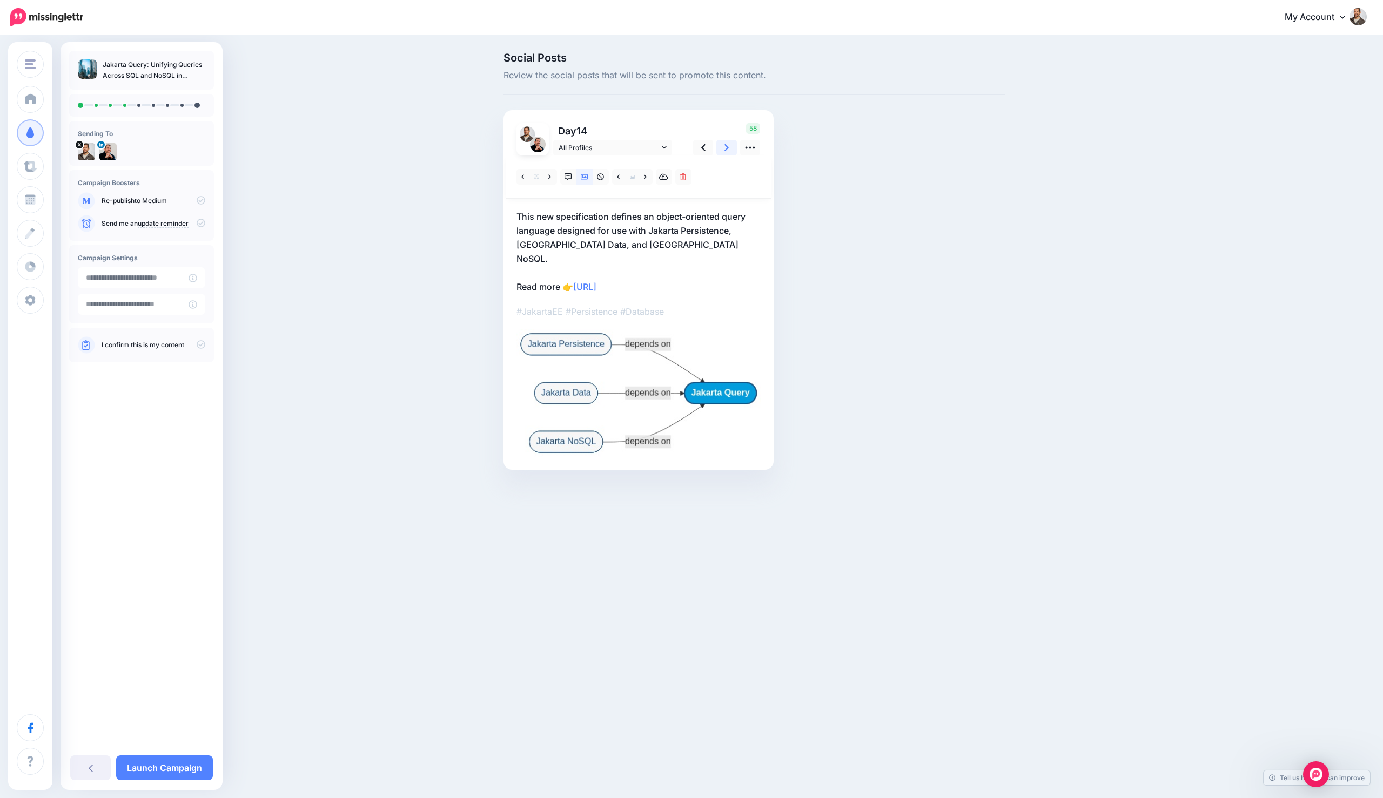
click at [722, 151] on link at bounding box center [726, 148] width 21 height 16
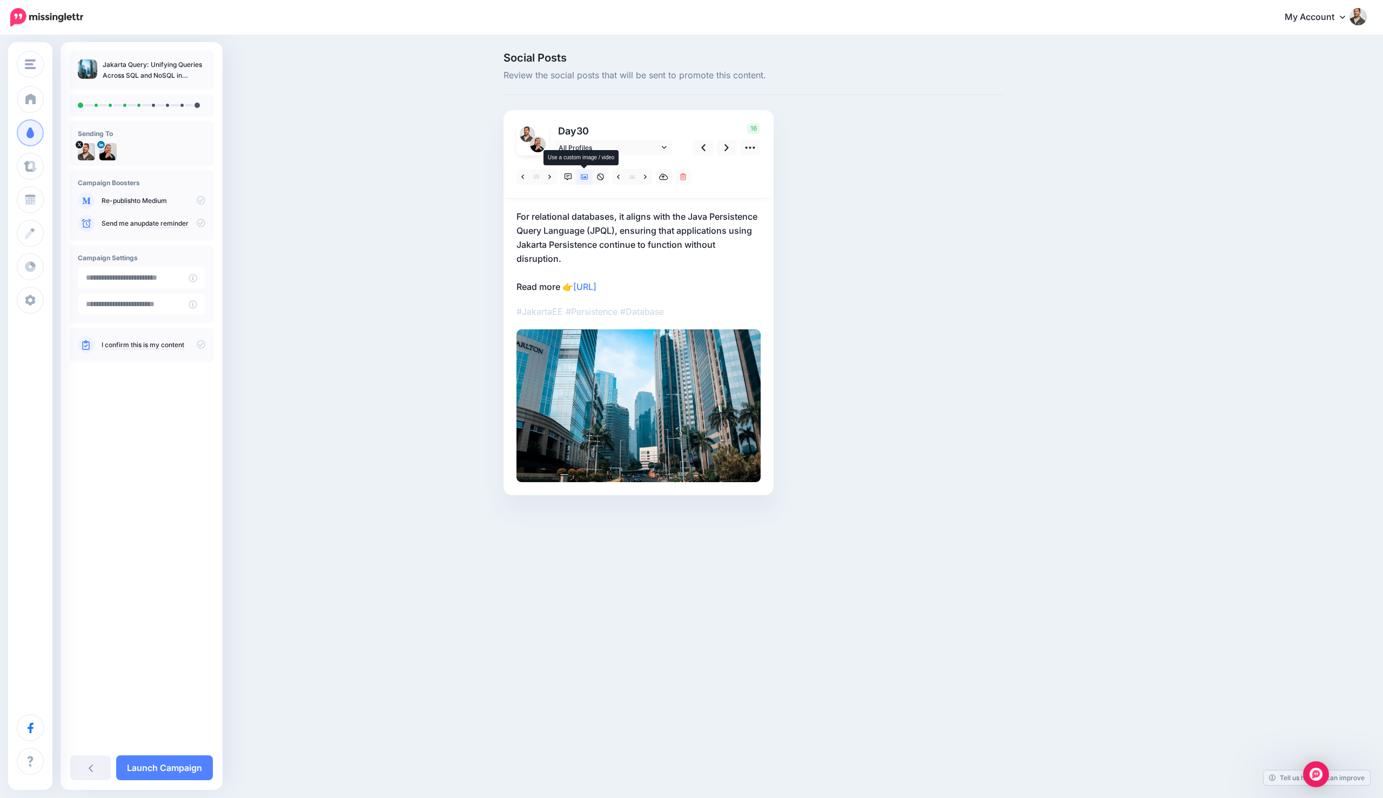
click at [585, 176] on icon at bounding box center [585, 176] width 8 height 5
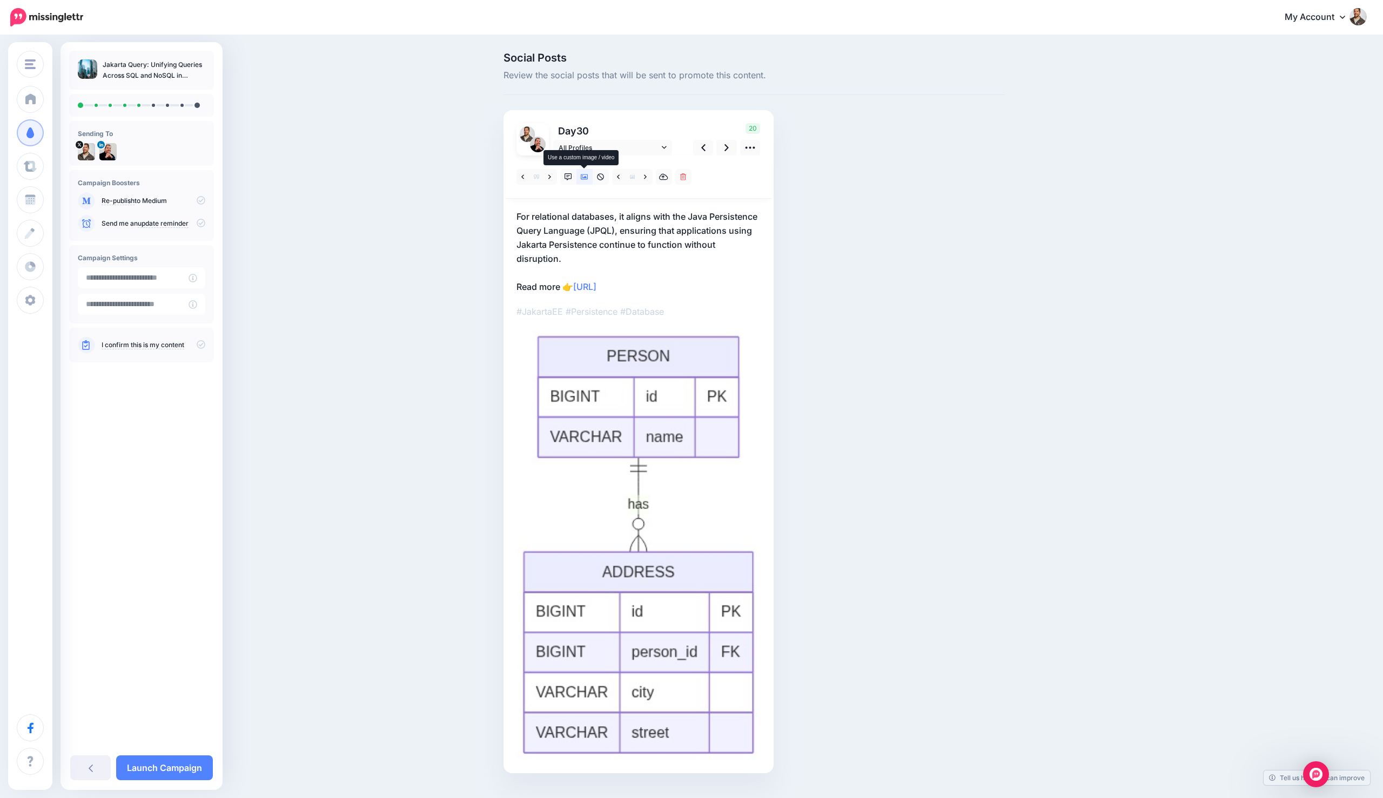
click at [585, 176] on icon at bounding box center [585, 176] width 8 height 5
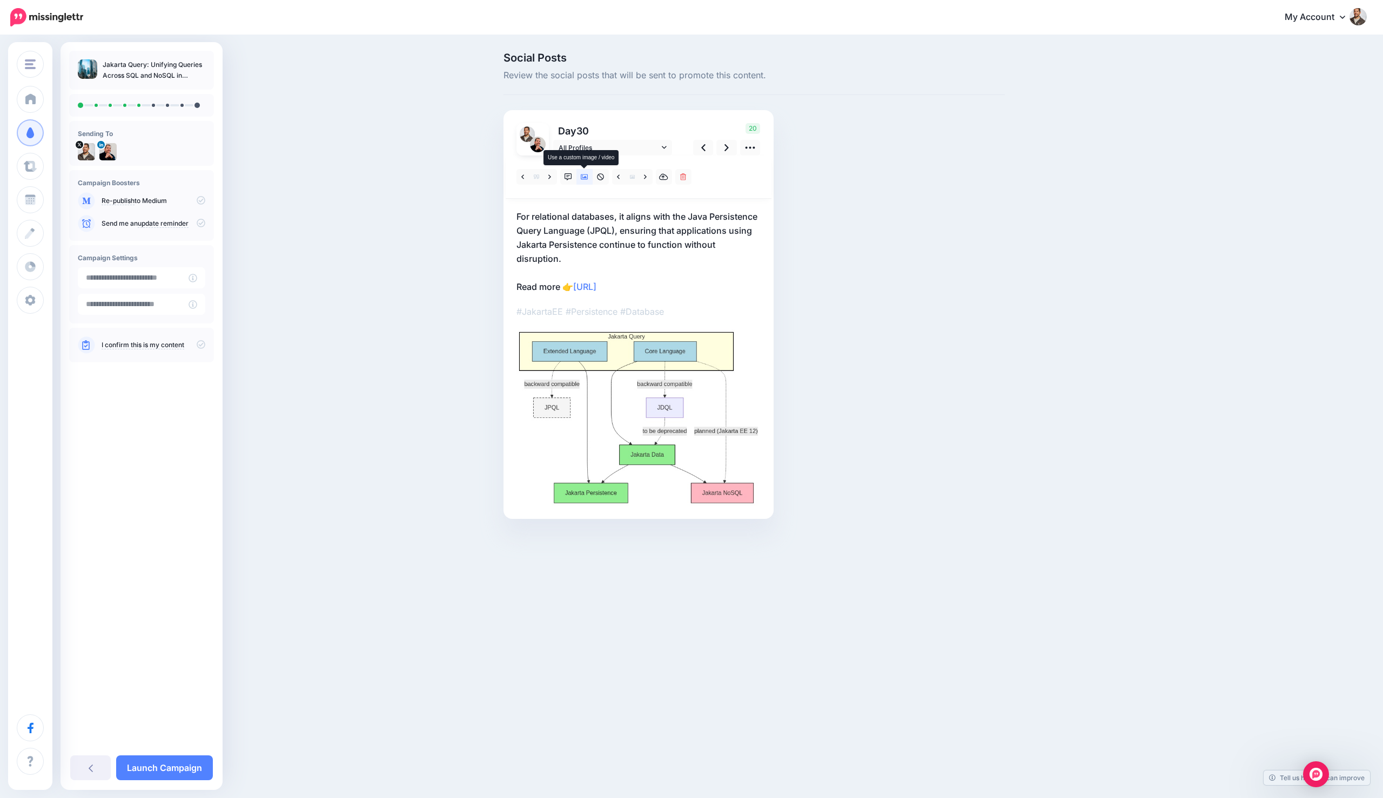
click at [585, 176] on icon at bounding box center [585, 176] width 8 height 5
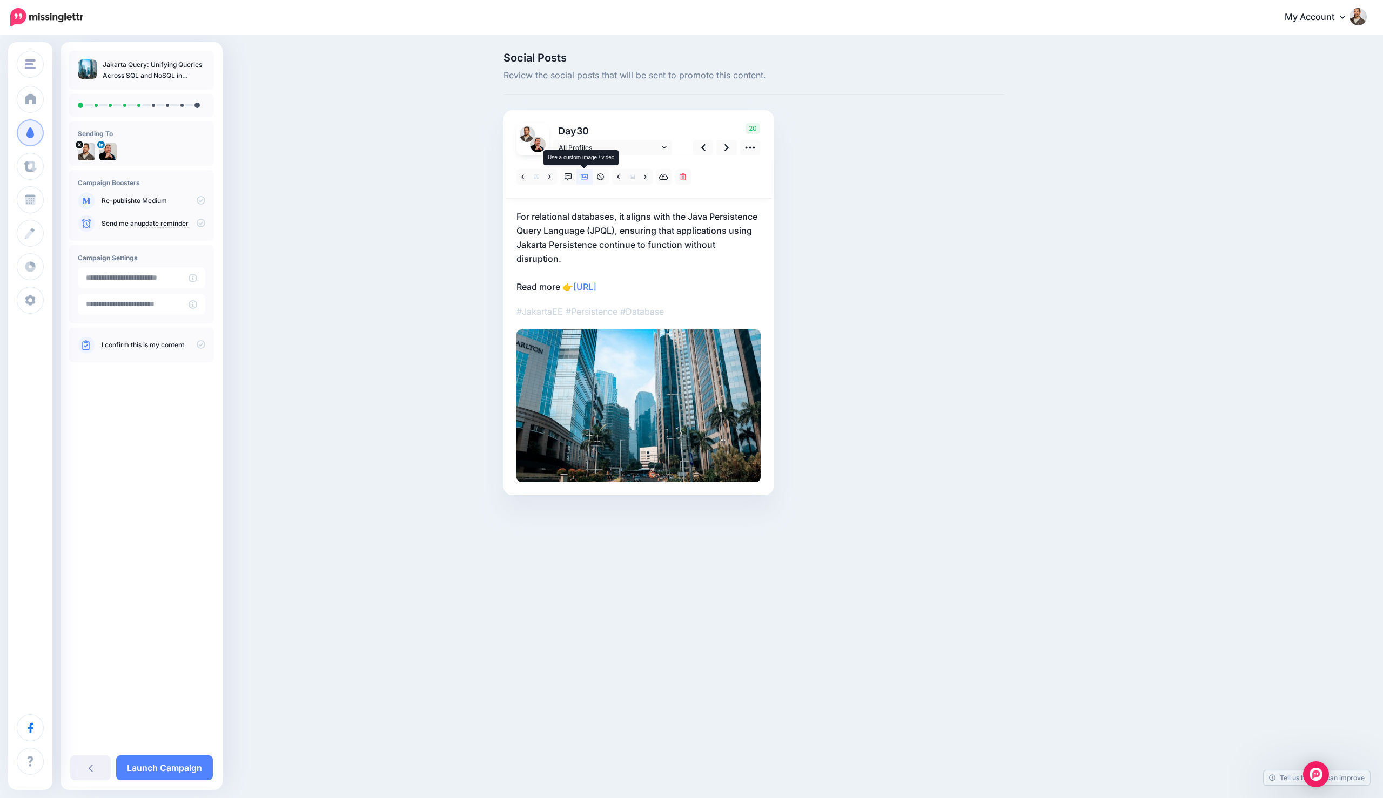
click at [585, 176] on icon at bounding box center [585, 176] width 8 height 5
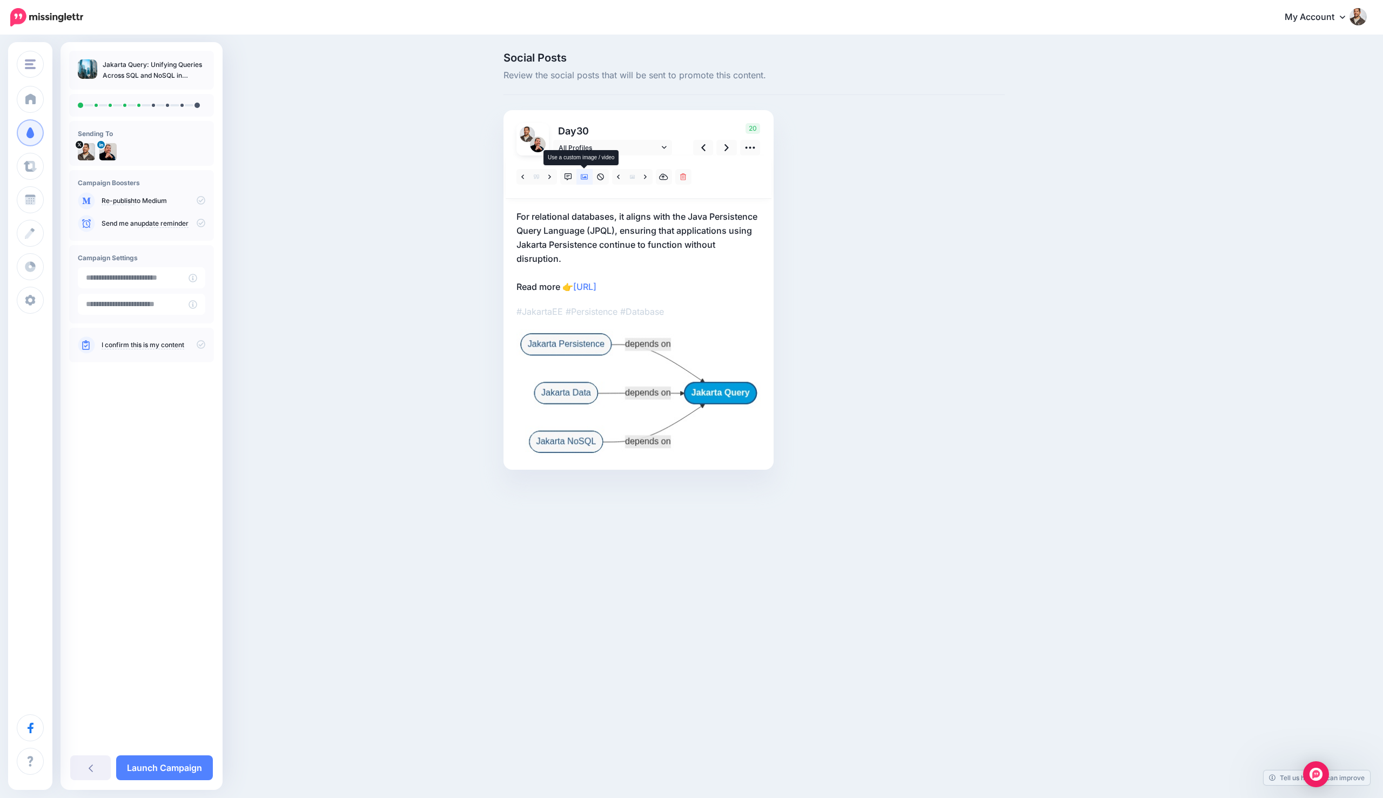
click at [585, 176] on icon at bounding box center [585, 176] width 8 height 5
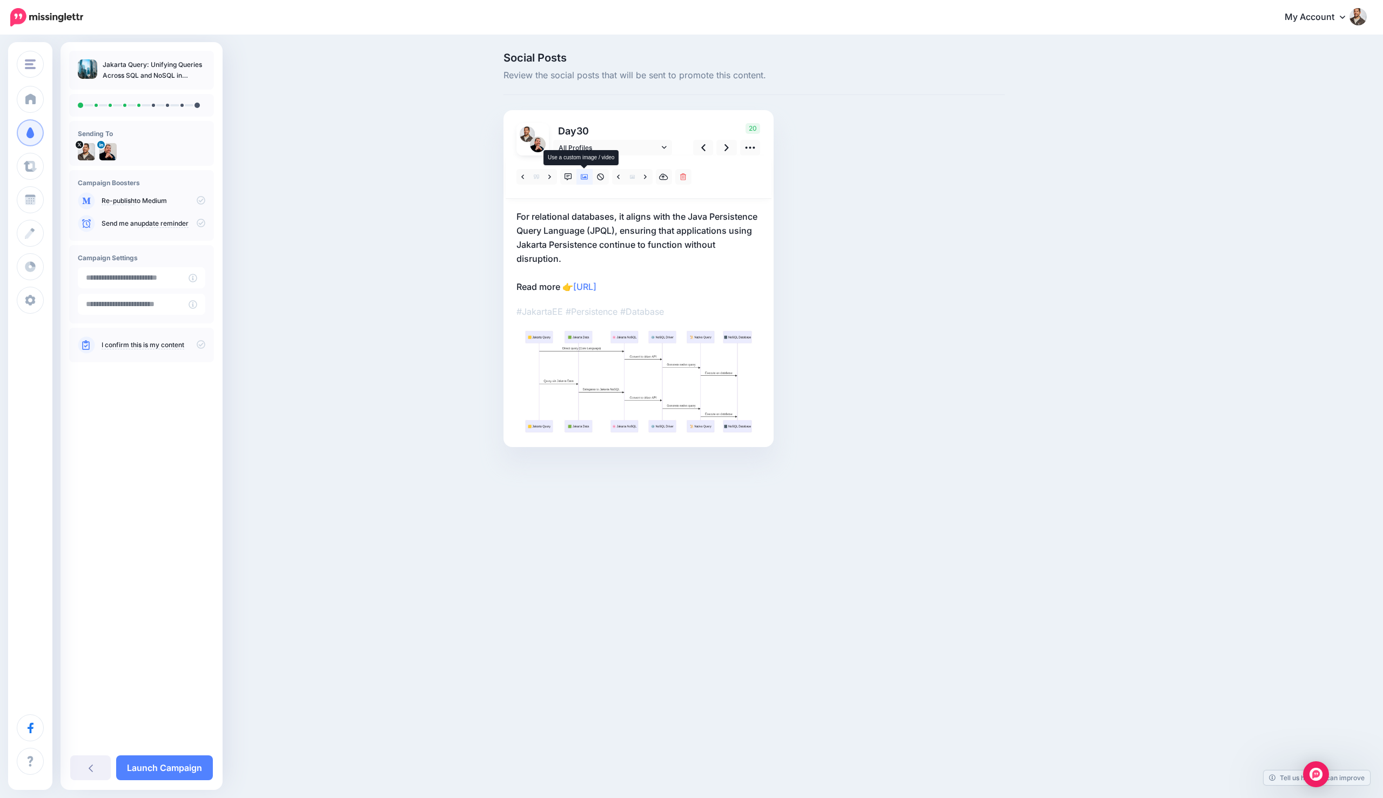
click at [585, 176] on icon at bounding box center [585, 176] width 8 height 5
click at [719, 150] on link at bounding box center [726, 148] width 21 height 16
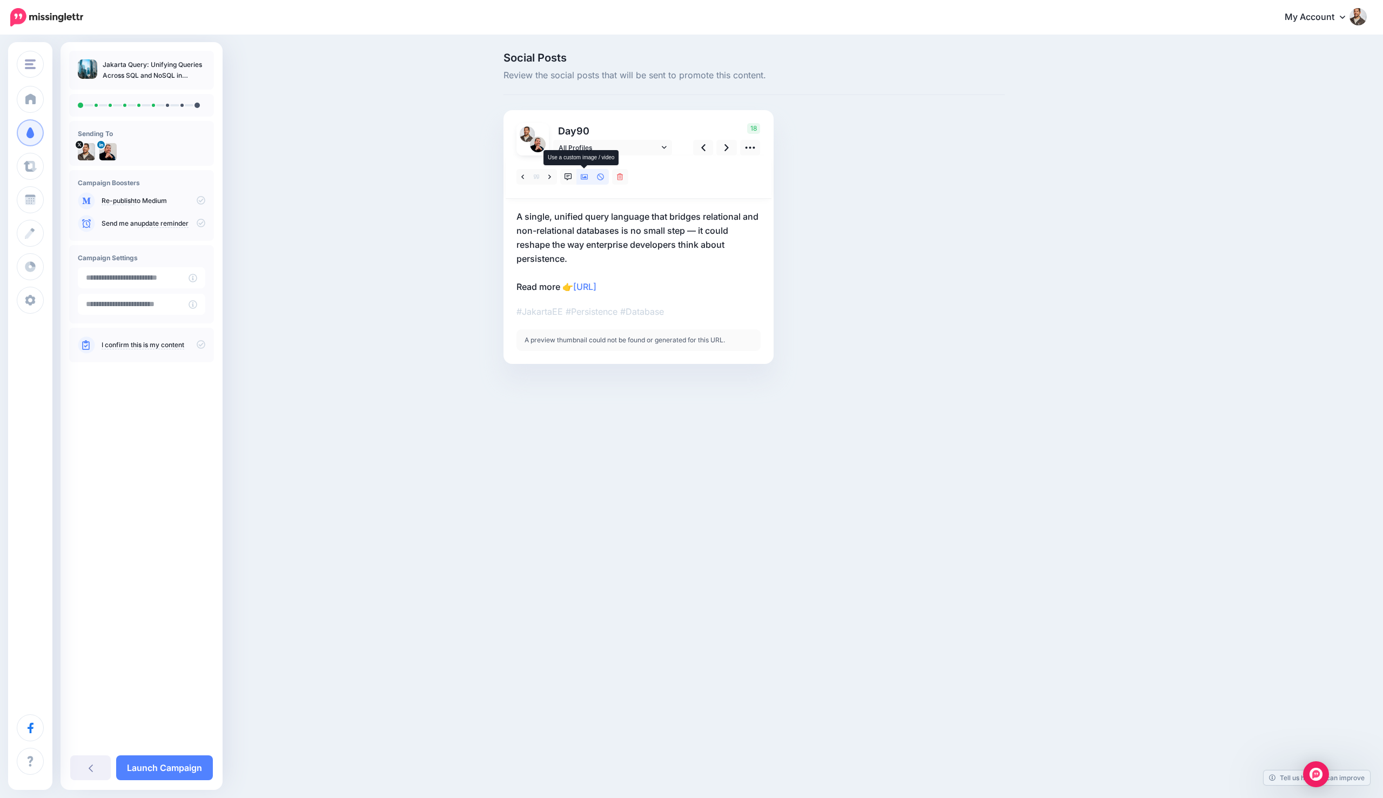
click at [587, 173] on icon at bounding box center [585, 177] width 8 height 8
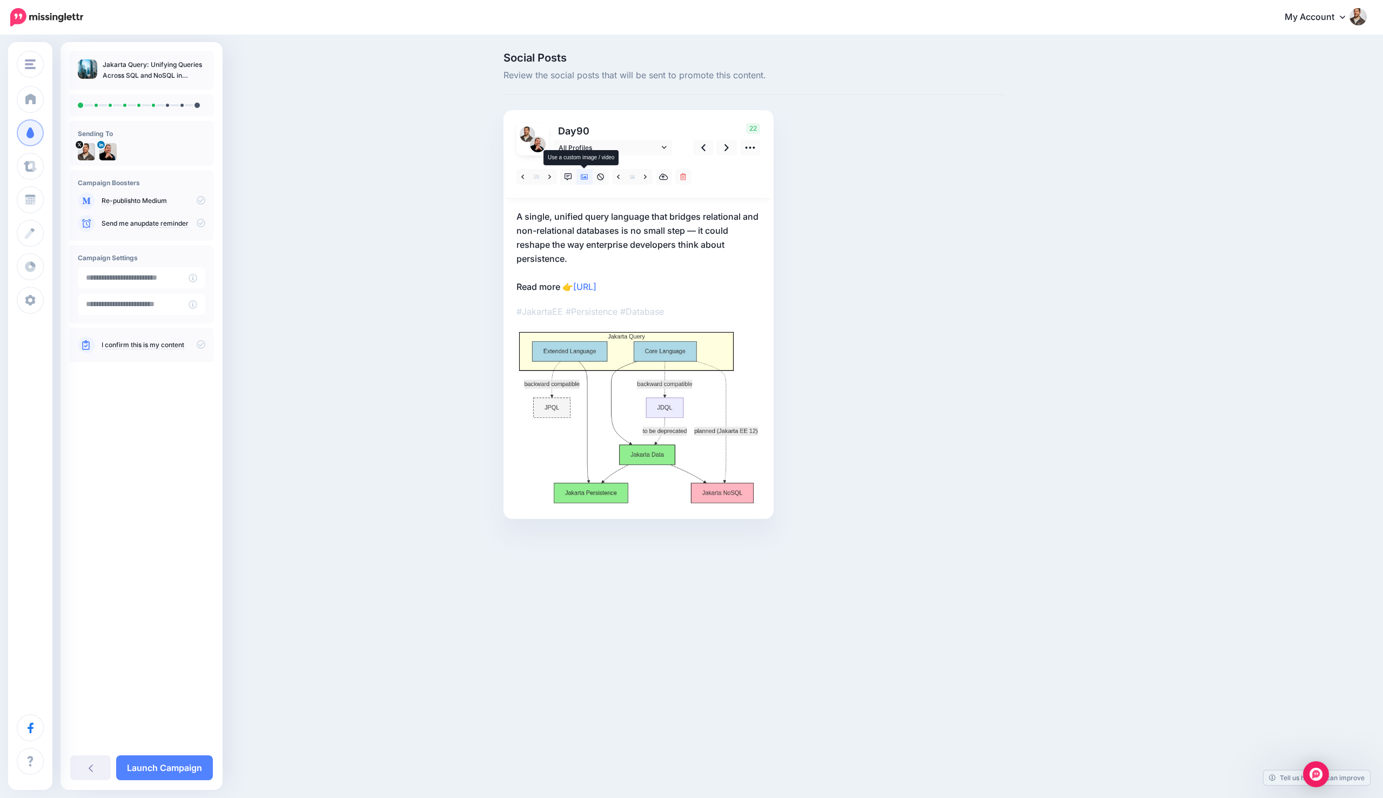
click at [587, 173] on icon at bounding box center [585, 177] width 8 height 8
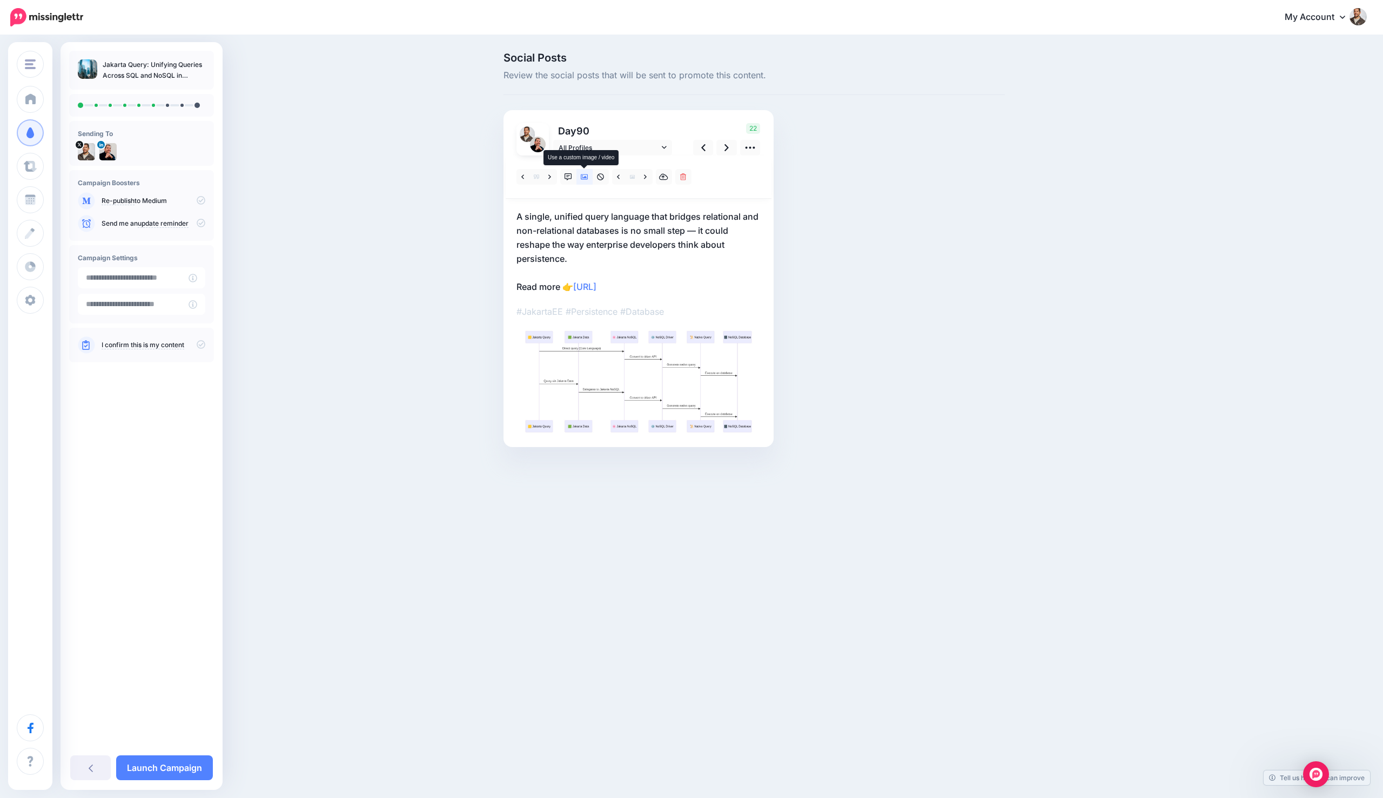
click at [587, 173] on icon at bounding box center [585, 177] width 8 height 8
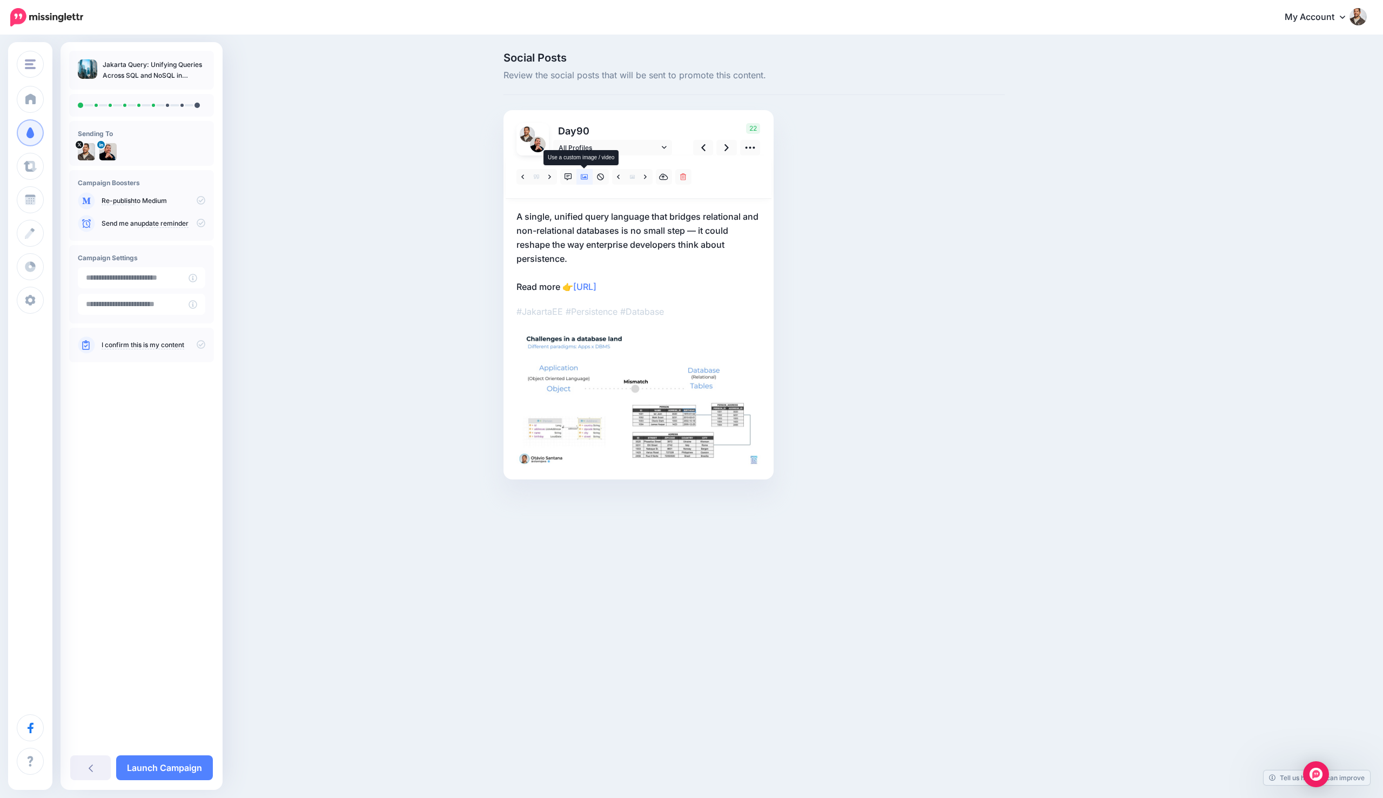
click at [587, 173] on icon at bounding box center [585, 177] width 8 height 8
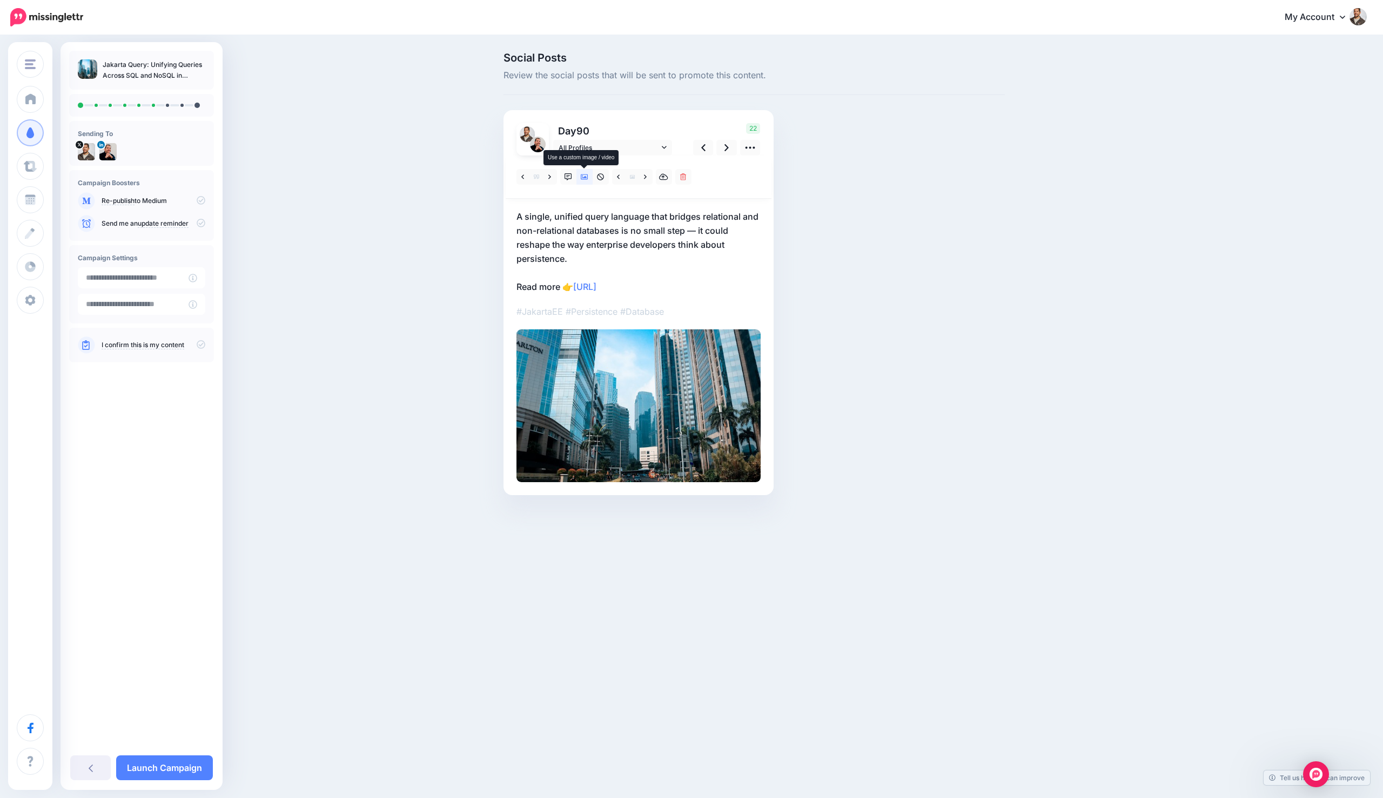
click at [587, 173] on icon at bounding box center [585, 177] width 8 height 8
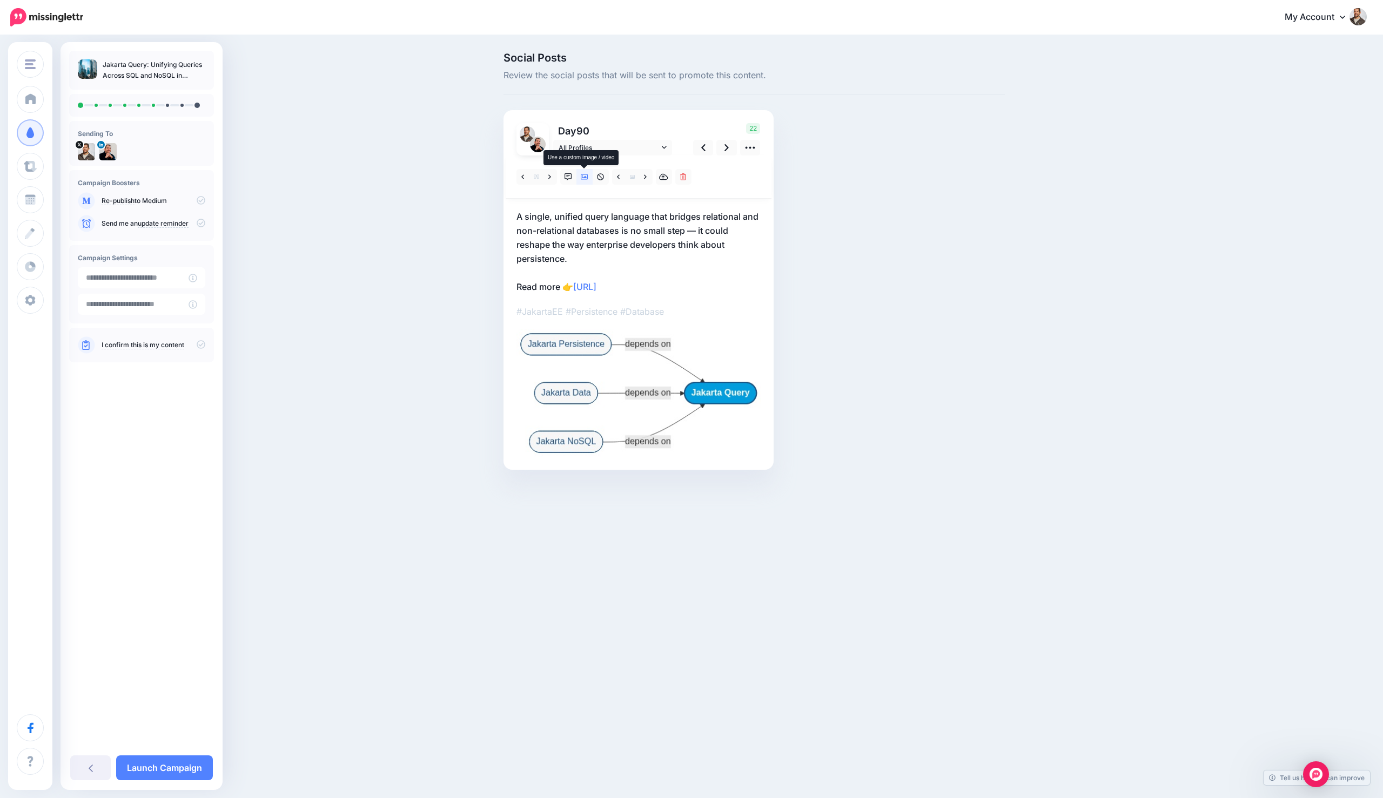
click at [587, 173] on icon at bounding box center [585, 177] width 8 height 8
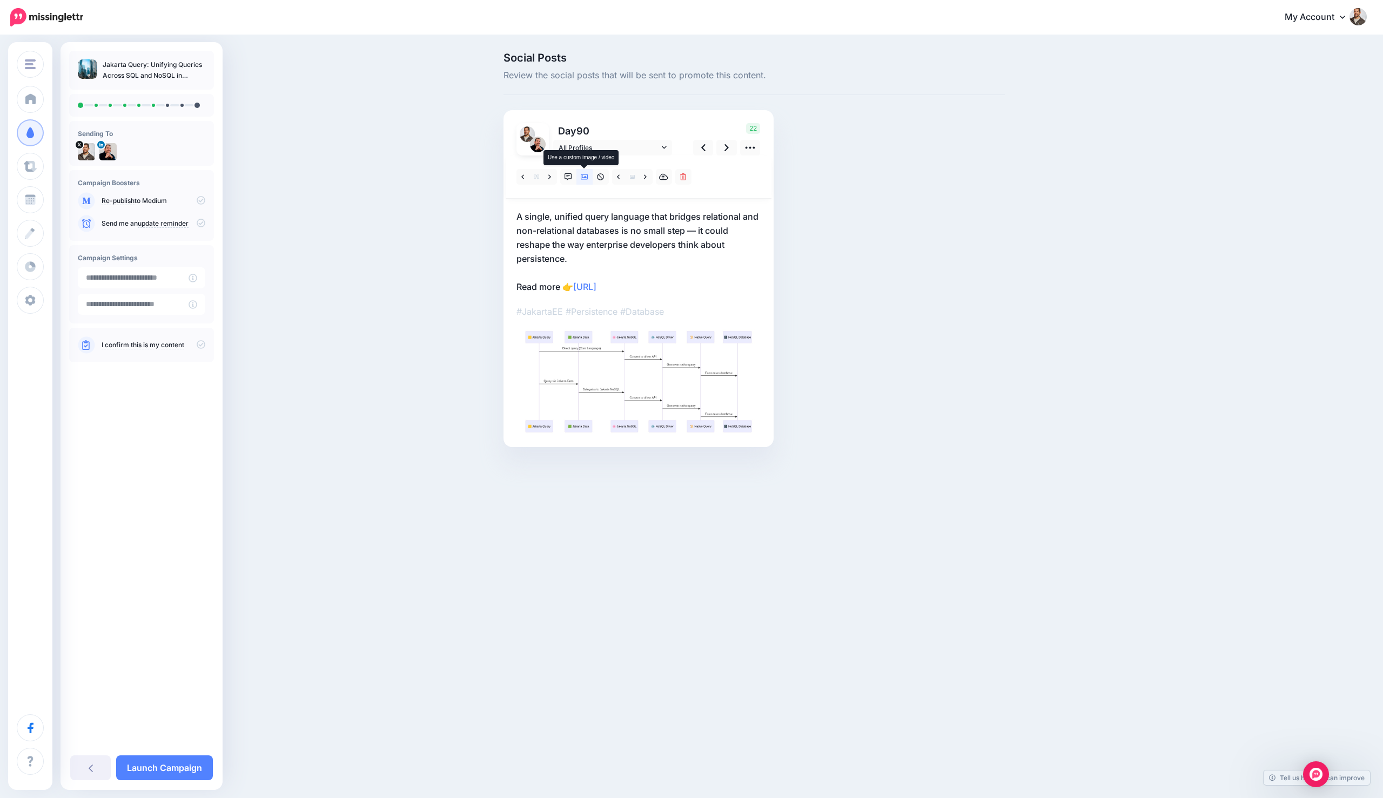
click at [587, 173] on icon at bounding box center [585, 177] width 8 height 8
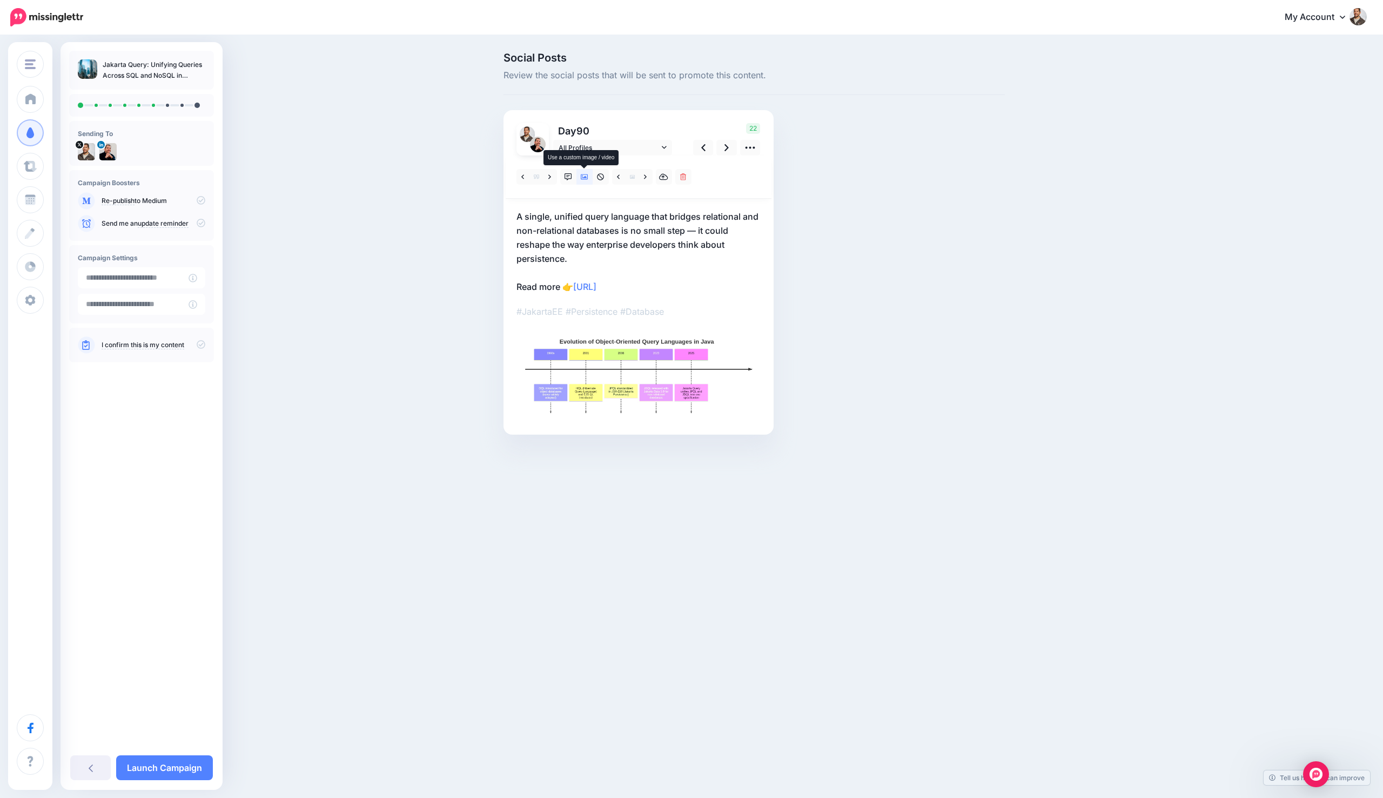
click at [587, 173] on icon at bounding box center [585, 177] width 8 height 8
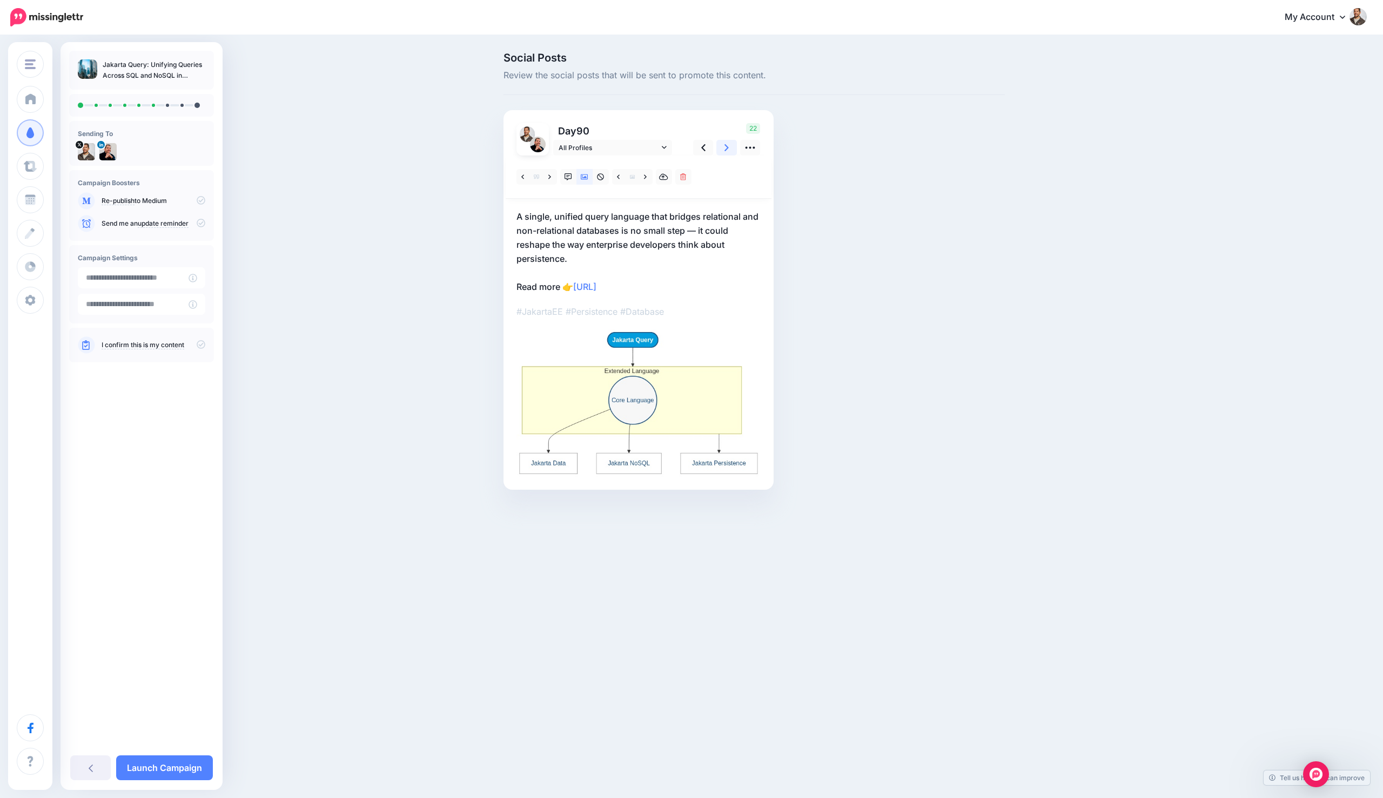
click at [721, 148] on link at bounding box center [726, 148] width 21 height 16
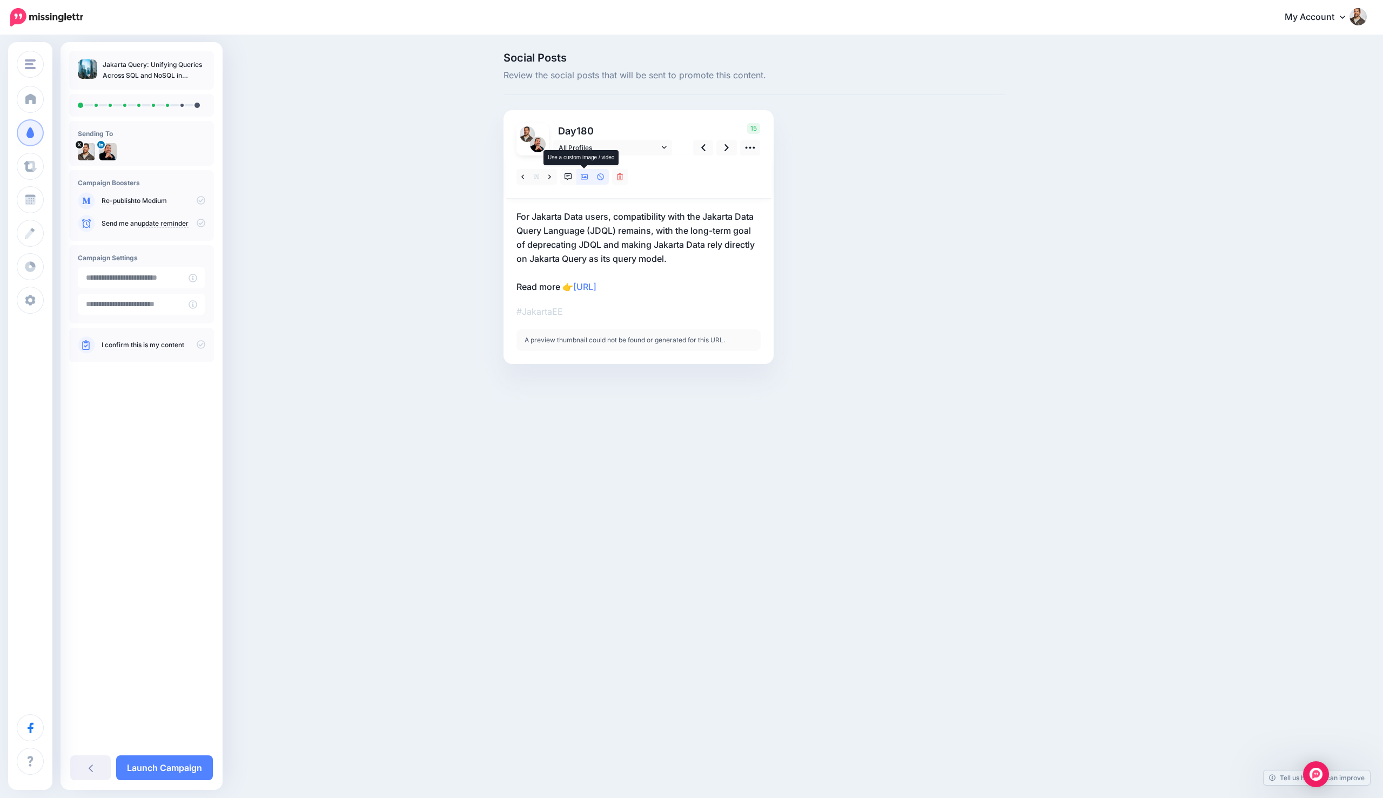
click at [584, 178] on icon at bounding box center [585, 176] width 8 height 5
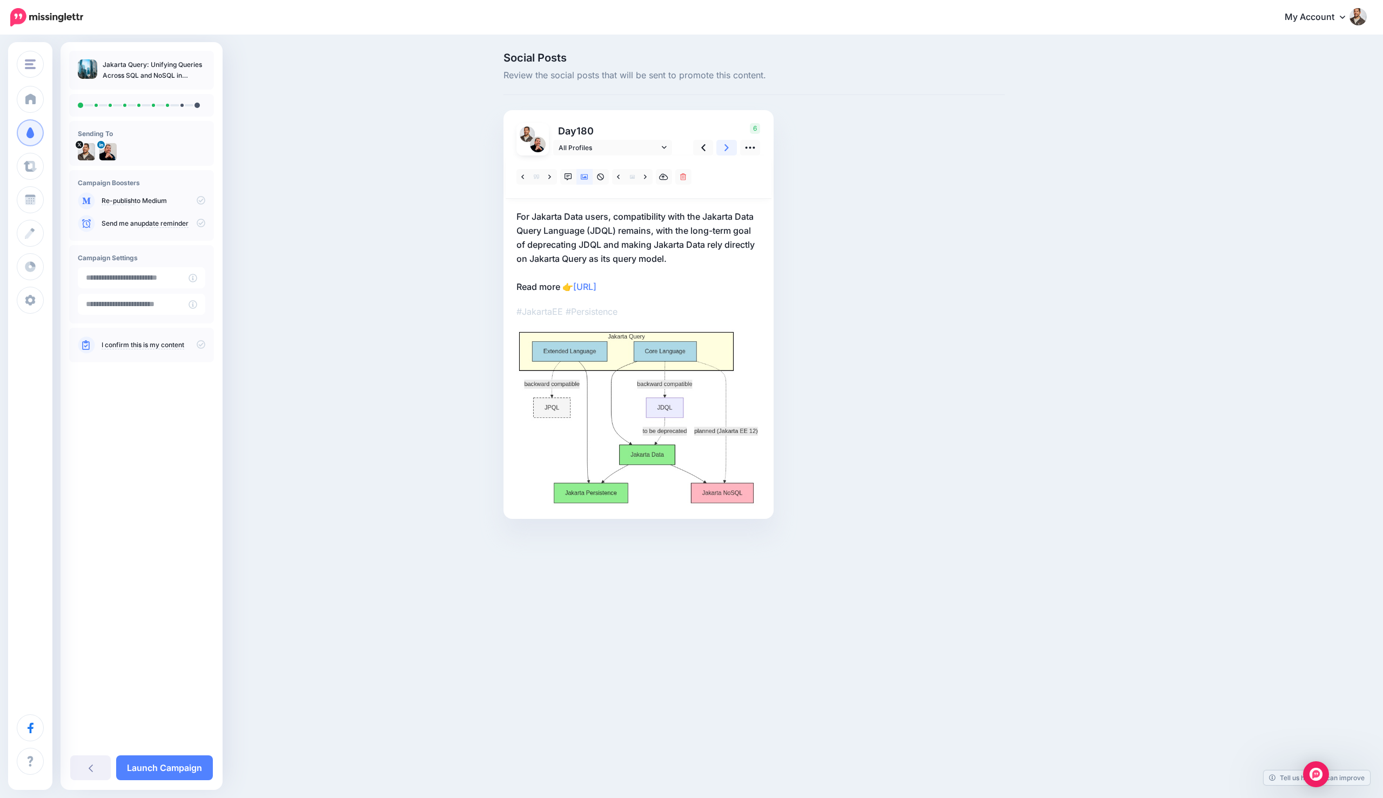
click at [722, 149] on link at bounding box center [726, 148] width 21 height 16
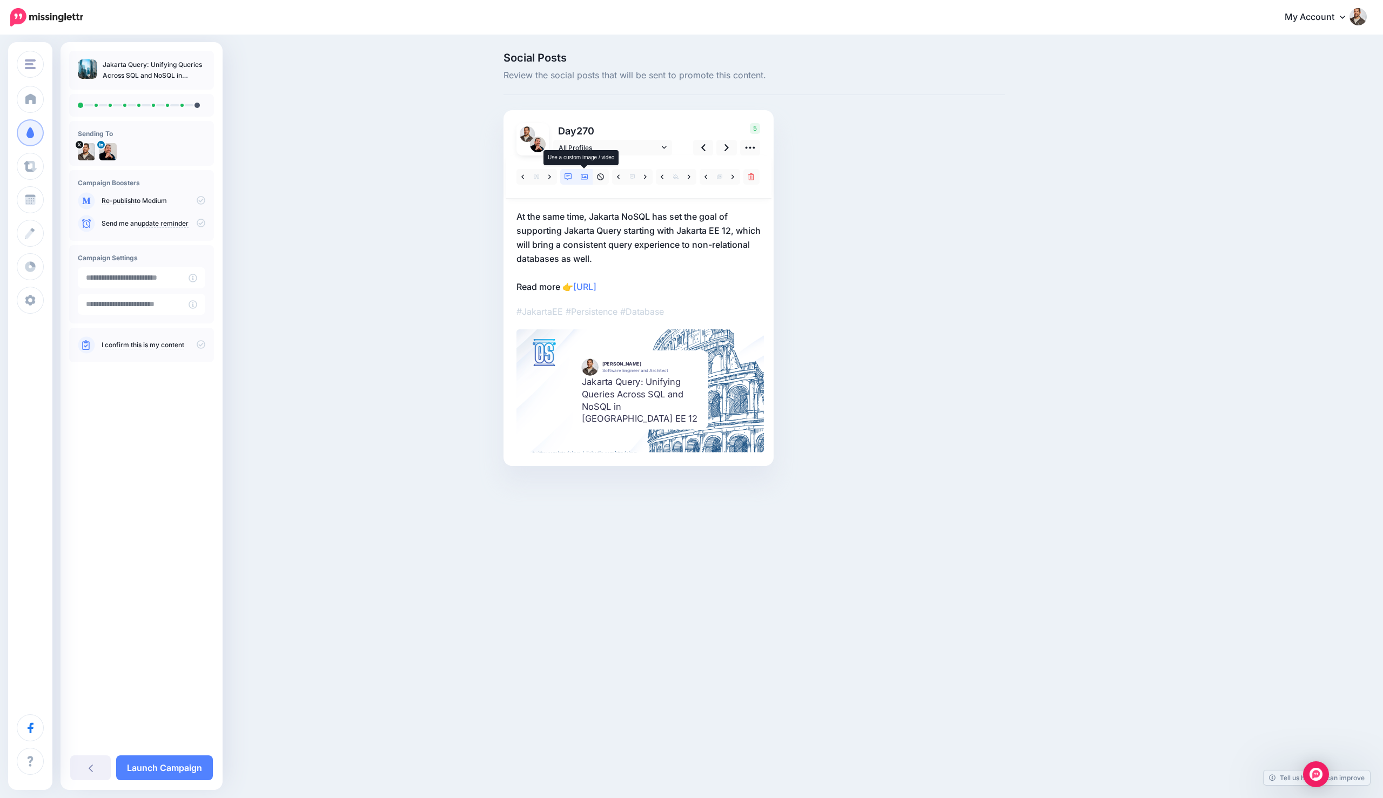
click at [586, 177] on icon at bounding box center [585, 176] width 8 height 5
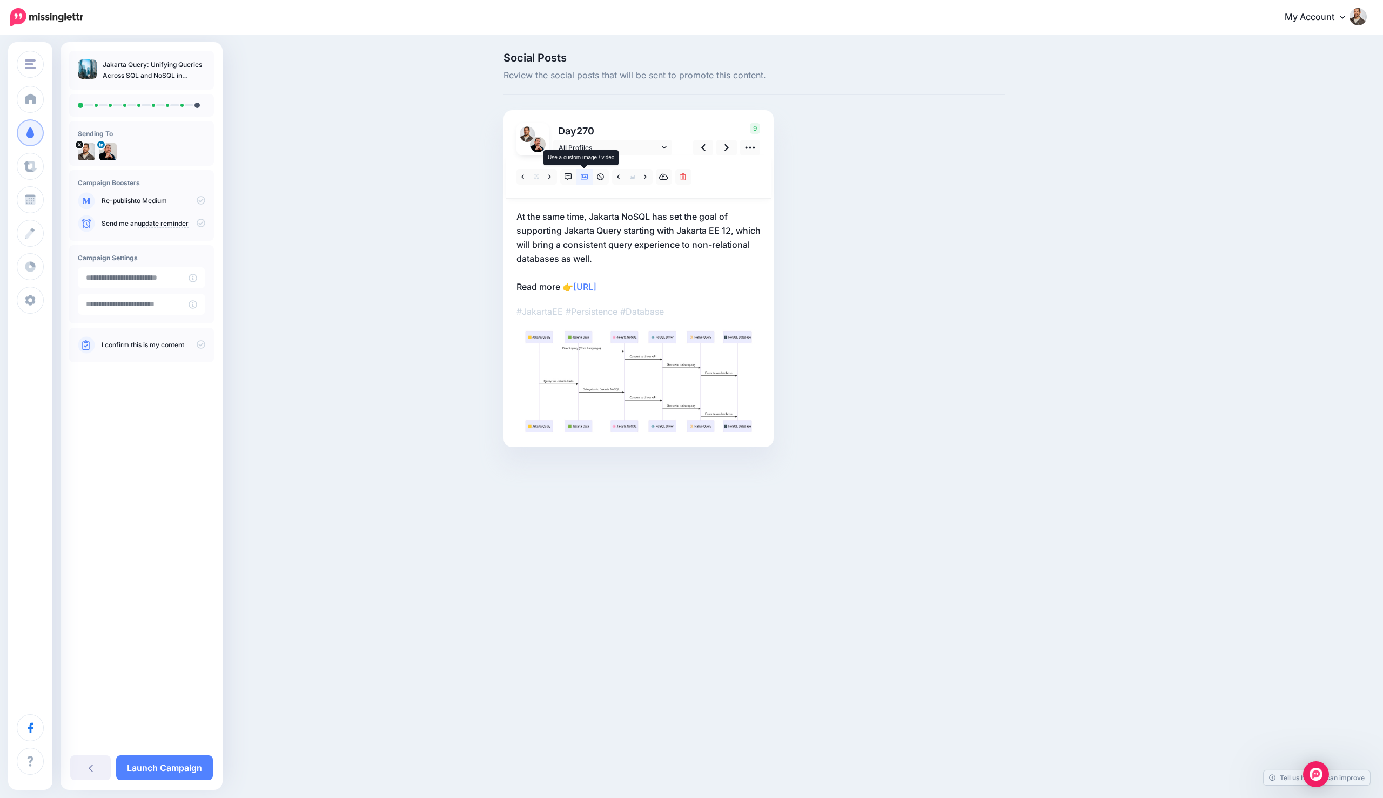
click at [586, 177] on icon at bounding box center [585, 176] width 8 height 5
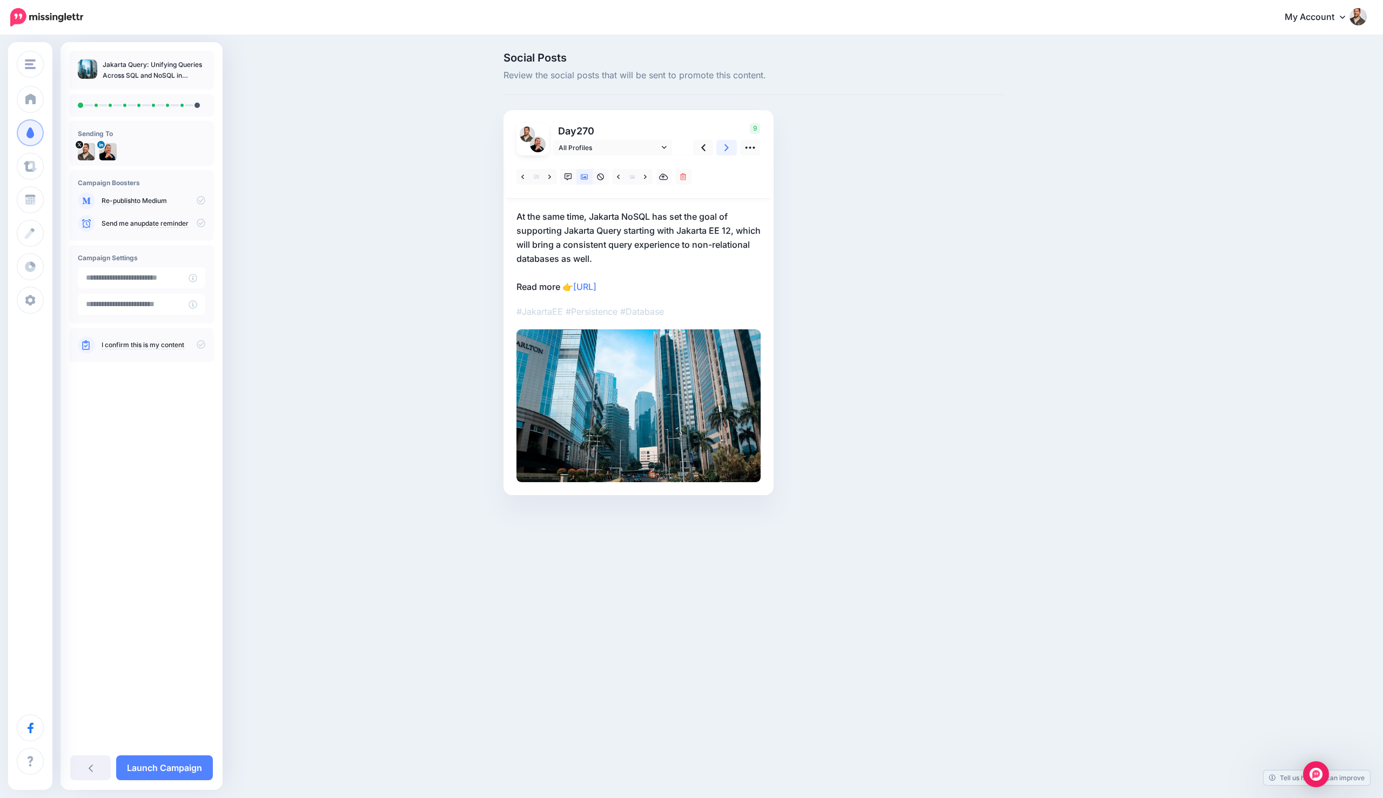
click at [725, 145] on icon at bounding box center [726, 147] width 4 height 7
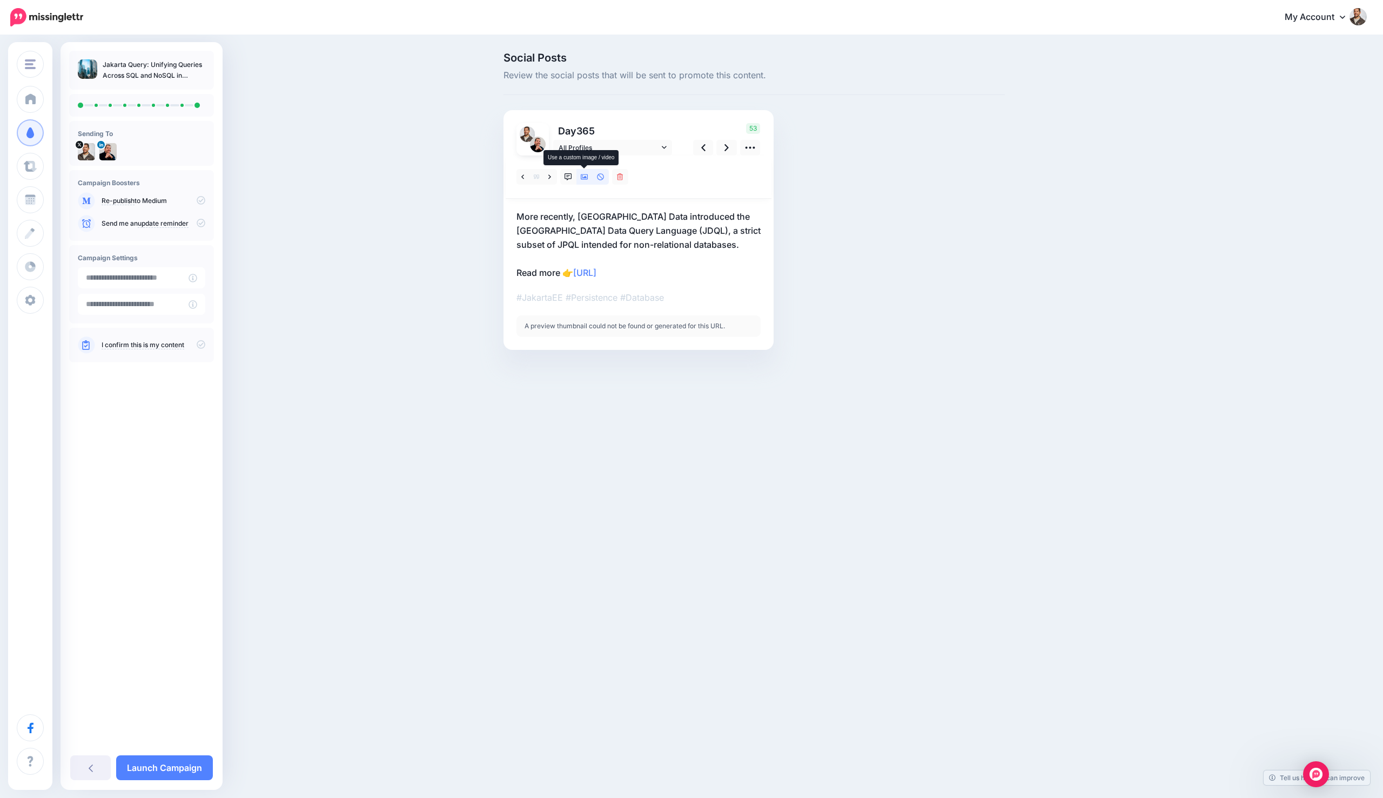
click at [582, 177] on icon at bounding box center [585, 177] width 8 height 8
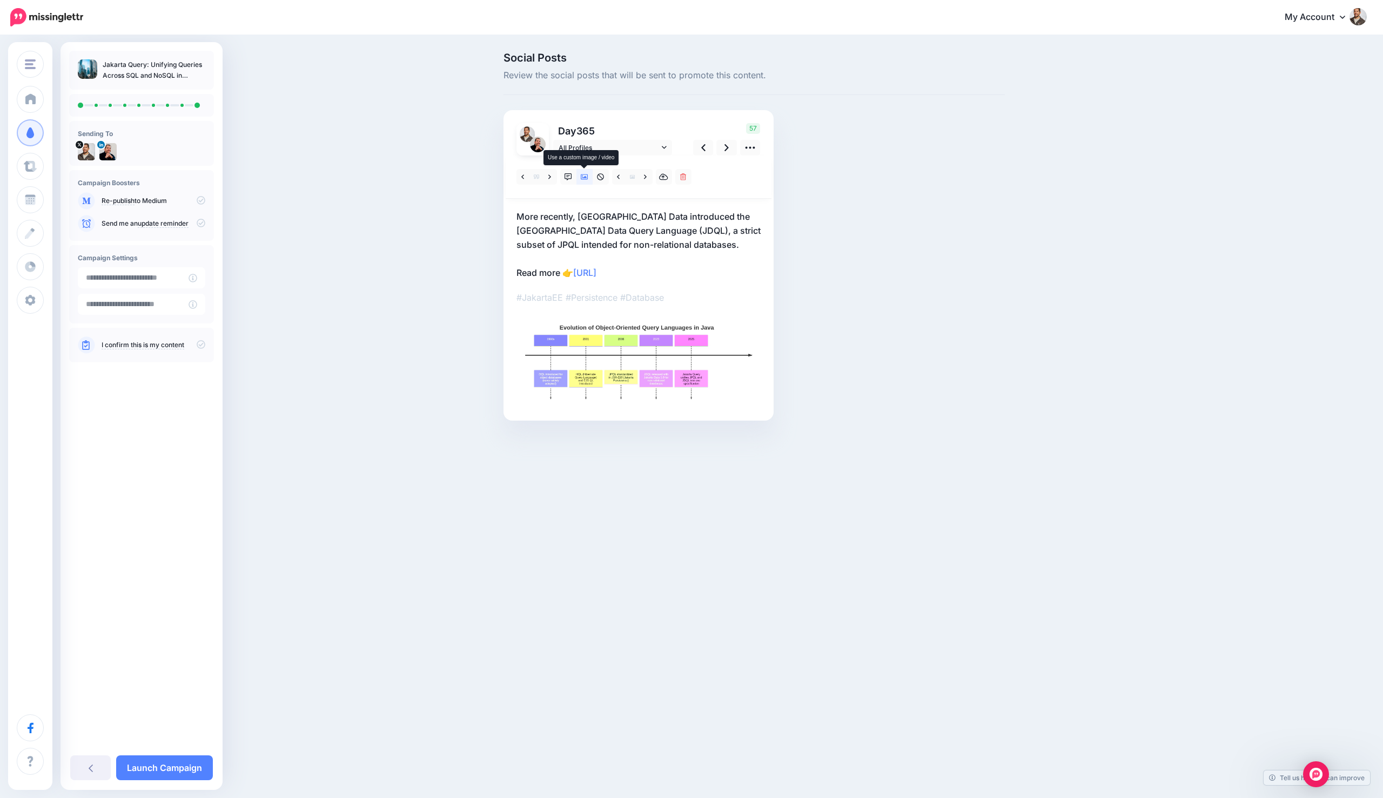
click at [582, 177] on icon at bounding box center [585, 177] width 8 height 8
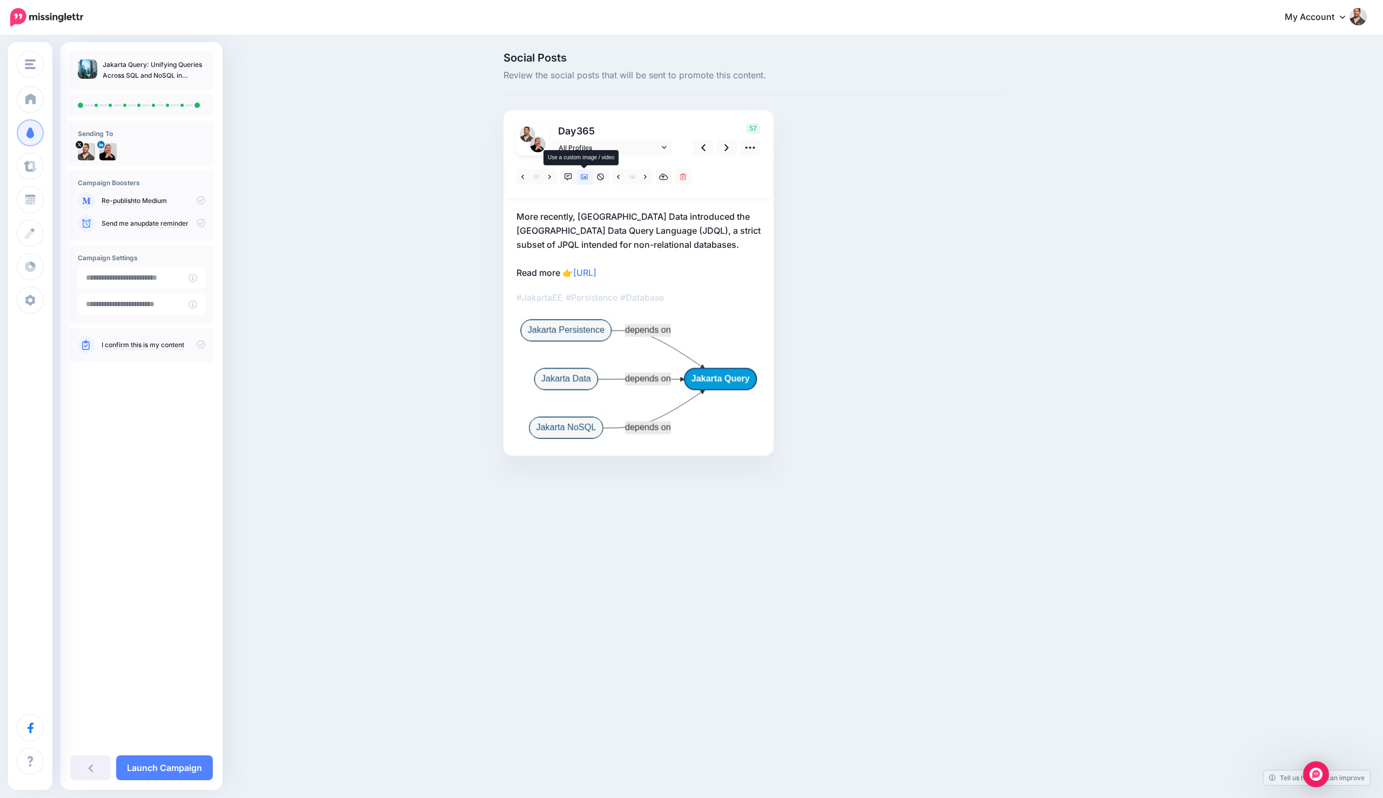
click at [582, 177] on icon at bounding box center [585, 177] width 8 height 8
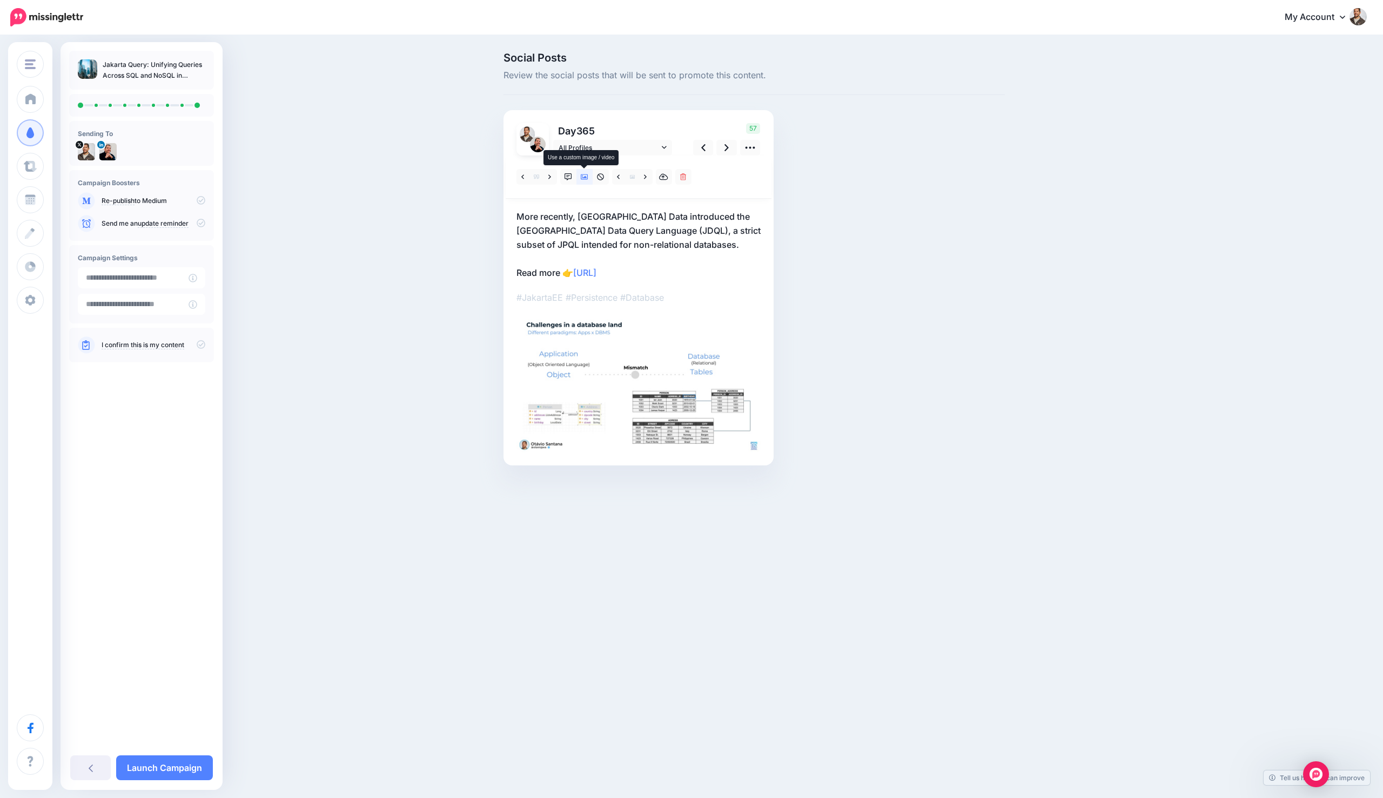
click at [582, 177] on icon at bounding box center [585, 177] width 8 height 8
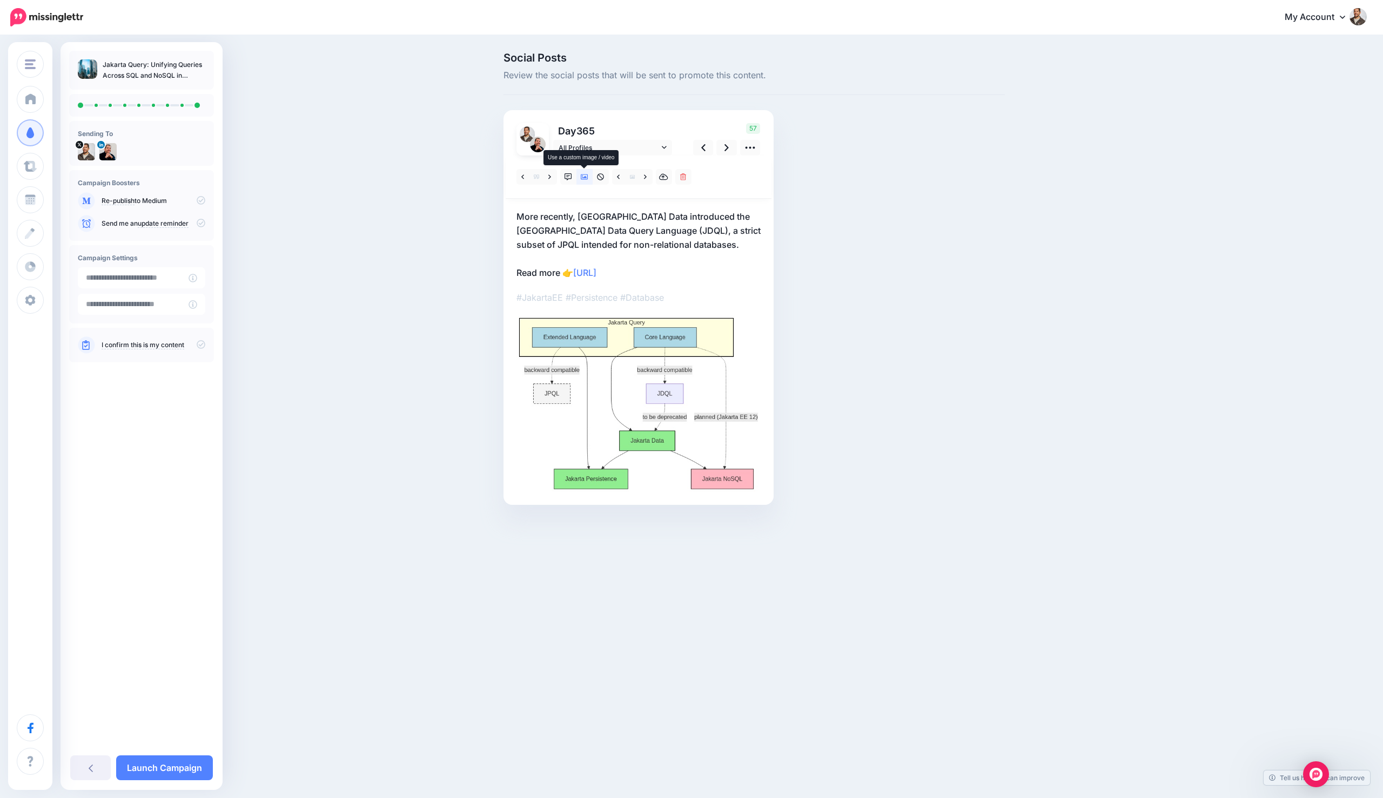
click at [582, 177] on icon at bounding box center [585, 177] width 8 height 8
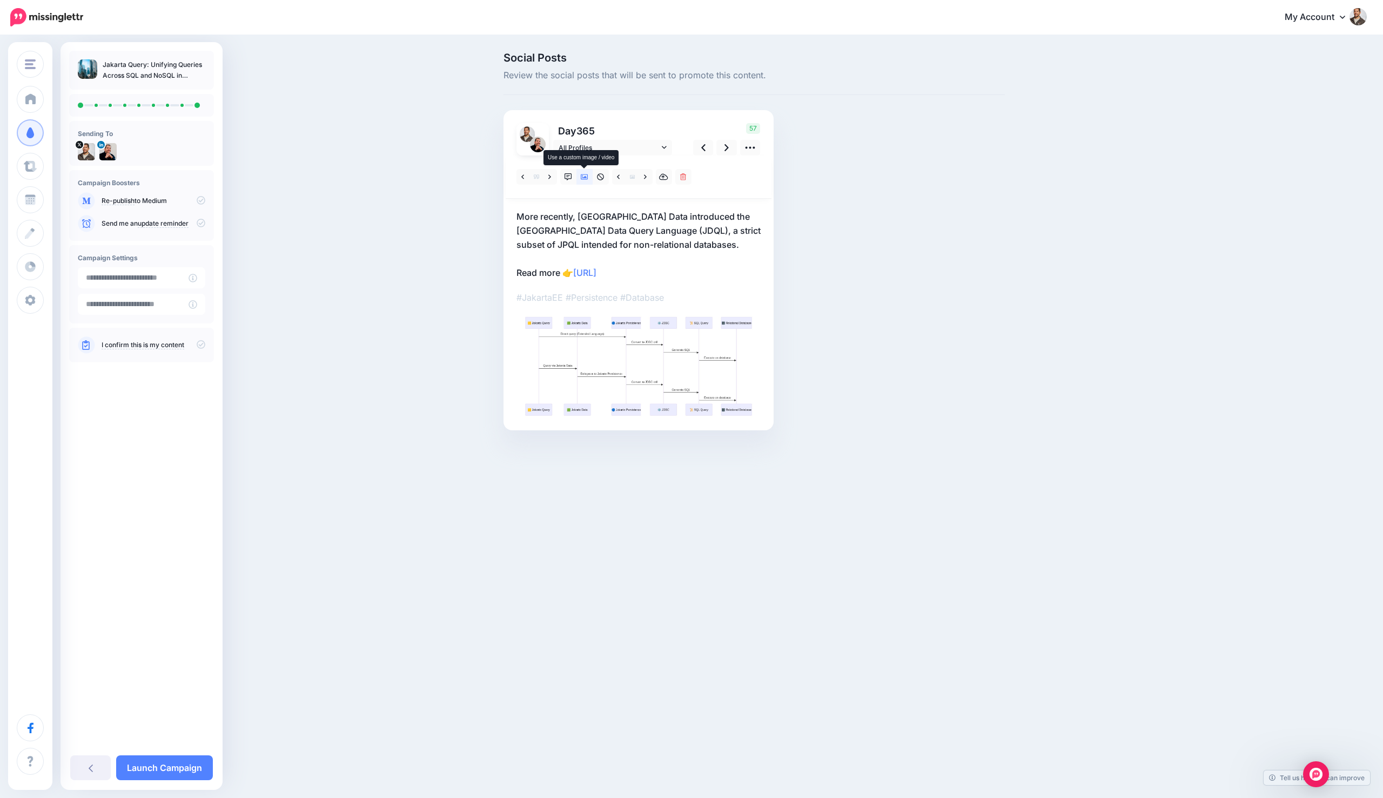
click at [582, 177] on icon at bounding box center [585, 177] width 8 height 8
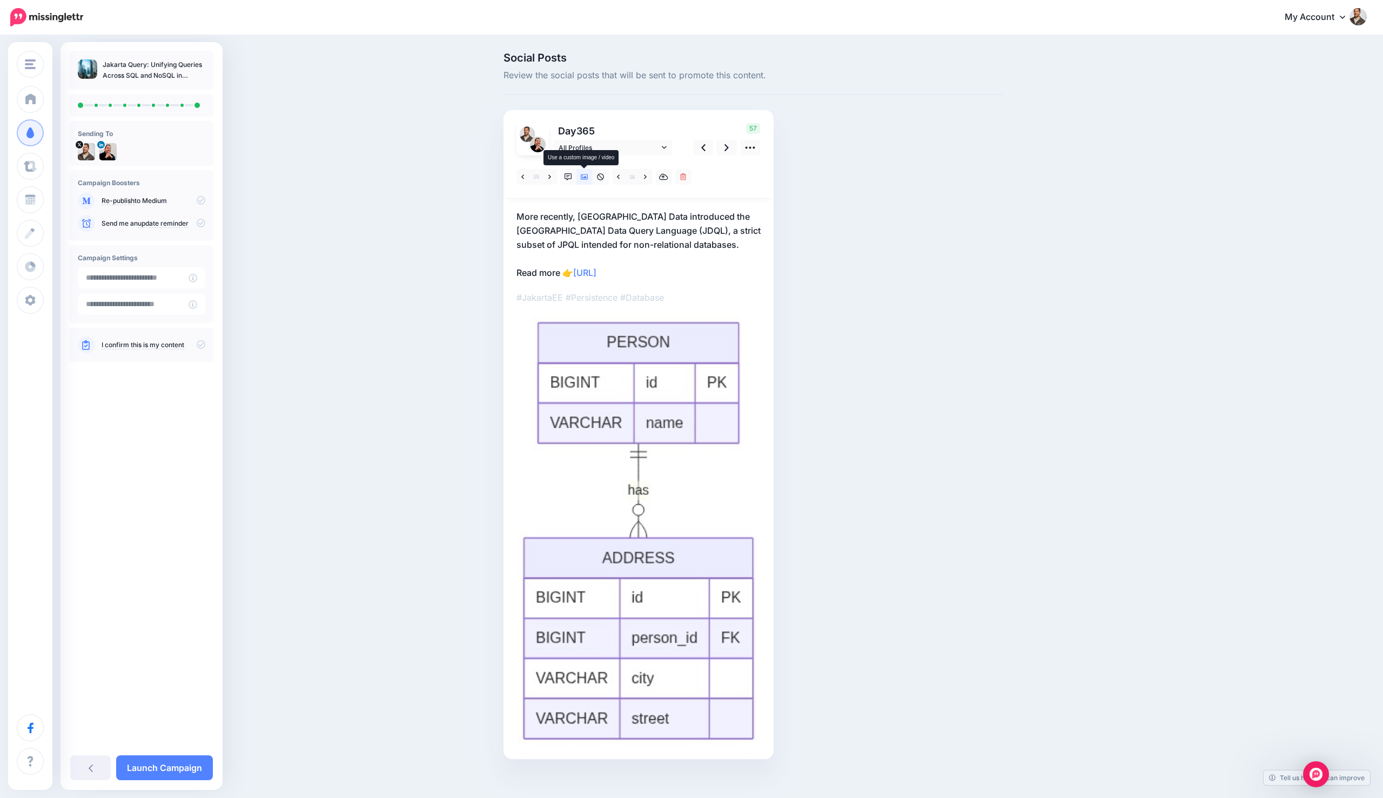
click at [582, 177] on icon at bounding box center [585, 177] width 8 height 8
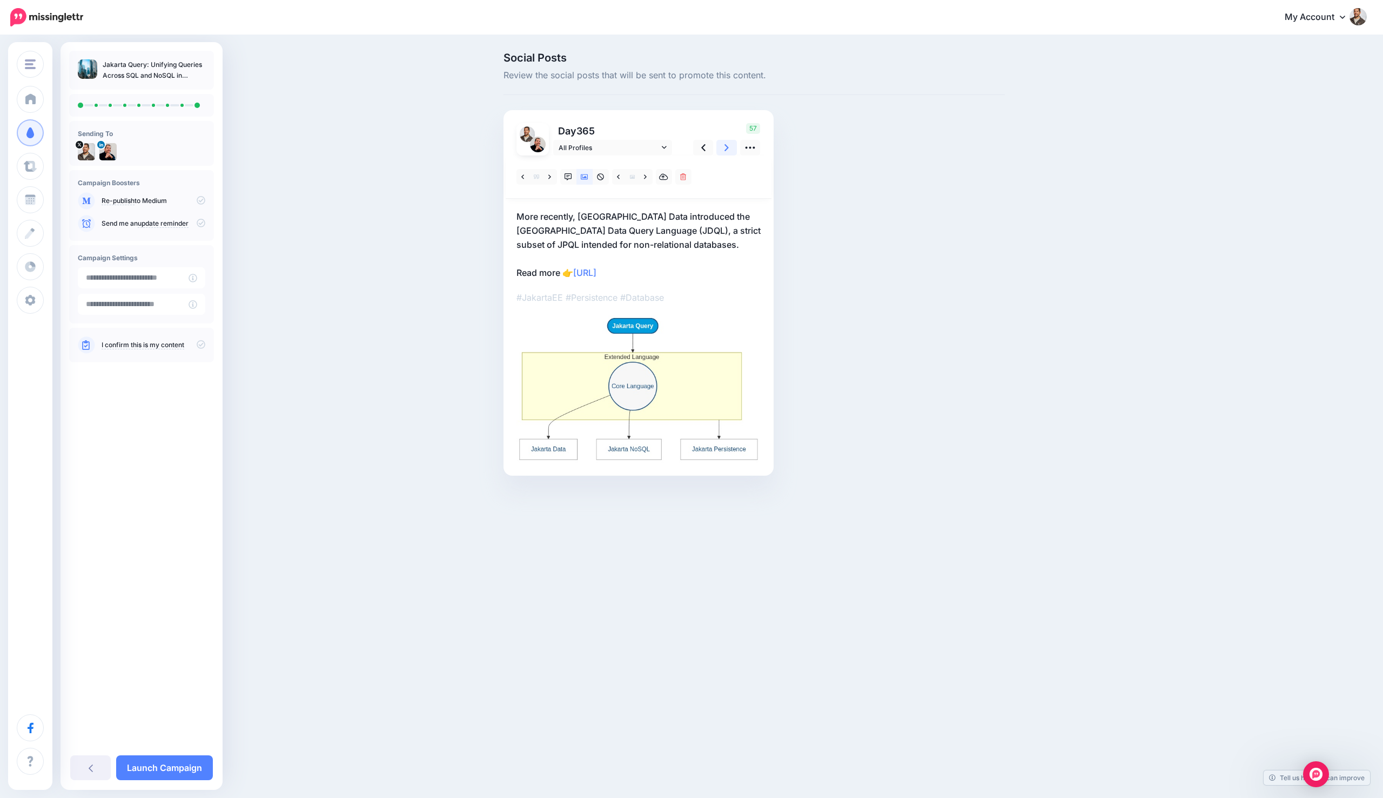
click at [726, 149] on icon at bounding box center [726, 147] width 4 height 7
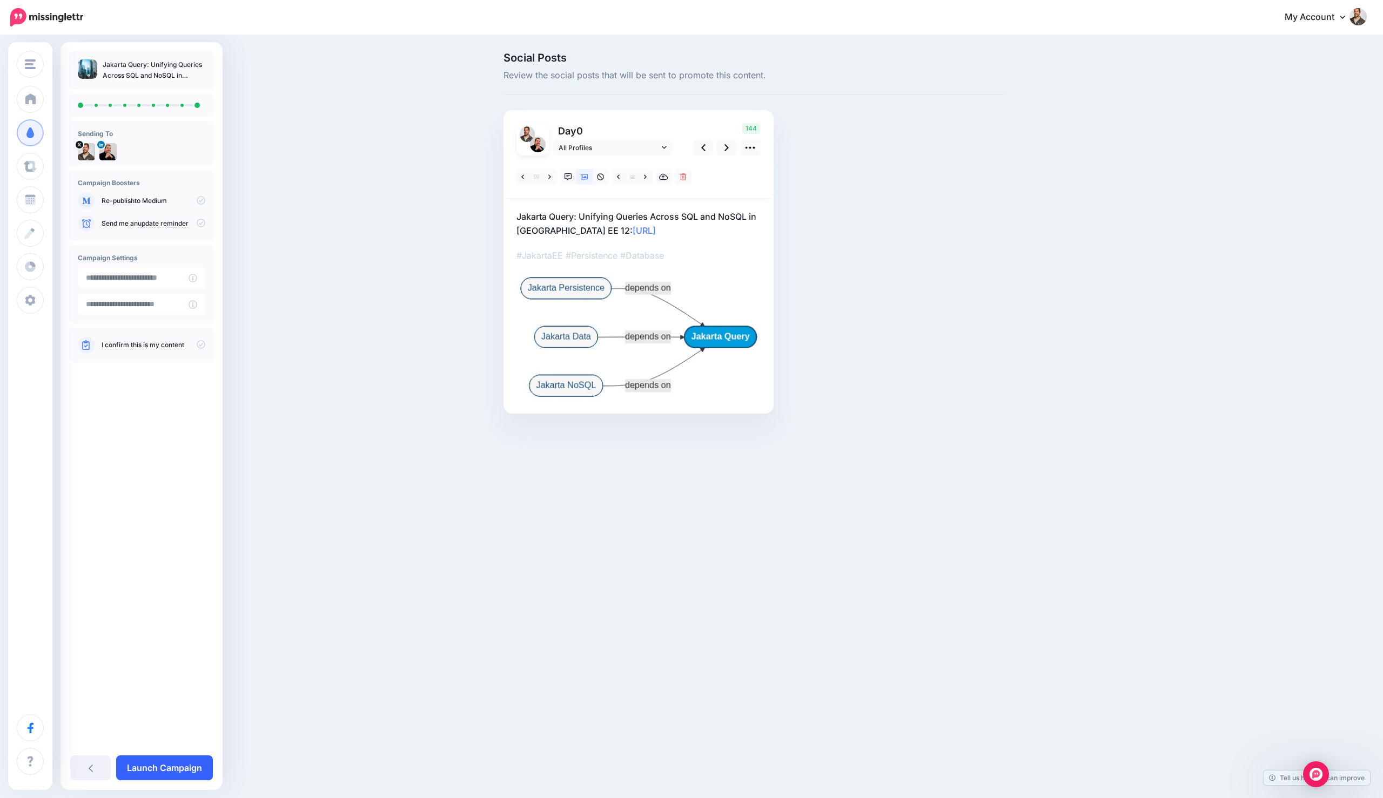
click at [143, 763] on link "Launch Campaign" at bounding box center [164, 768] width 97 height 25
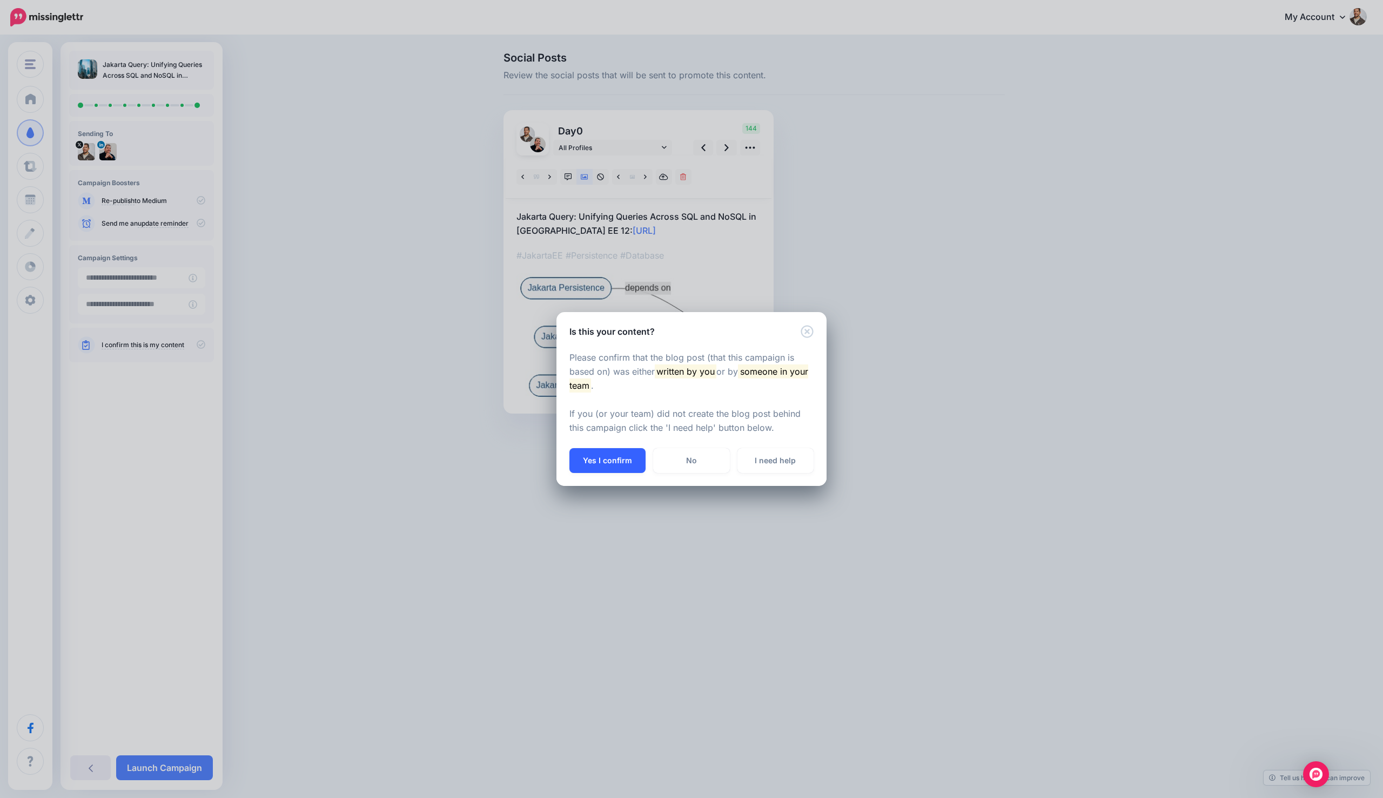
click at [602, 455] on button "Yes I confirm" at bounding box center [607, 460] width 76 height 25
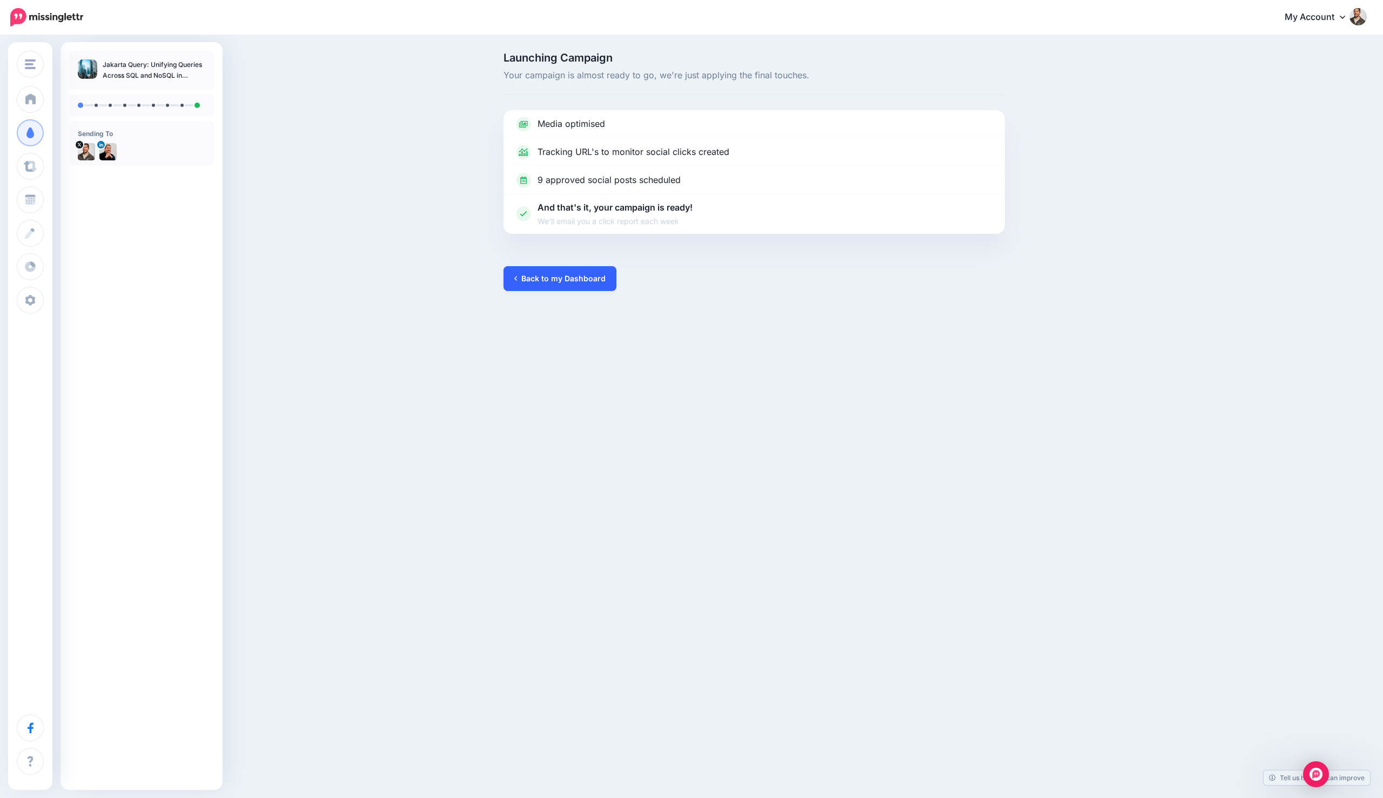
click at [544, 274] on link "Back to my Dashboard" at bounding box center [559, 278] width 113 height 25
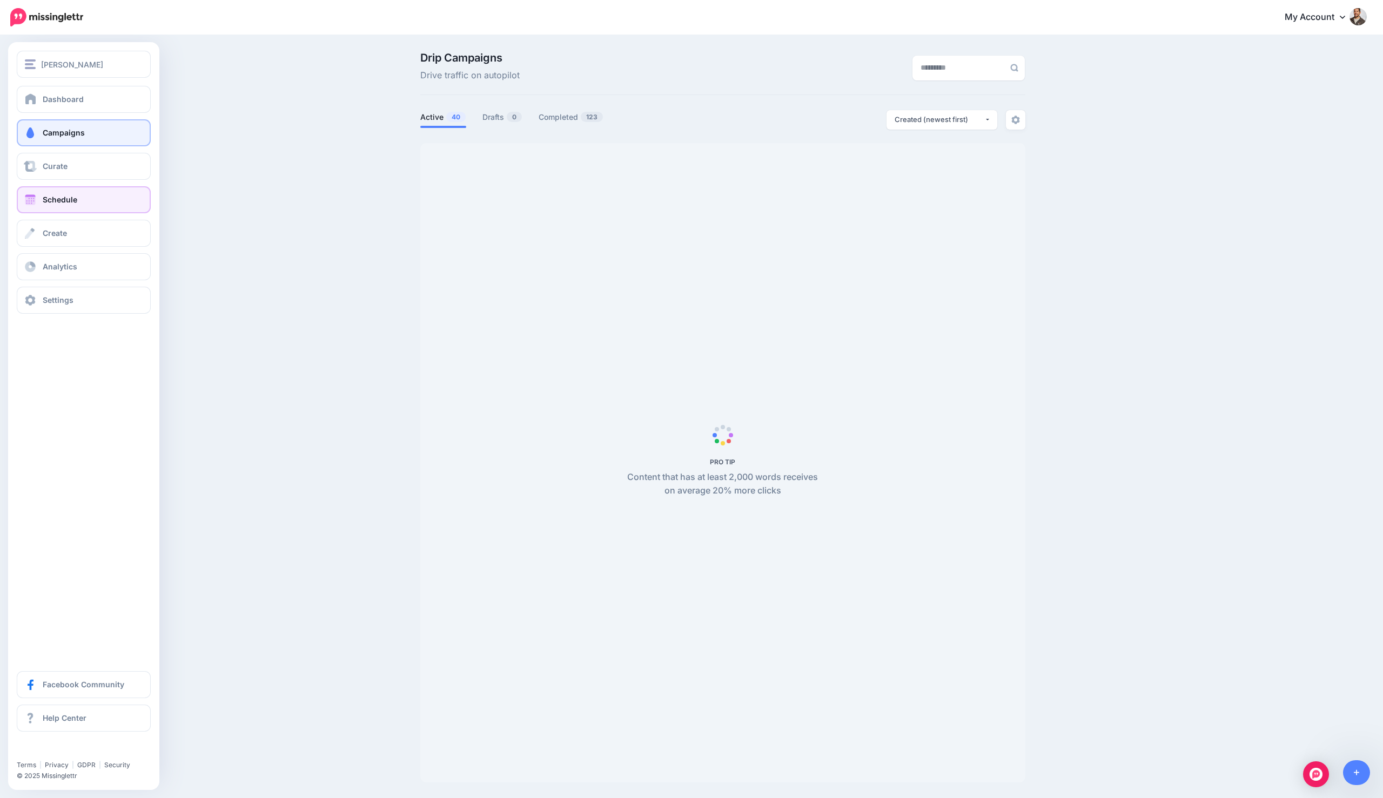
click at [46, 205] on link "Schedule" at bounding box center [84, 199] width 134 height 27
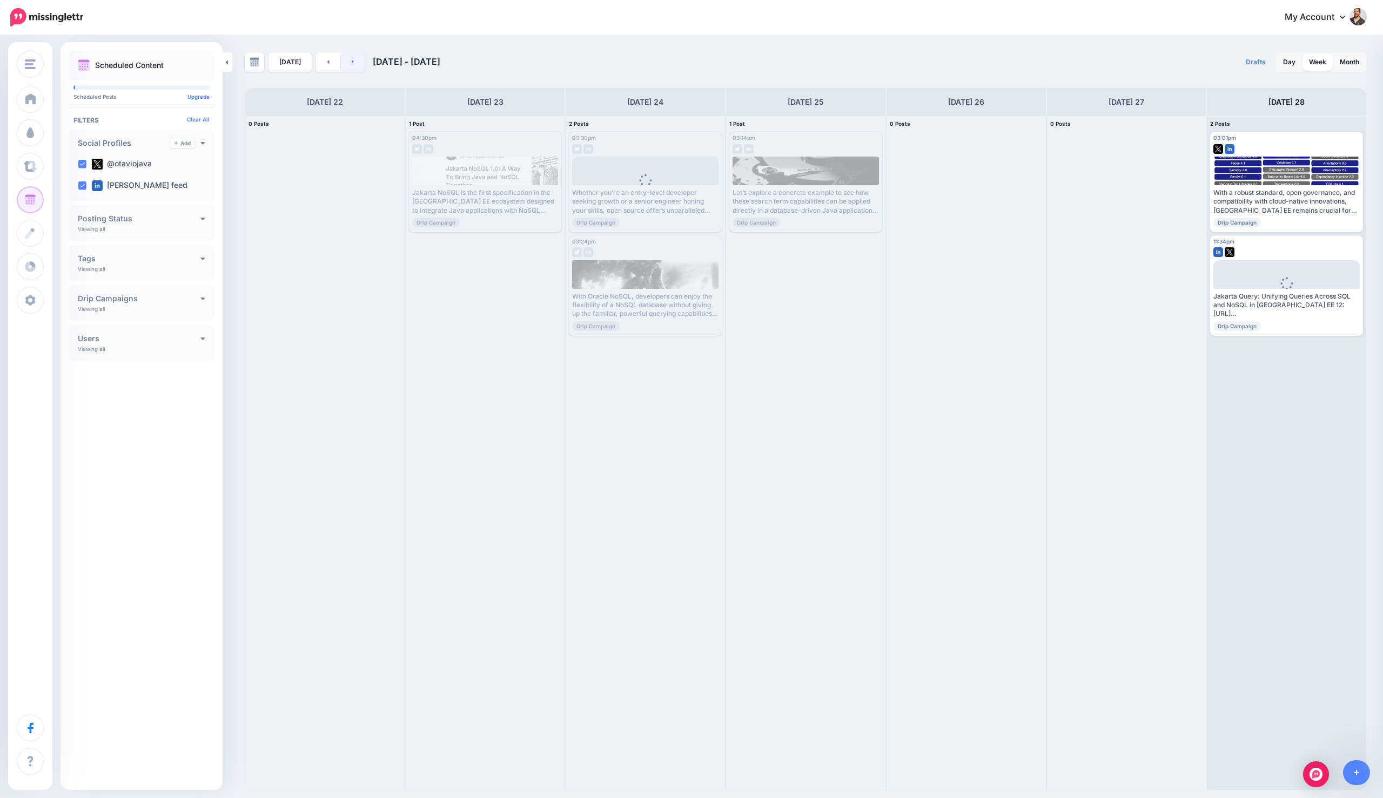
click at [353, 62] on link at bounding box center [353, 61] width 24 height 19
